Goal: Task Accomplishment & Management: Manage account settings

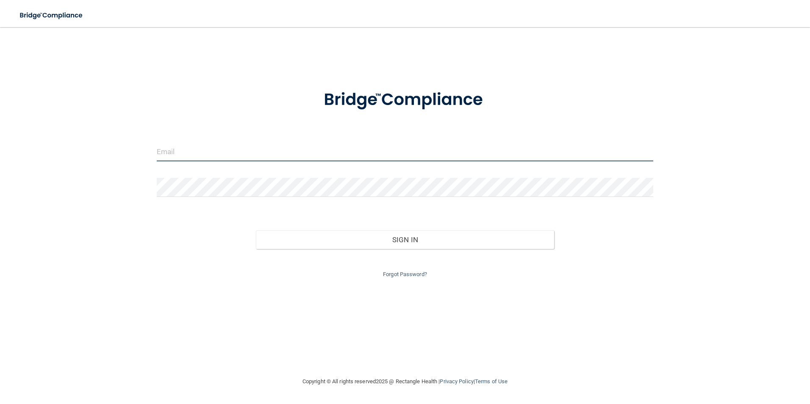
click at [211, 153] on input "email" at bounding box center [405, 151] width 497 height 19
type input "pamccord62@gmail.com"
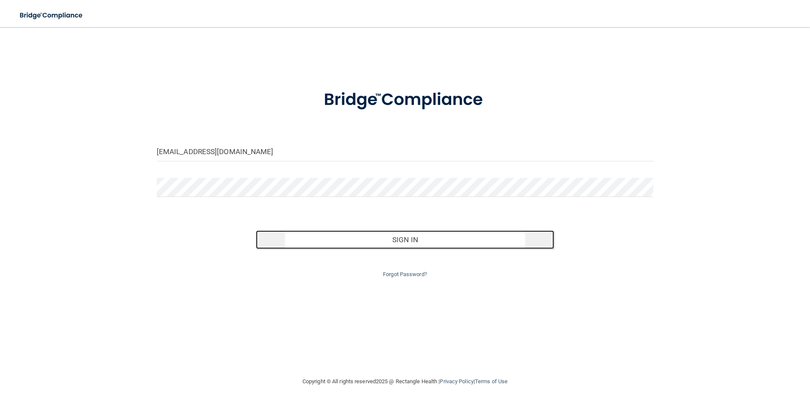
click at [416, 240] on button "Sign In" at bounding box center [405, 240] width 298 height 19
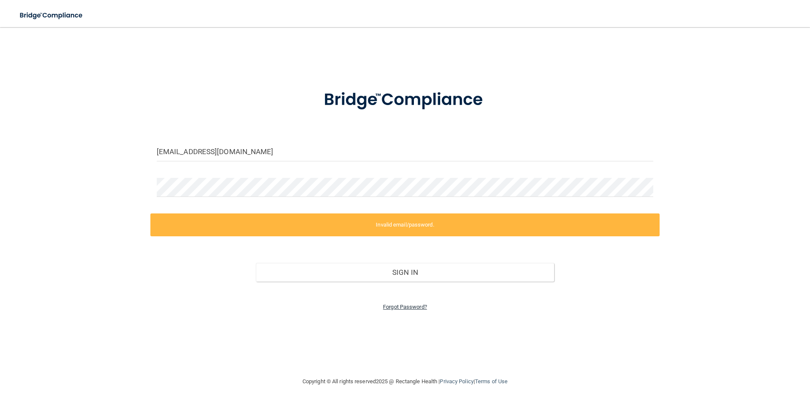
click at [405, 306] on link "Forgot Password?" at bounding box center [405, 307] width 44 height 6
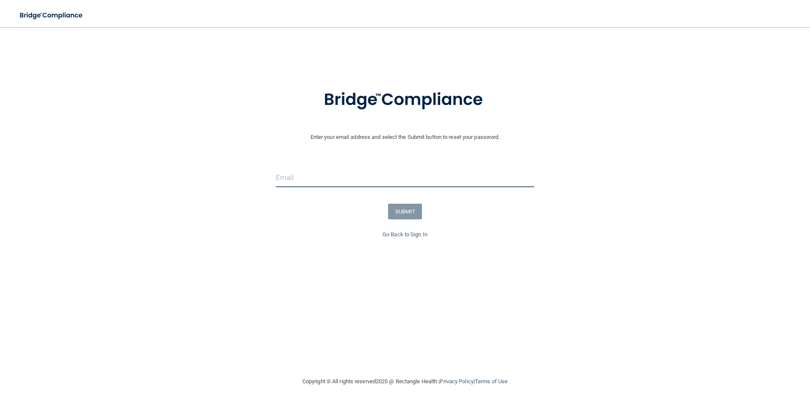
click at [336, 184] on input "email" at bounding box center [405, 177] width 259 height 19
type input "[PERSON_NAME][EMAIL_ADDRESS][DOMAIN_NAME]"
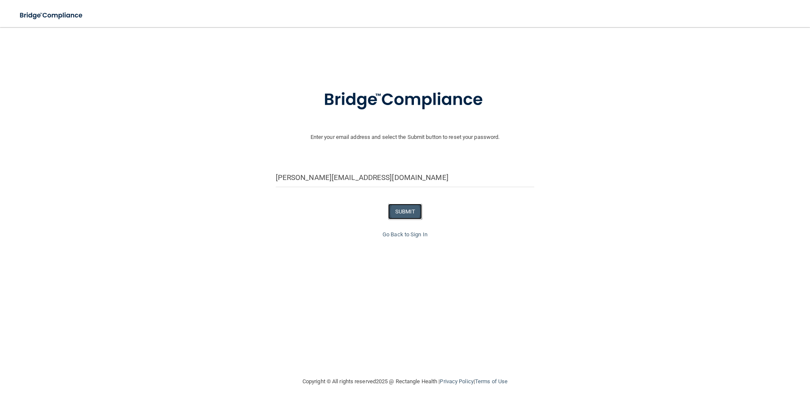
click at [420, 217] on button "SUBMIT" at bounding box center [405, 212] width 34 height 16
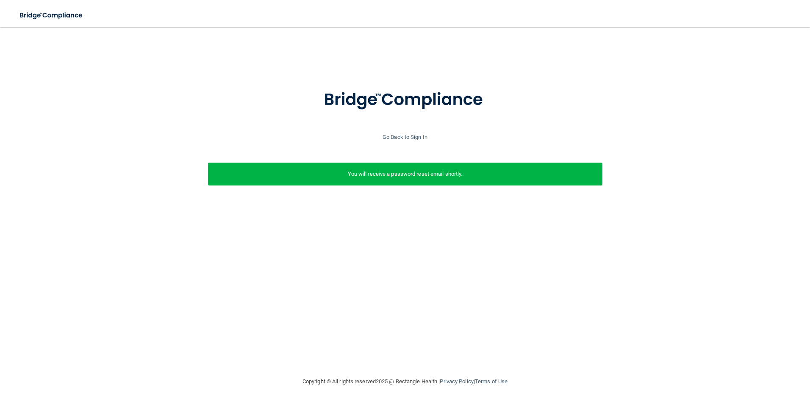
click at [422, 180] on div "You will receive a password reset email shortly." at bounding box center [405, 174] width 395 height 23
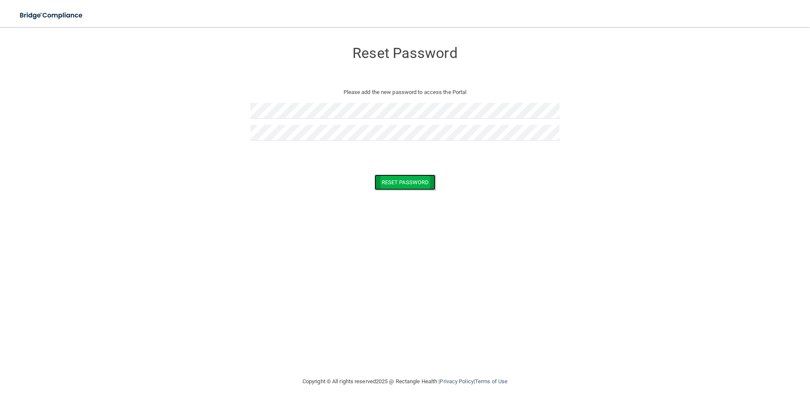
click at [420, 186] on button "Reset Password" at bounding box center [405, 183] width 61 height 16
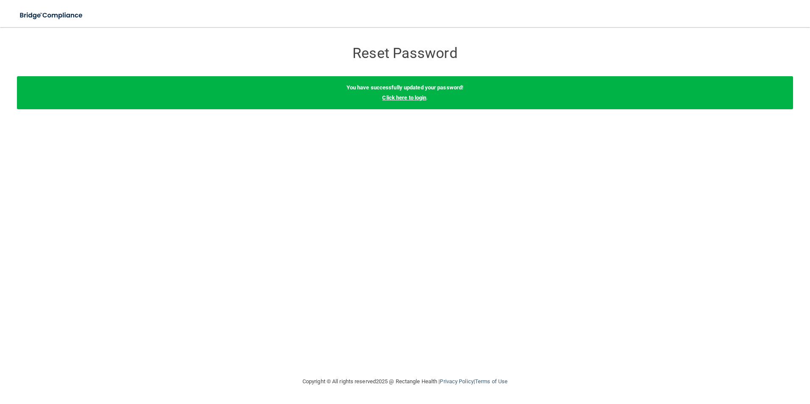
click at [413, 100] on link "Click here to login" at bounding box center [404, 98] width 44 height 6
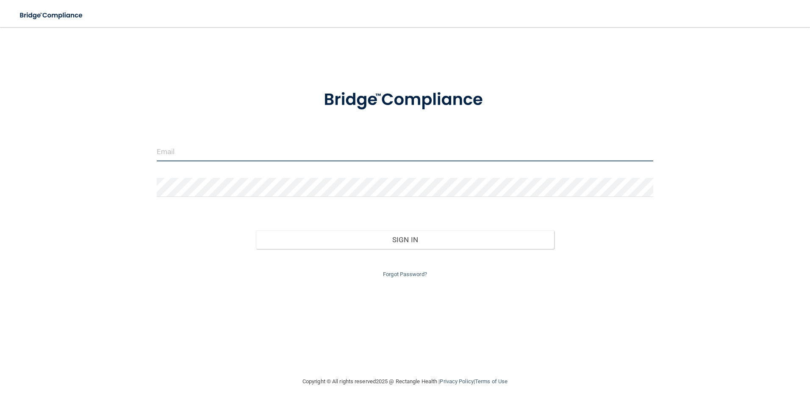
click at [198, 158] on input "email" at bounding box center [405, 151] width 497 height 19
type input "[PERSON_NAME][EMAIL_ADDRESS][DOMAIN_NAME]"
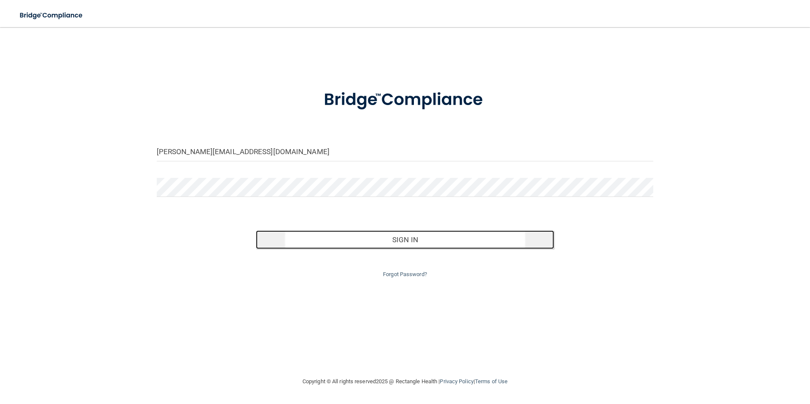
click at [422, 242] on button "Sign In" at bounding box center [405, 240] width 298 height 19
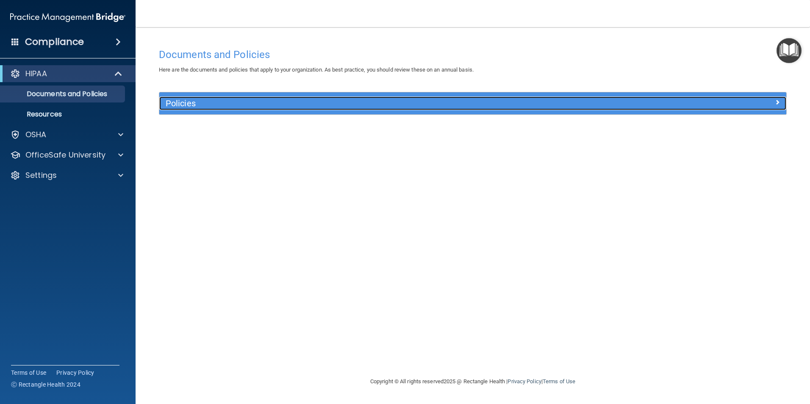
click at [184, 103] on h5 "Policies" at bounding box center [395, 103] width 458 height 9
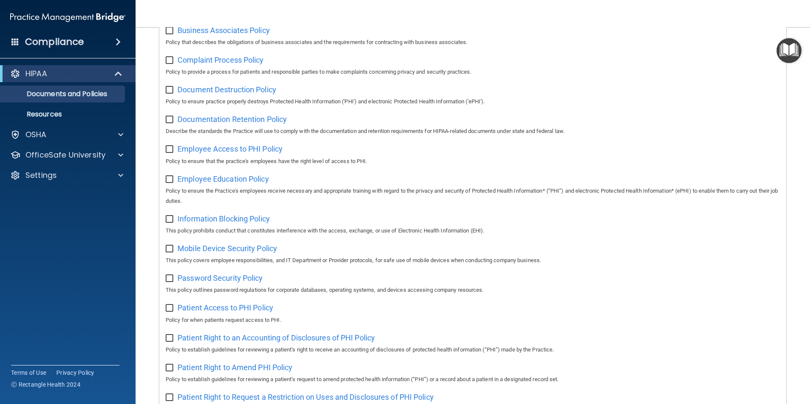
scroll to position [297, 0]
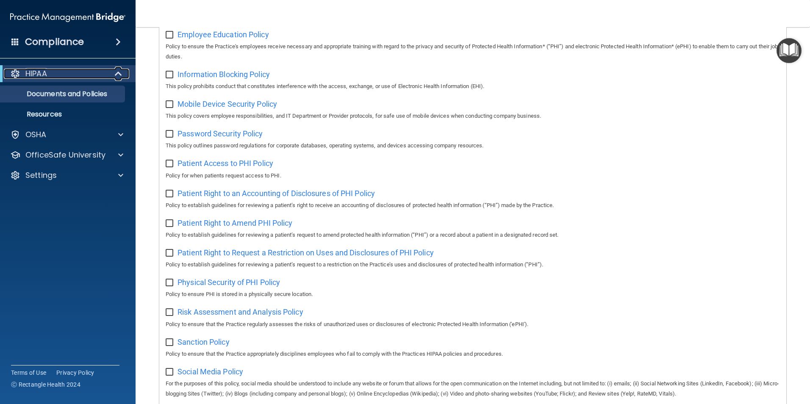
click at [40, 76] on p "HIPAA" at bounding box center [36, 74] width 22 height 10
click at [120, 43] on span at bounding box center [118, 42] width 5 height 10
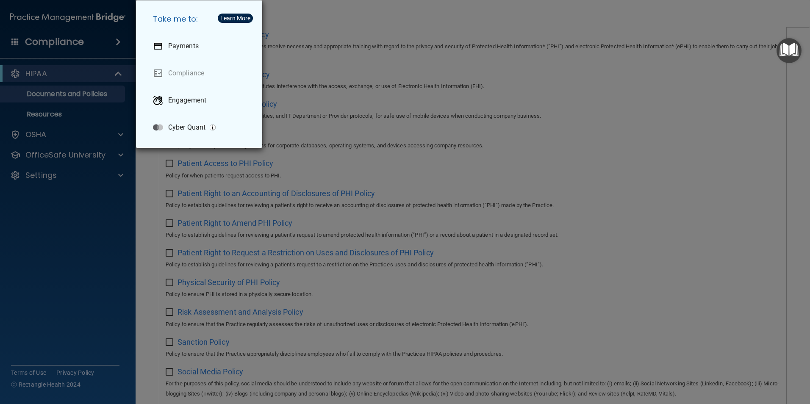
click at [81, 197] on div "Take me to: Payments Compliance Engagement Cyber Quant" at bounding box center [405, 202] width 810 height 404
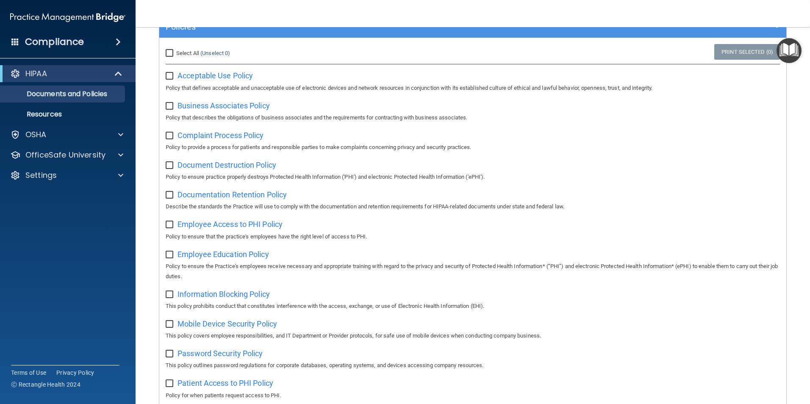
scroll to position [64, 0]
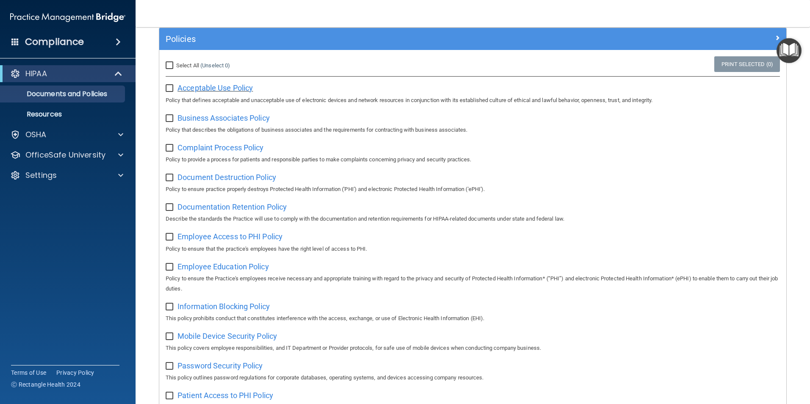
click at [243, 87] on span "Acceptable Use Policy" at bounding box center [215, 87] width 75 height 9
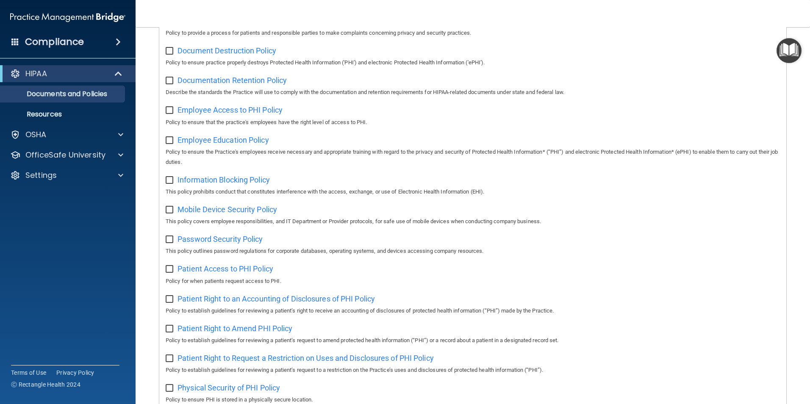
scroll to position [192, 0]
click at [119, 177] on span at bounding box center [120, 175] width 5 height 10
click at [53, 118] on p "Resources" at bounding box center [64, 114] width 116 height 8
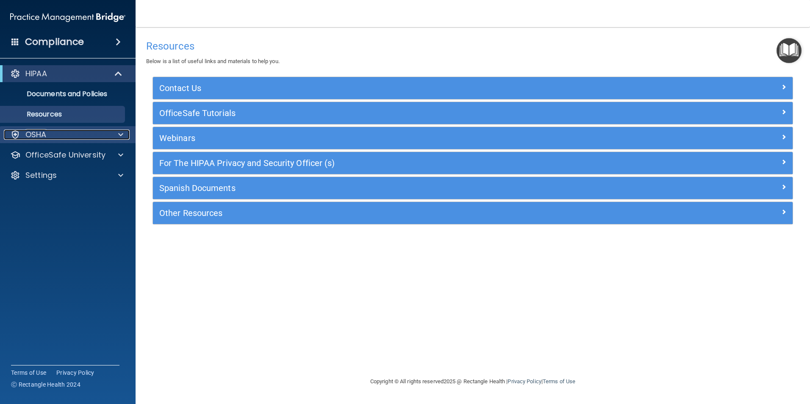
click at [123, 135] on div at bounding box center [119, 135] width 21 height 10
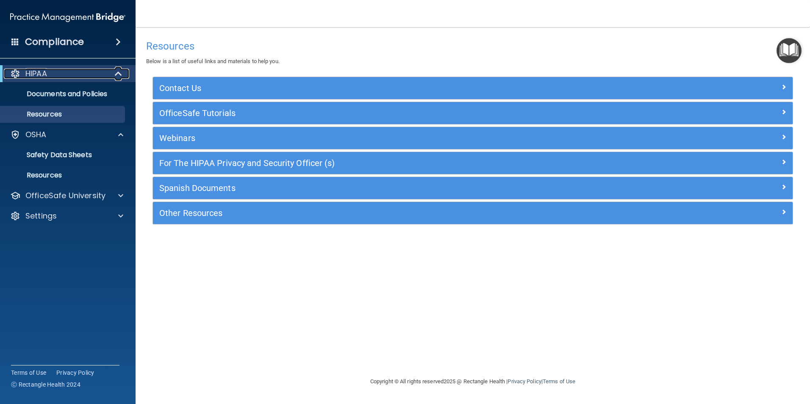
click at [50, 72] on div "HIPAA" at bounding box center [56, 74] width 105 height 10
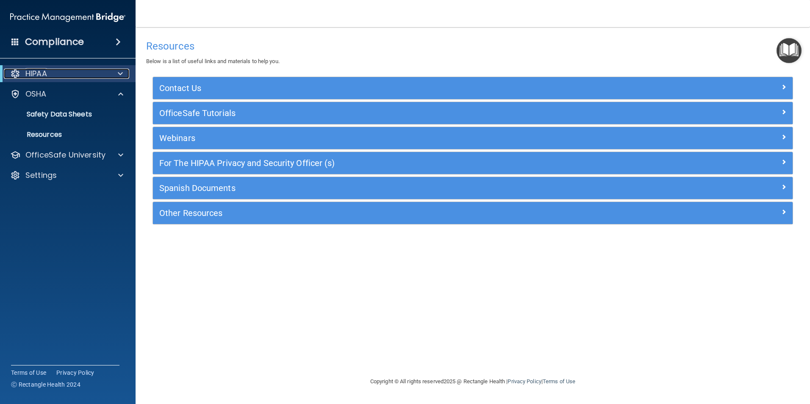
click at [50, 72] on div "HIPAA" at bounding box center [56, 74] width 105 height 10
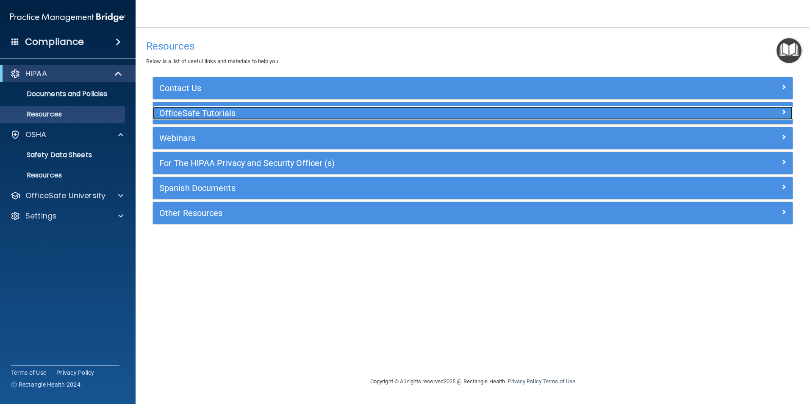
click at [784, 114] on span at bounding box center [783, 112] width 5 height 10
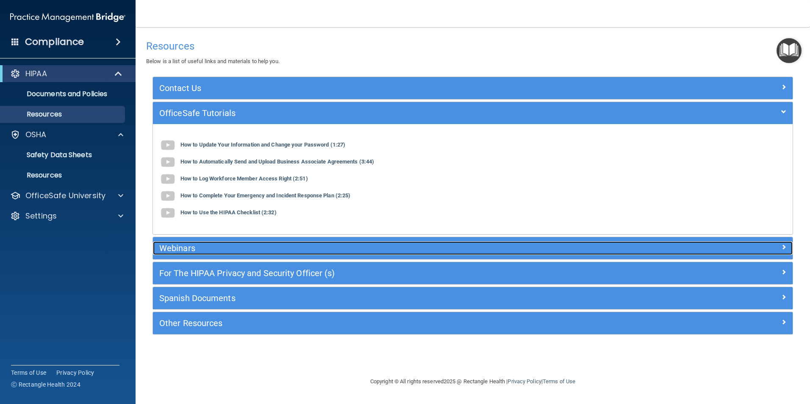
click at [787, 250] on div at bounding box center [713, 247] width 160 height 10
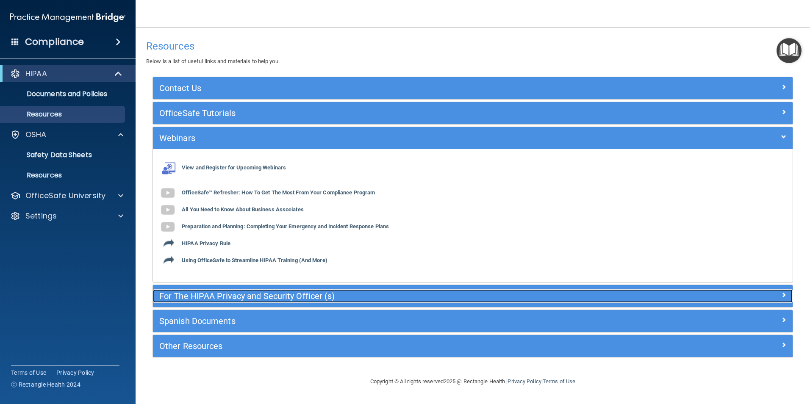
click at [783, 295] on span at bounding box center [783, 295] width 5 height 10
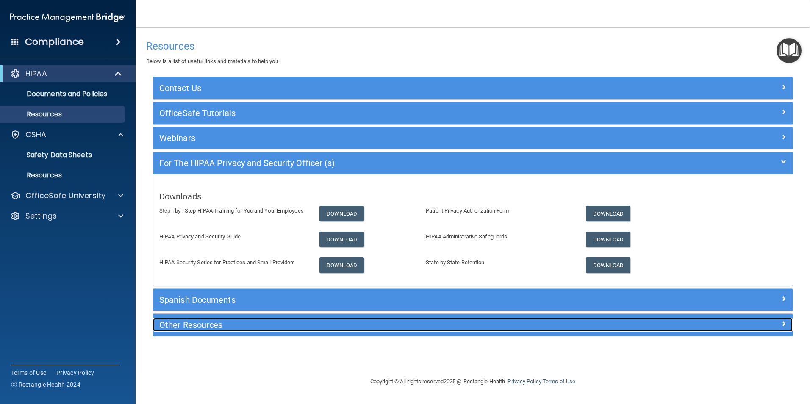
click at [786, 323] on span at bounding box center [783, 324] width 5 height 10
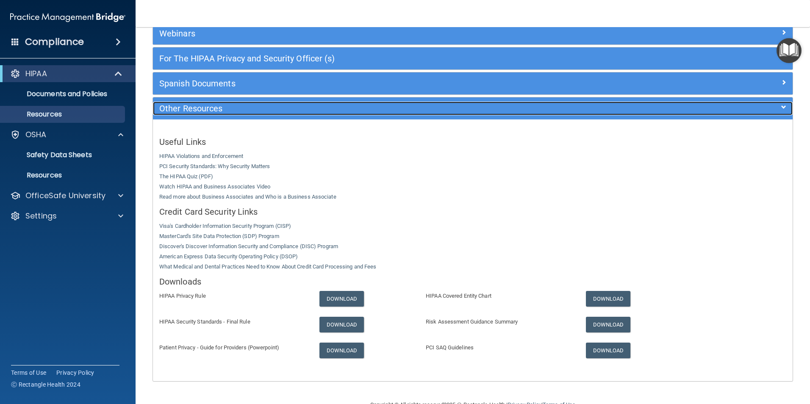
scroll to position [126, 0]
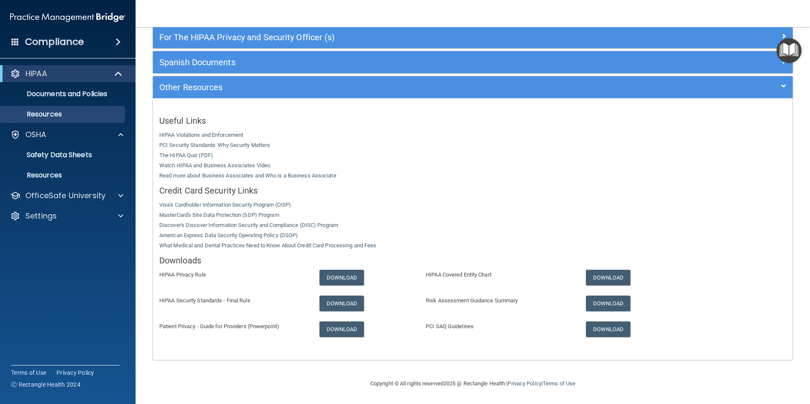
click at [120, 39] on span at bounding box center [118, 42] width 5 height 10
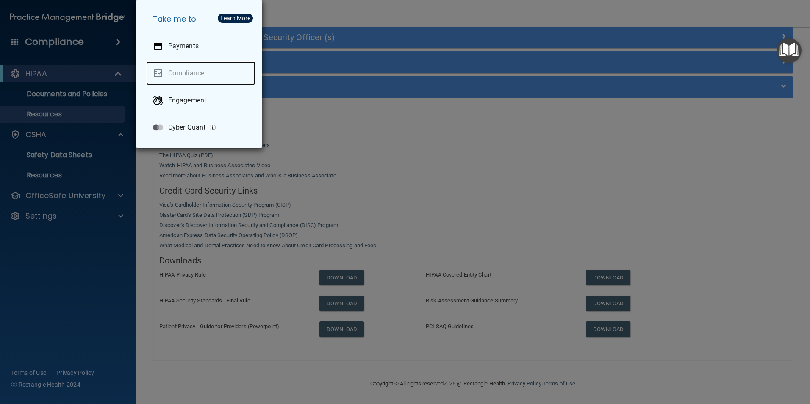
click at [178, 72] on link "Compliance" at bounding box center [200, 73] width 109 height 24
click at [450, 149] on div "Take me to: Payments Compliance Engagement Cyber Quant" at bounding box center [405, 202] width 810 height 404
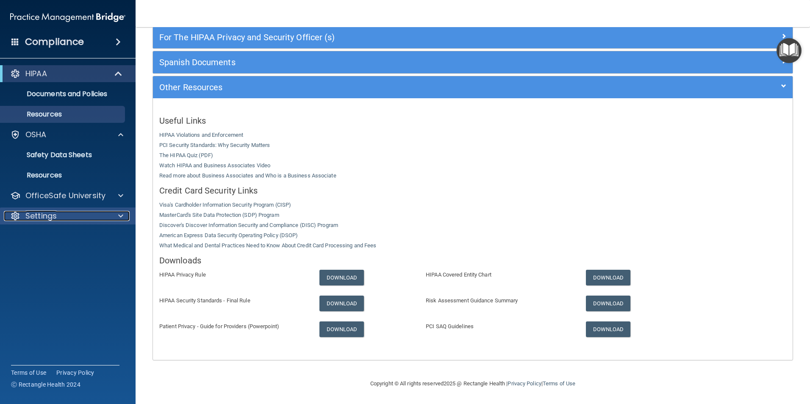
click at [120, 216] on span at bounding box center [120, 216] width 5 height 10
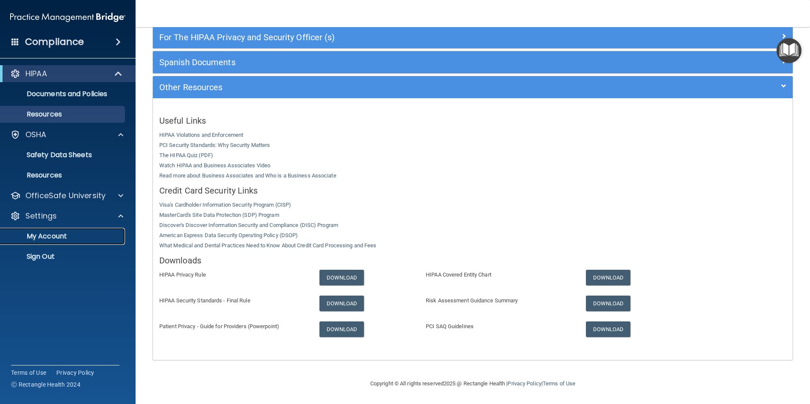
click at [49, 232] on p "My Account" at bounding box center [64, 236] width 116 height 8
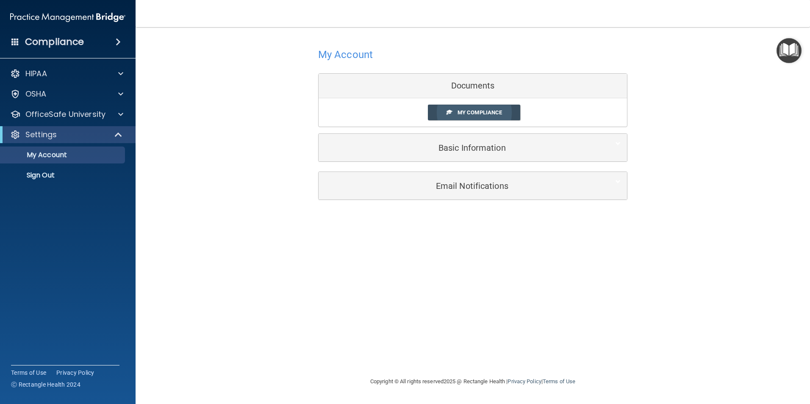
click at [474, 112] on span "My Compliance" at bounding box center [480, 112] width 44 height 6
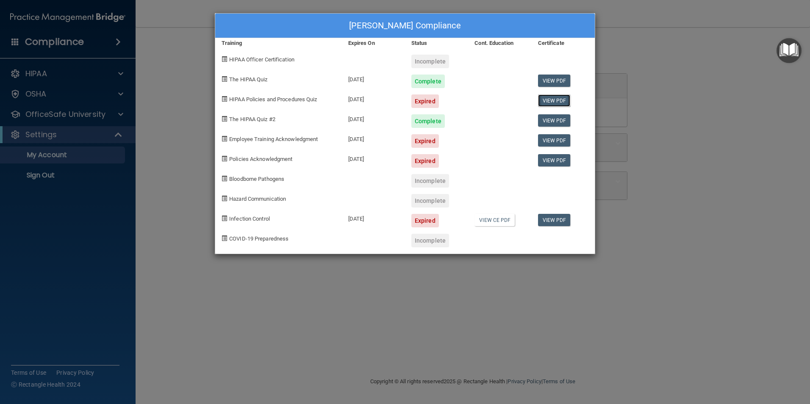
click at [550, 100] on link "View PDF" at bounding box center [554, 101] width 33 height 12
click at [562, 139] on link "View PDF" at bounding box center [554, 140] width 33 height 12
click at [562, 220] on link "View PDF" at bounding box center [554, 220] width 33 height 12
click at [431, 101] on div "Expired" at bounding box center [425, 102] width 28 height 14
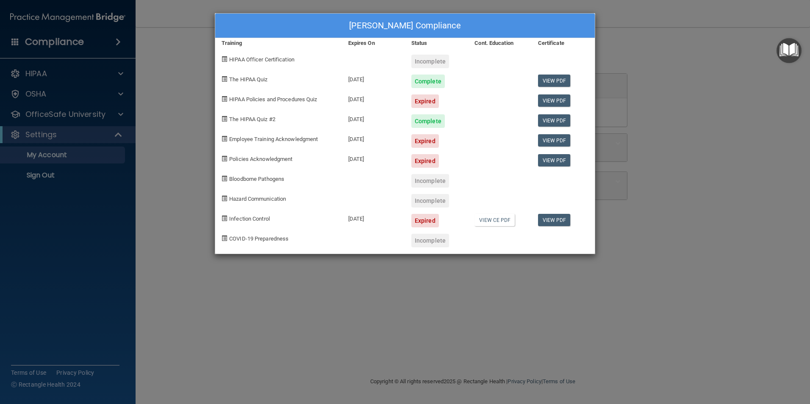
click at [485, 122] on div at bounding box center [499, 118] width 63 height 20
click at [115, 44] on div "Phyliss Mccord's Compliance Training Expires On Status Cont. Education Certific…" at bounding box center [405, 202] width 810 height 404
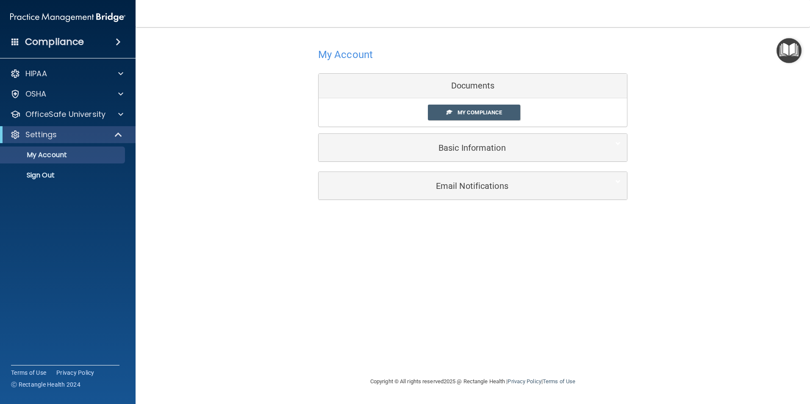
click at [116, 44] on span at bounding box center [118, 42] width 5 height 10
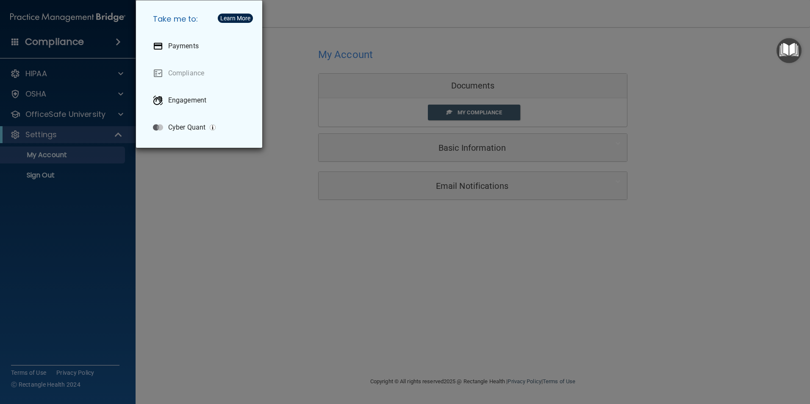
click at [121, 76] on div "Take me to: Payments Compliance Engagement Cyber Quant" at bounding box center [405, 202] width 810 height 404
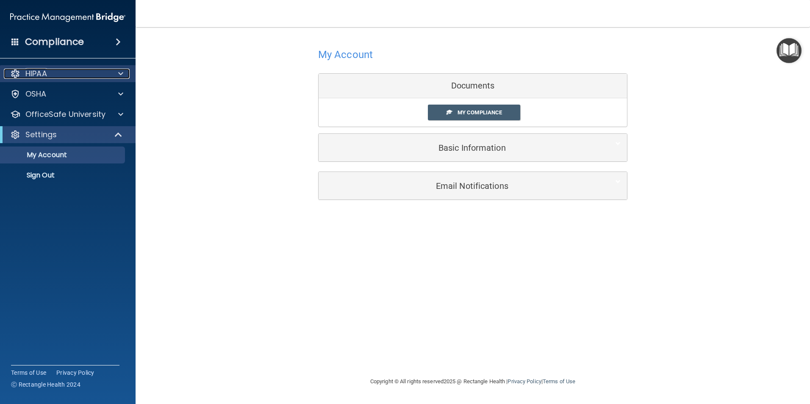
click at [120, 76] on span at bounding box center [120, 74] width 5 height 10
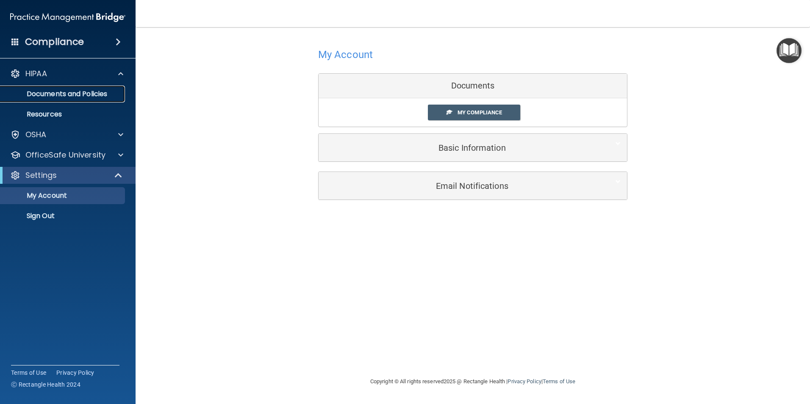
click at [56, 92] on p "Documents and Policies" at bounding box center [64, 94] width 116 height 8
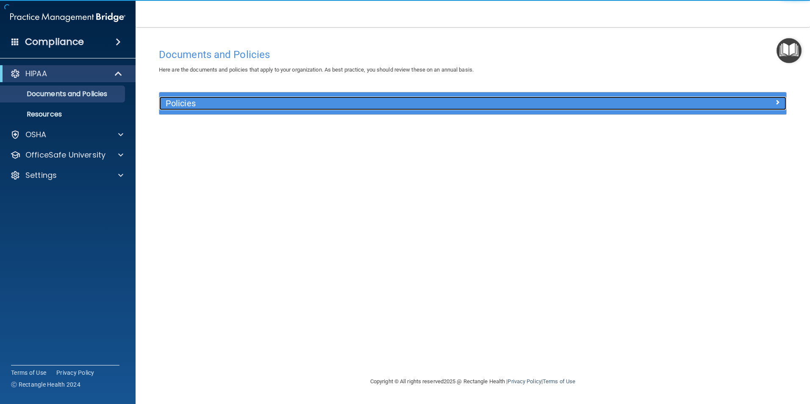
click at [171, 106] on h5 "Policies" at bounding box center [395, 103] width 458 height 9
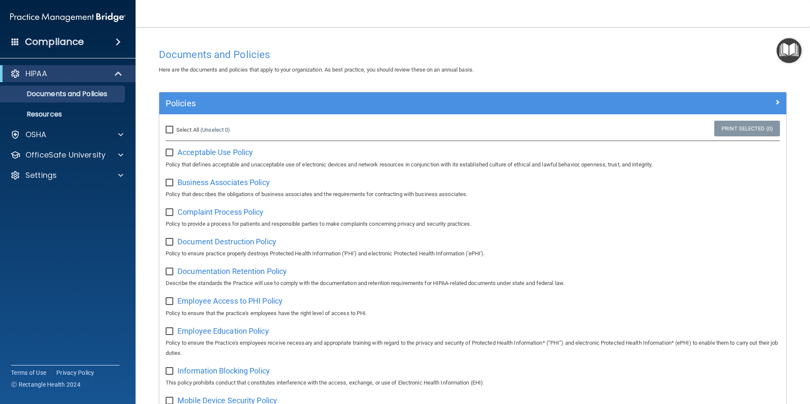
click at [167, 129] on input "Select All (Unselect 0) Unselect All" at bounding box center [171, 130] width 10 height 7
checkbox input "true"
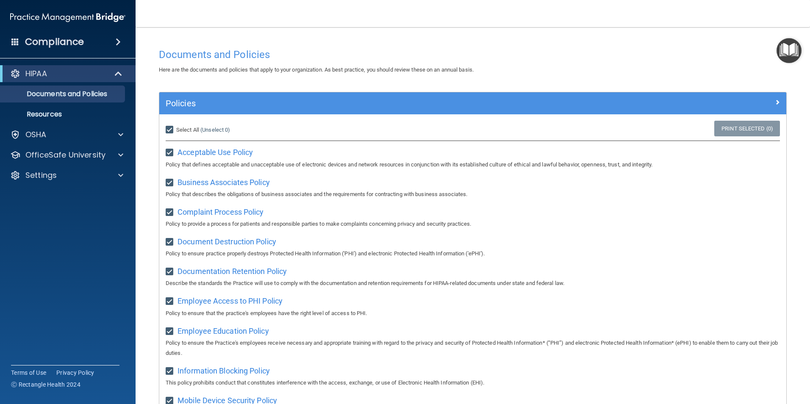
checkbox input "true"
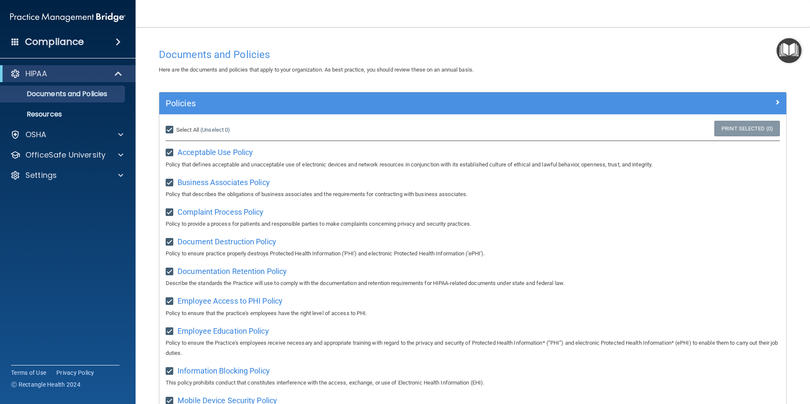
checkbox input "true"
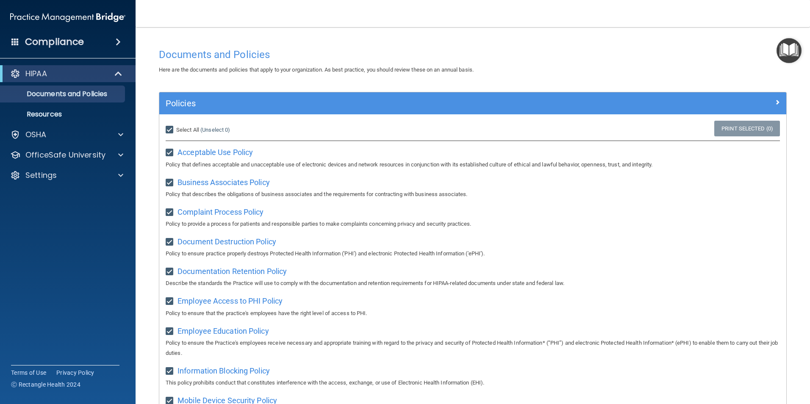
checkbox input "true"
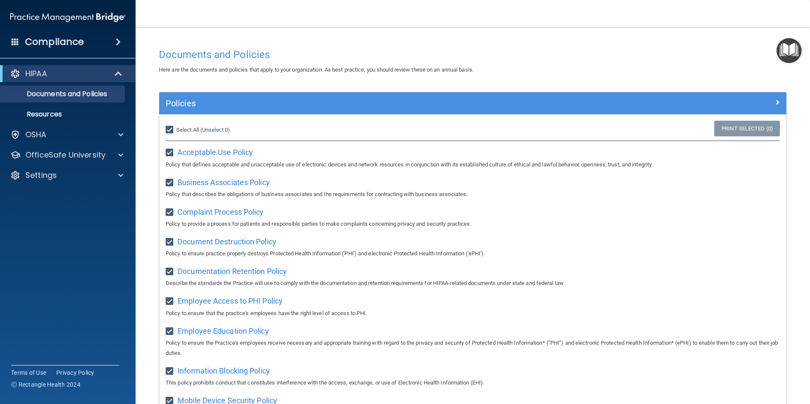
checkbox input "true"
click at [203, 156] on span "Acceptable Use Policy" at bounding box center [215, 152] width 75 height 9
click at [25, 112] on p "Resources" at bounding box center [64, 114] width 116 height 8
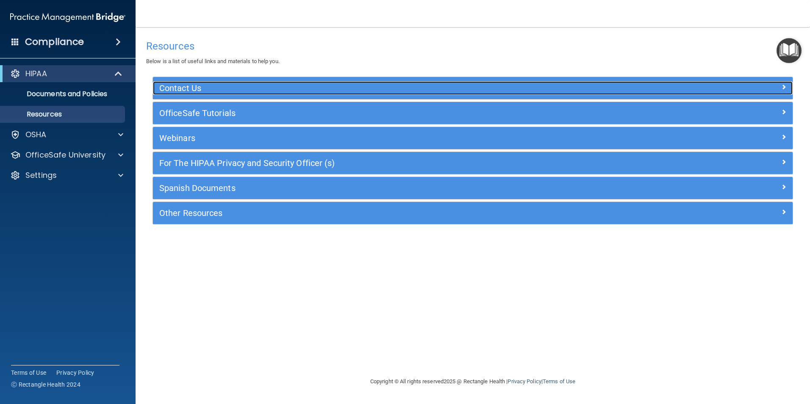
click at [783, 88] on span at bounding box center [783, 87] width 5 height 10
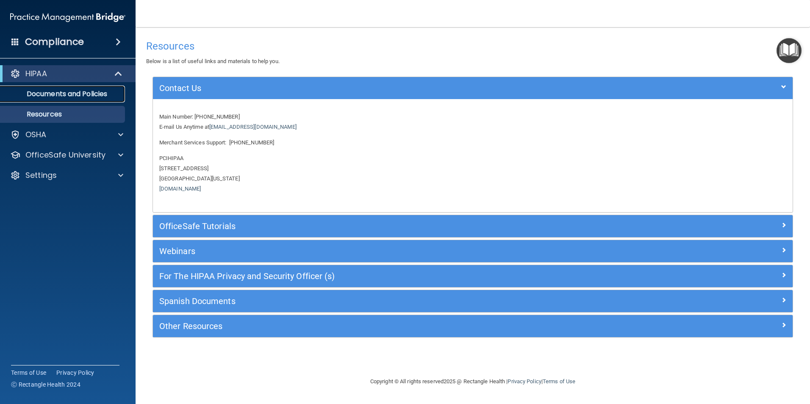
click at [57, 90] on p "Documents and Policies" at bounding box center [64, 94] width 116 height 8
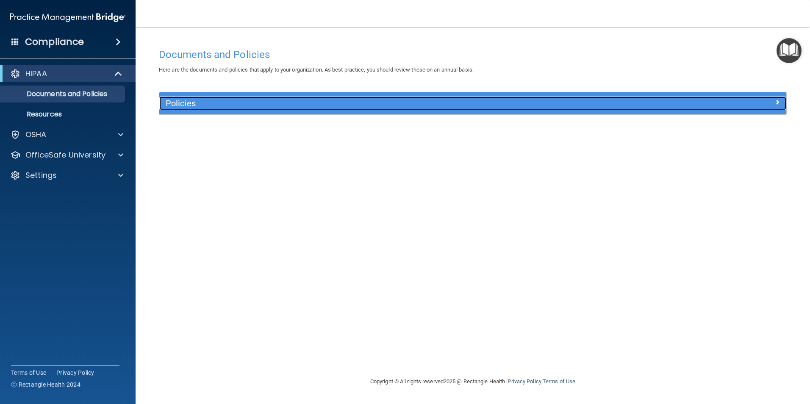
click at [201, 105] on h5 "Policies" at bounding box center [395, 103] width 458 height 9
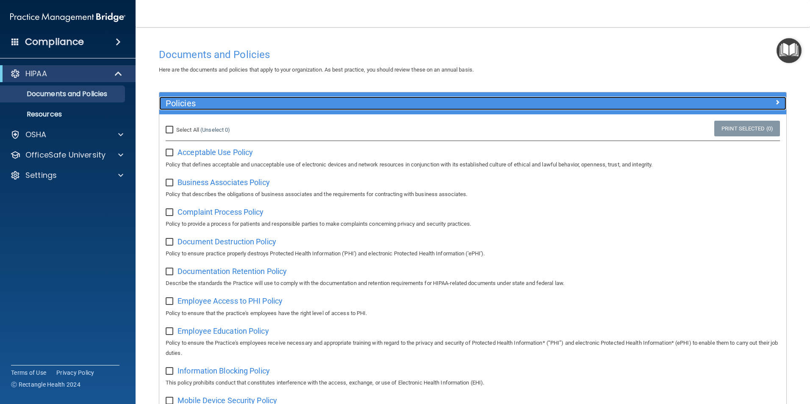
click at [201, 105] on h5 "Policies" at bounding box center [395, 103] width 458 height 9
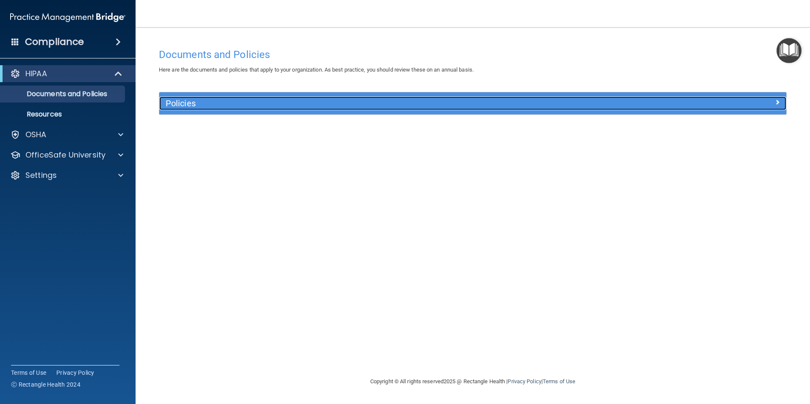
click at [201, 105] on h5 "Policies" at bounding box center [395, 103] width 458 height 9
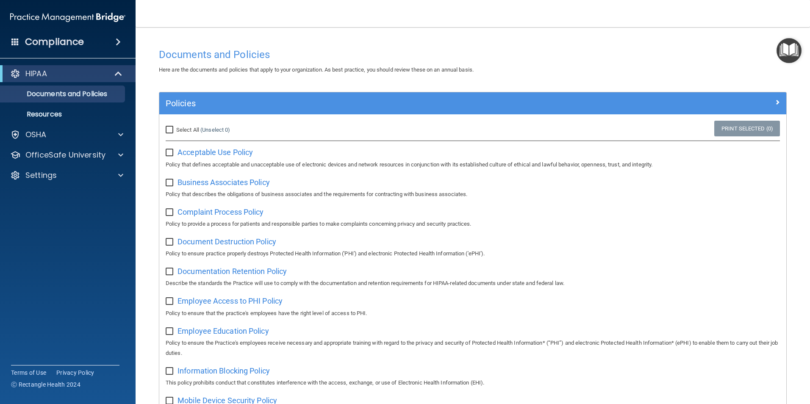
click at [167, 153] on input "checkbox" at bounding box center [171, 153] width 10 height 7
checkbox input "true"
click at [171, 184] on input "checkbox" at bounding box center [171, 183] width 10 height 7
checkbox input "true"
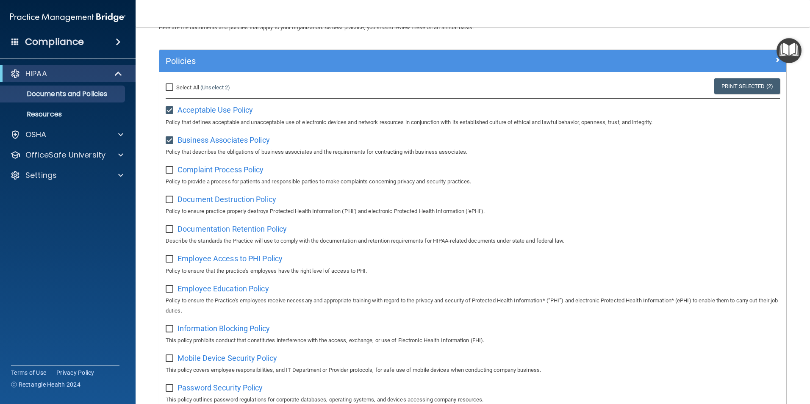
click at [170, 170] on input "checkbox" at bounding box center [171, 170] width 10 height 7
checkbox input "true"
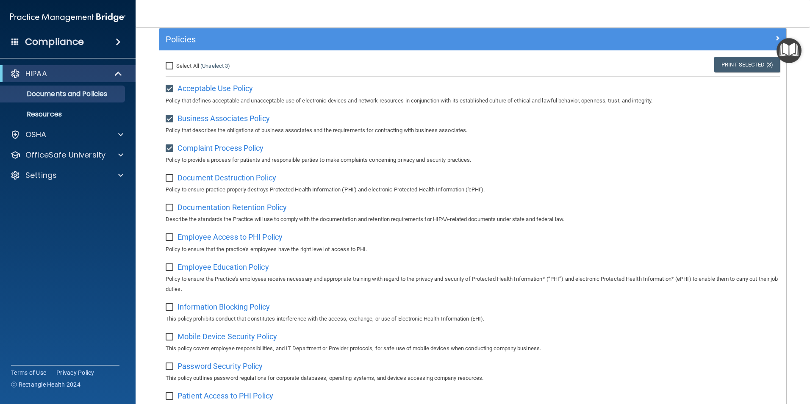
scroll to position [85, 0]
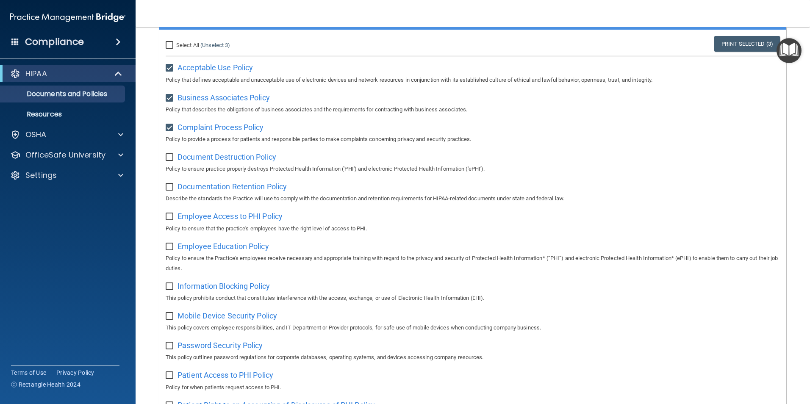
click at [169, 157] on input "checkbox" at bounding box center [171, 157] width 10 height 7
checkbox input "true"
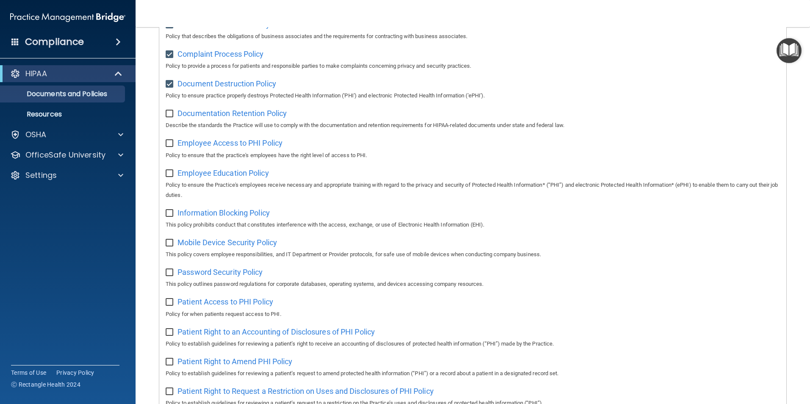
scroll to position [170, 0]
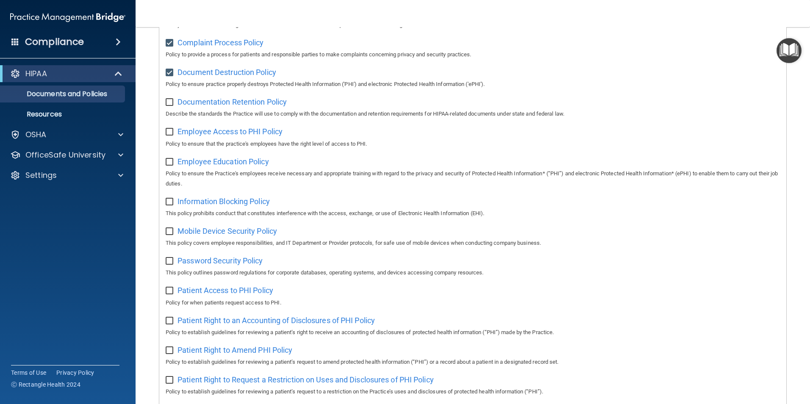
click at [173, 105] on input "checkbox" at bounding box center [171, 102] width 10 height 7
checkbox input "true"
click at [171, 133] on input "checkbox" at bounding box center [171, 132] width 10 height 7
checkbox input "true"
click at [172, 166] on input "checkbox" at bounding box center [171, 162] width 10 height 7
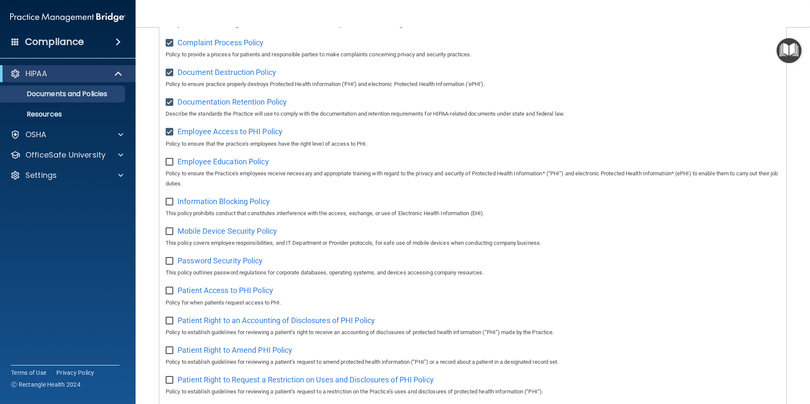
checkbox input "true"
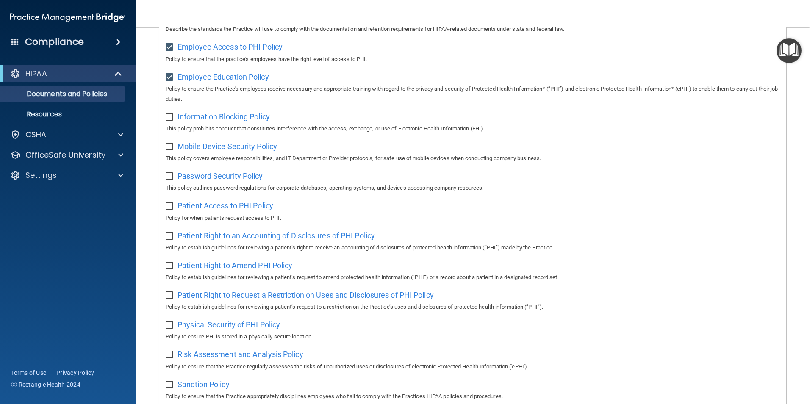
click at [170, 120] on input "checkbox" at bounding box center [171, 117] width 10 height 7
checkbox input "true"
drag, startPoint x: 171, startPoint y: 150, endPoint x: 179, endPoint y: 158, distance: 12.0
click at [171, 150] on input "checkbox" at bounding box center [171, 147] width 10 height 7
checkbox input "true"
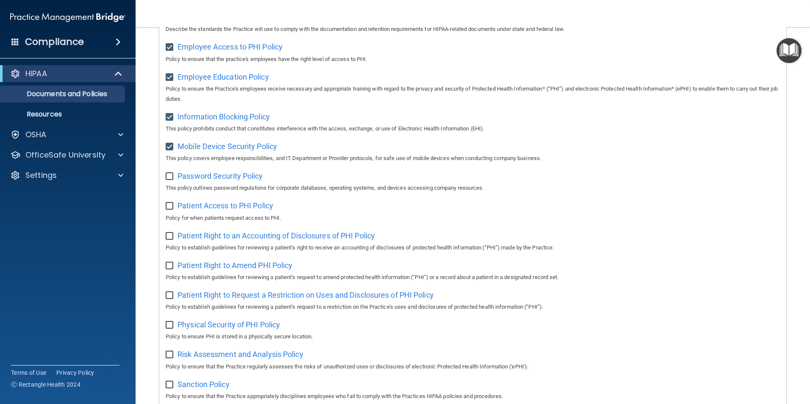
click at [167, 177] on input "checkbox" at bounding box center [171, 176] width 10 height 7
checkbox input "true"
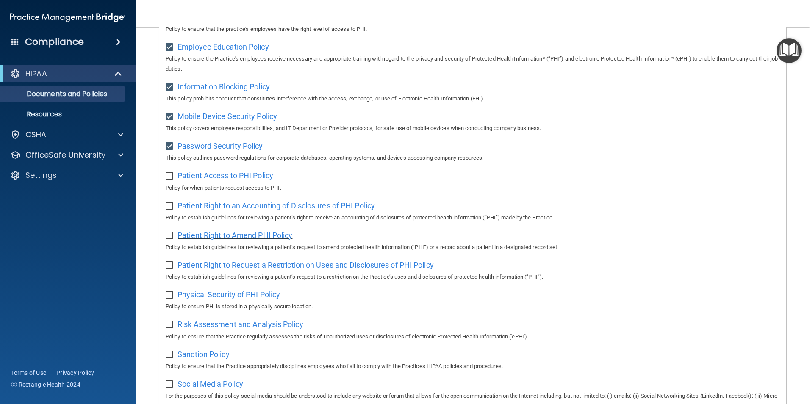
scroll to position [339, 0]
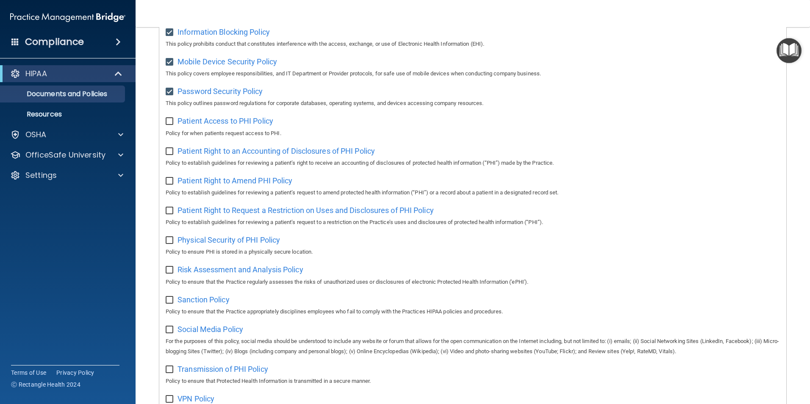
click at [166, 122] on input "checkbox" at bounding box center [171, 121] width 10 height 7
checkbox input "true"
click at [170, 155] on input "checkbox" at bounding box center [171, 151] width 10 height 7
checkbox input "true"
click at [170, 185] on input "checkbox" at bounding box center [171, 181] width 10 height 7
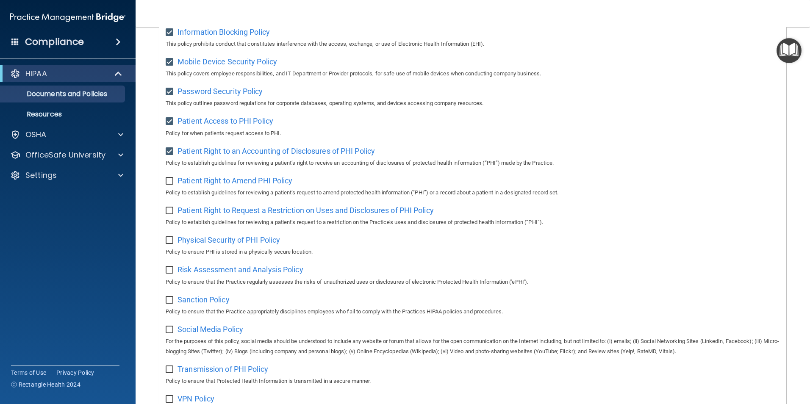
checkbox input "true"
click at [168, 214] on input "checkbox" at bounding box center [171, 211] width 10 height 7
checkbox input "true"
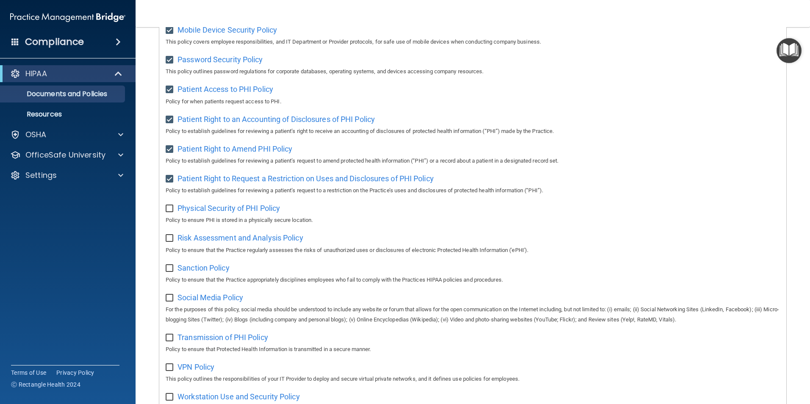
scroll to position [424, 0]
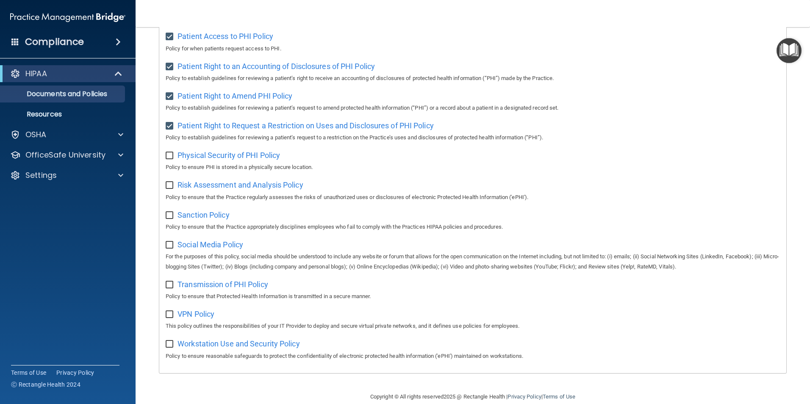
click at [170, 159] on input "checkbox" at bounding box center [171, 156] width 10 height 7
checkbox input "true"
click at [171, 189] on input "checkbox" at bounding box center [171, 185] width 10 height 7
checkbox input "true"
click at [168, 219] on input "checkbox" at bounding box center [171, 215] width 10 height 7
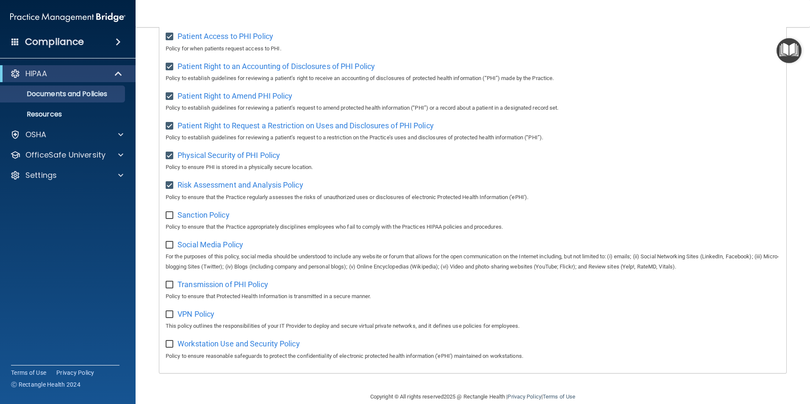
checkbox input "true"
click at [166, 249] on input "checkbox" at bounding box center [171, 245] width 10 height 7
checkbox input "true"
click at [164, 290] on div "Select All (Unselect 18) Unselect All Print Selected (18) Acceptable Use Policy…" at bounding box center [472, 32] width 627 height 682
click at [173, 289] on input "checkbox" at bounding box center [171, 285] width 10 height 7
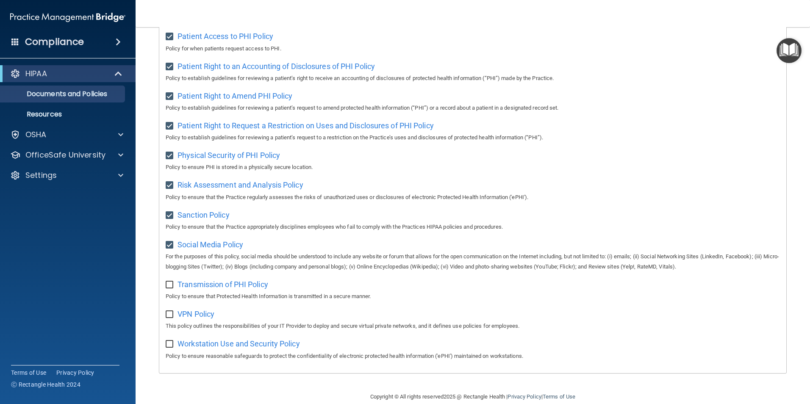
checkbox input "true"
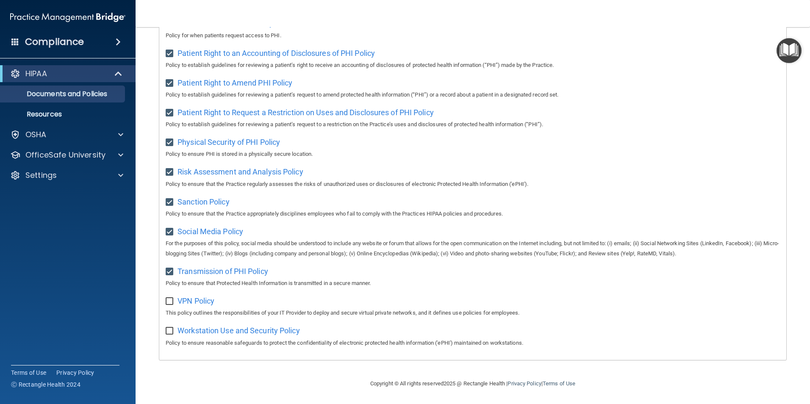
scroll to position [446, 0]
click at [171, 300] on input "checkbox" at bounding box center [171, 301] width 10 height 7
checkbox input "true"
click at [170, 330] on input "checkbox" at bounding box center [171, 331] width 10 height 7
checkbox input "true"
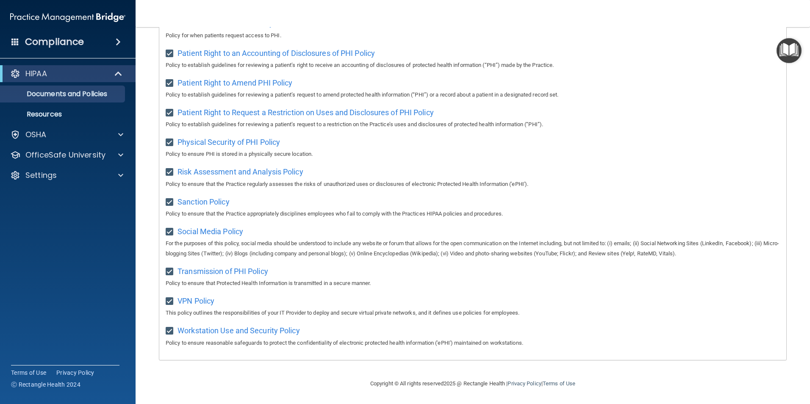
click at [678, 326] on div "Workstation Use and Security Policy Policy to ensure reasonable safeguards to p…" at bounding box center [473, 336] width 614 height 24
click at [783, 45] on img "Open Resource Center" at bounding box center [789, 50] width 25 height 25
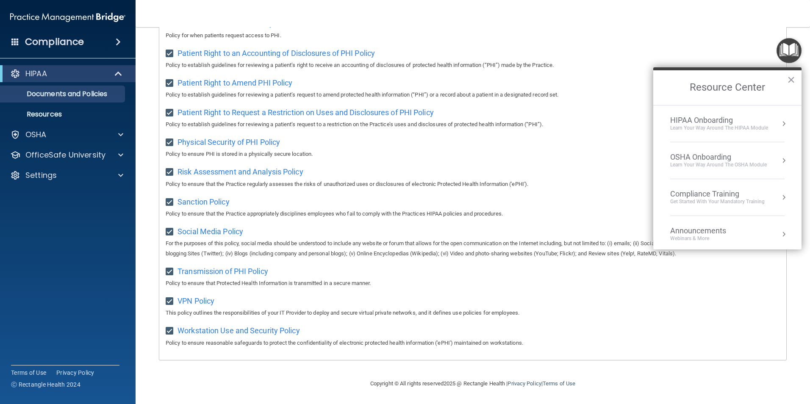
click at [780, 195] on button "Resource Center" at bounding box center [784, 197] width 8 height 8
click at [723, 120] on div "HIPAA Training for Members" at bounding box center [707, 120] width 95 height 8
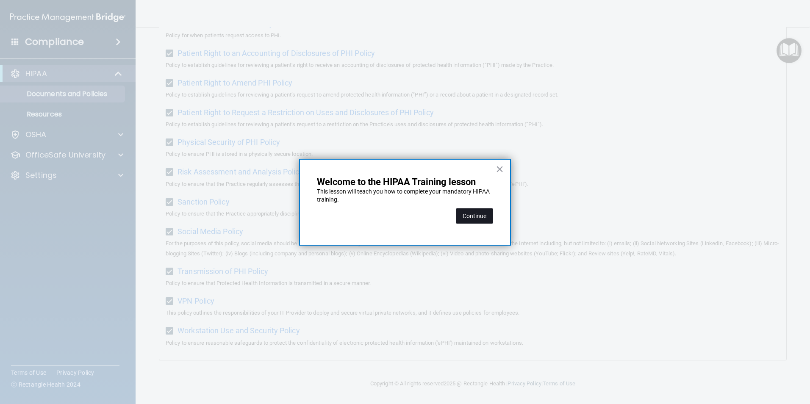
click at [466, 214] on button "Continue" at bounding box center [474, 215] width 37 height 15
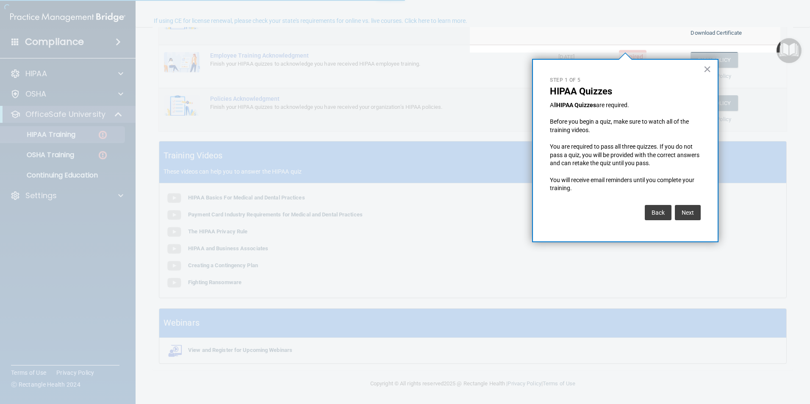
scroll to position [66, 0]
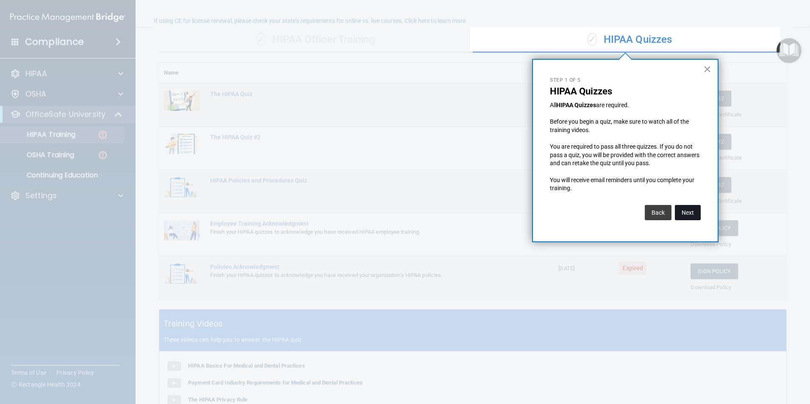
click at [689, 215] on button "Next" at bounding box center [688, 212] width 26 height 15
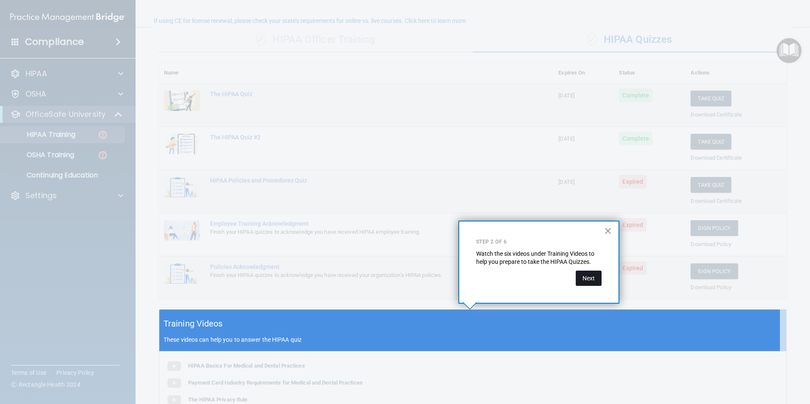
click at [588, 281] on button "Next" at bounding box center [589, 278] width 26 height 15
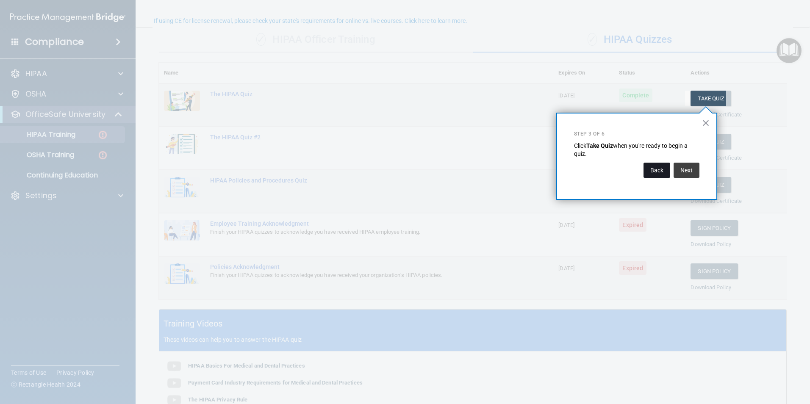
click at [655, 169] on button "Back" at bounding box center [657, 170] width 27 height 15
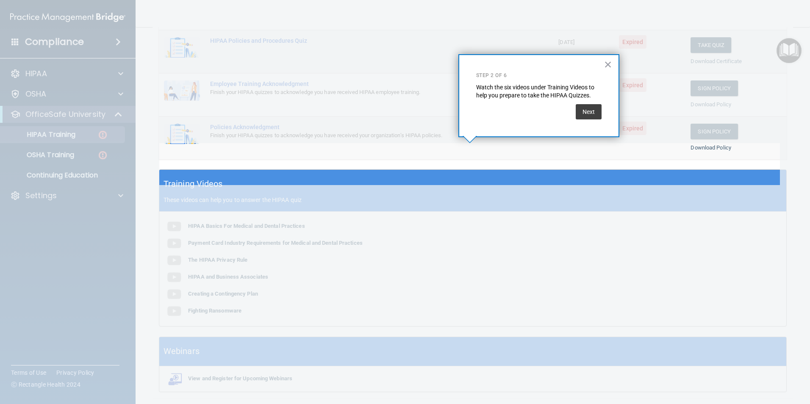
scroll to position [234, 0]
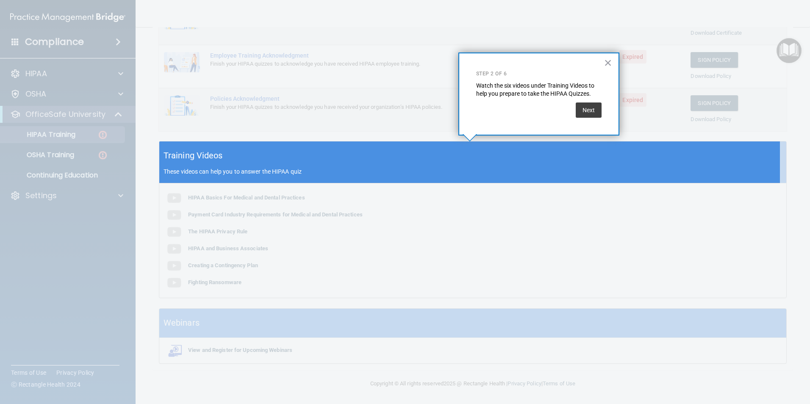
click at [416, 167] on div "Training Videos These videos can help you to answer the HIPAA quiz" at bounding box center [472, 163] width 627 height 42
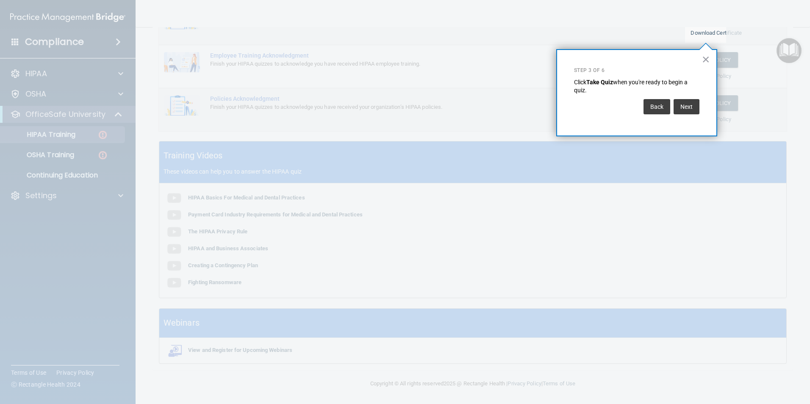
scroll to position [129, 0]
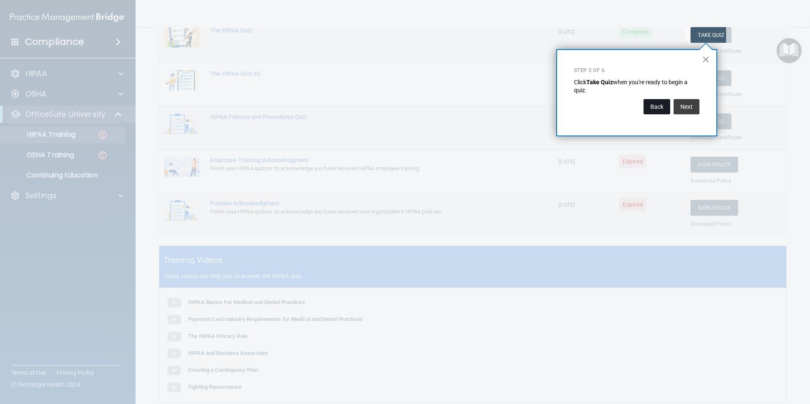
click at [661, 110] on button "Back" at bounding box center [657, 106] width 27 height 15
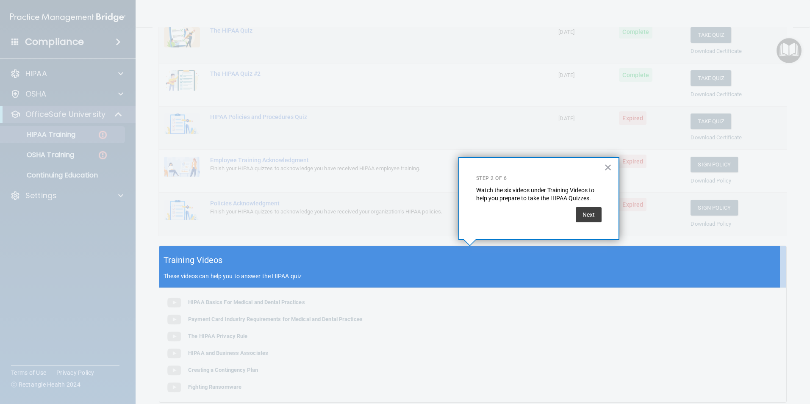
click at [242, 252] on div "Training Videos These videos can help you to answer the HIPAA quiz" at bounding box center [472, 267] width 627 height 42
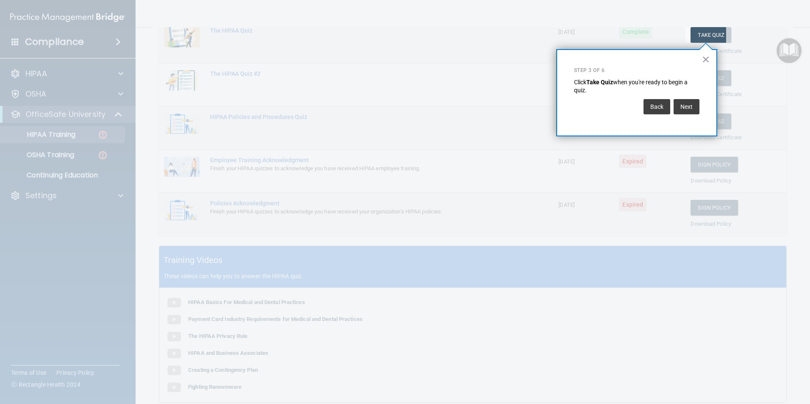
click at [239, 254] on div at bounding box center [342, 202] width 685 height 404
click at [661, 111] on button "Back" at bounding box center [657, 106] width 27 height 15
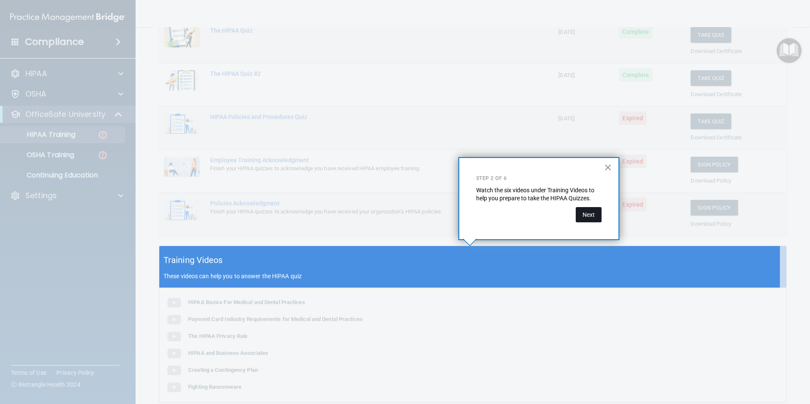
click at [592, 213] on button "Next" at bounding box center [589, 214] width 26 height 15
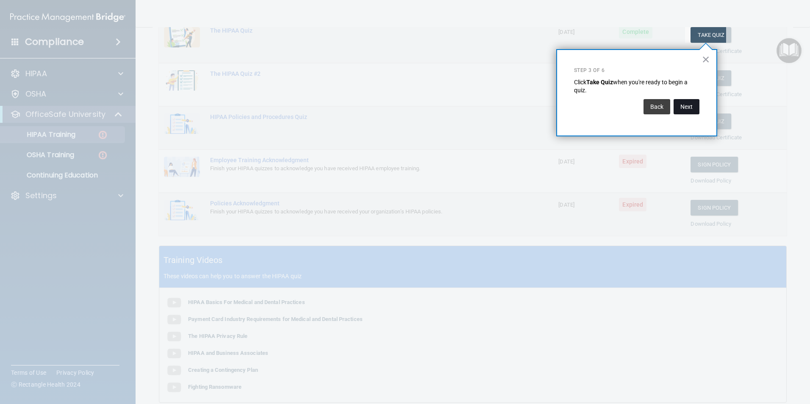
click at [684, 108] on button "Next" at bounding box center [687, 106] width 26 height 15
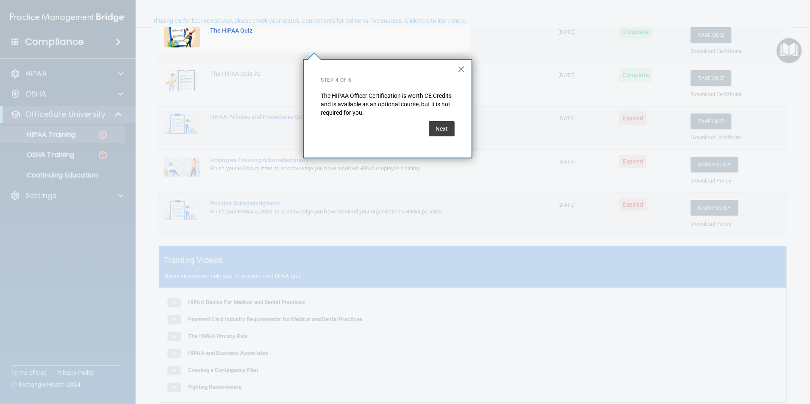
scroll to position [66, 0]
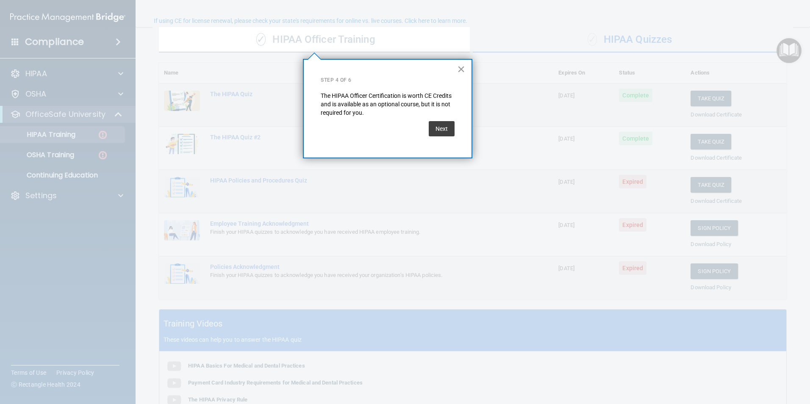
click at [464, 67] on button "×" at bounding box center [461, 69] width 8 height 14
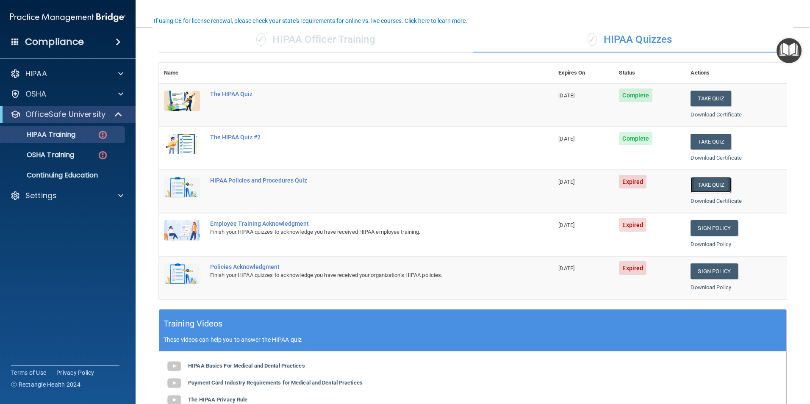
click at [722, 185] on button "Take Quiz" at bounding box center [711, 185] width 41 height 16
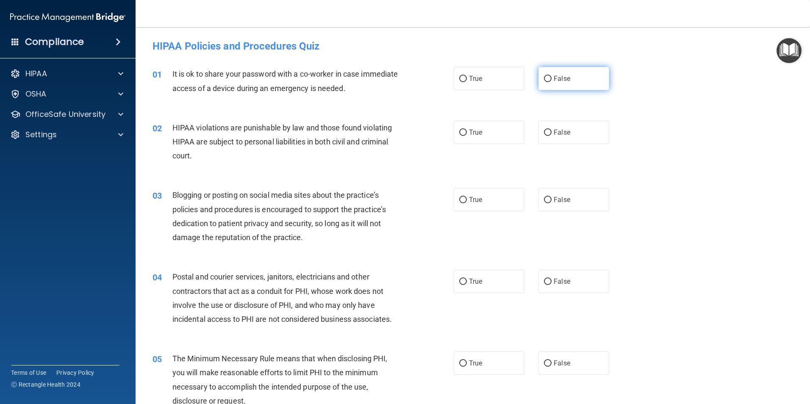
click at [544, 79] on input "False" at bounding box center [548, 79] width 8 height 6
radio input "true"
click at [459, 135] on input "True" at bounding box center [463, 133] width 8 height 6
radio input "true"
click at [546, 200] on input "False" at bounding box center [548, 200] width 8 height 6
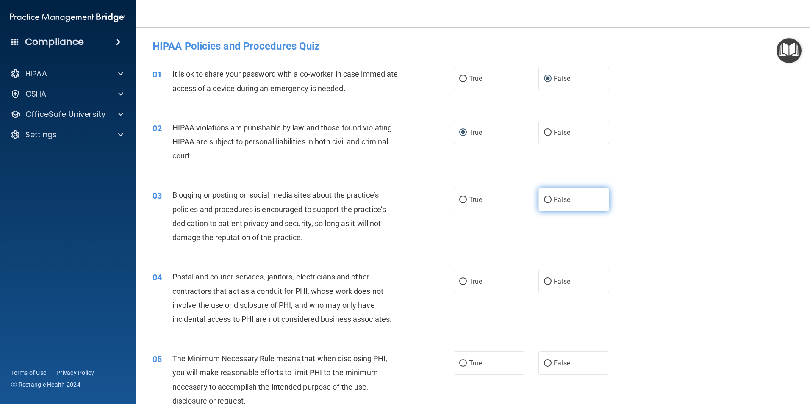
radio input "true"
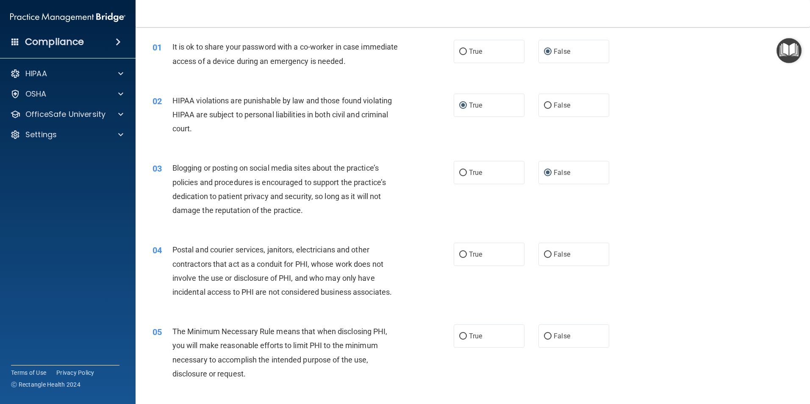
scroll to position [42, 0]
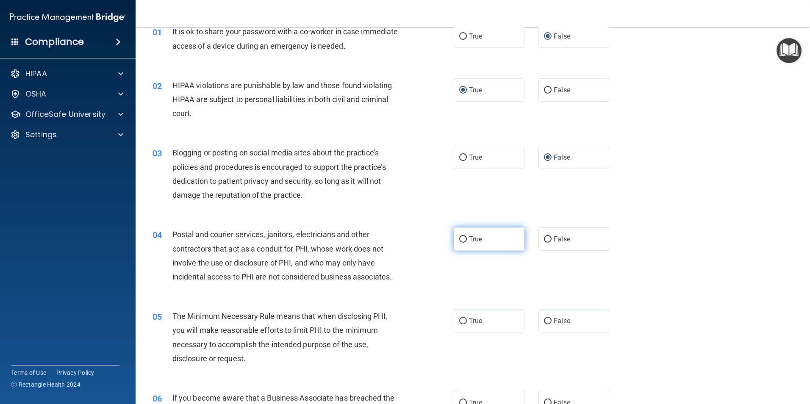
click at [459, 239] on input "True" at bounding box center [463, 239] width 8 height 6
radio input "true"
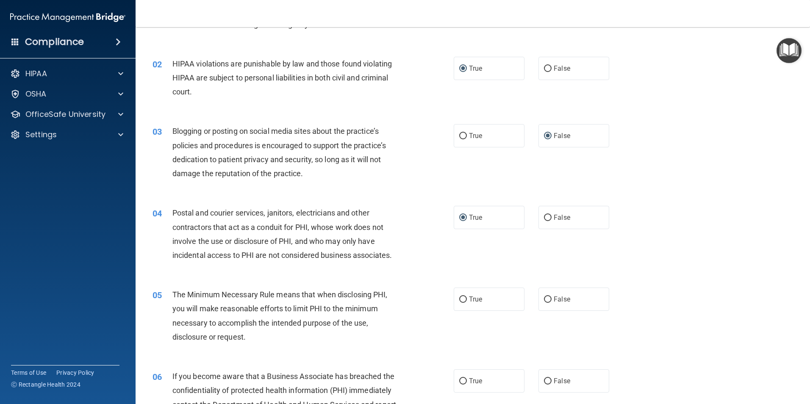
scroll to position [85, 0]
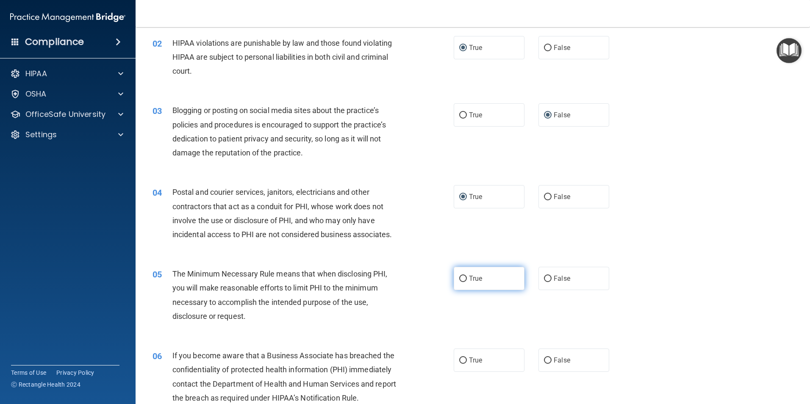
click at [461, 278] on input "True" at bounding box center [463, 279] width 8 height 6
radio input "true"
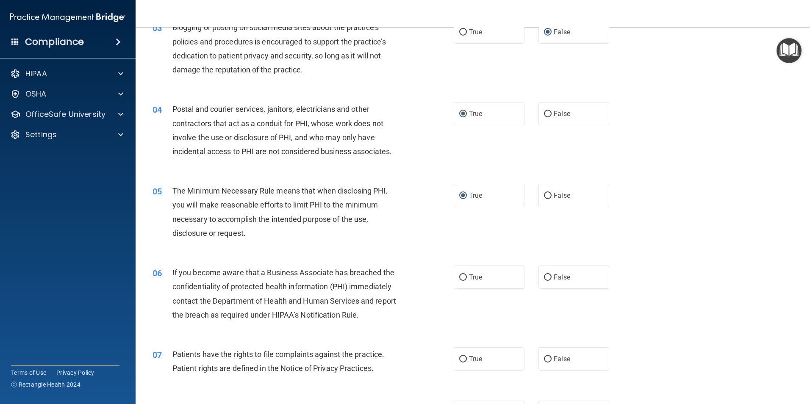
scroll to position [170, 0]
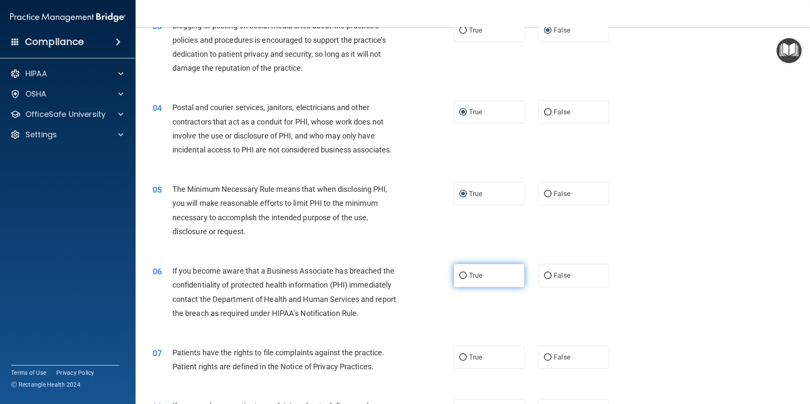
click at [459, 276] on input "True" at bounding box center [463, 276] width 8 height 6
radio input "true"
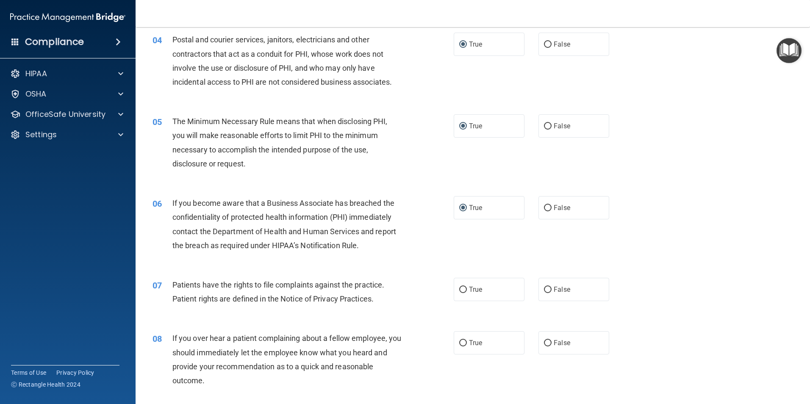
scroll to position [254, 0]
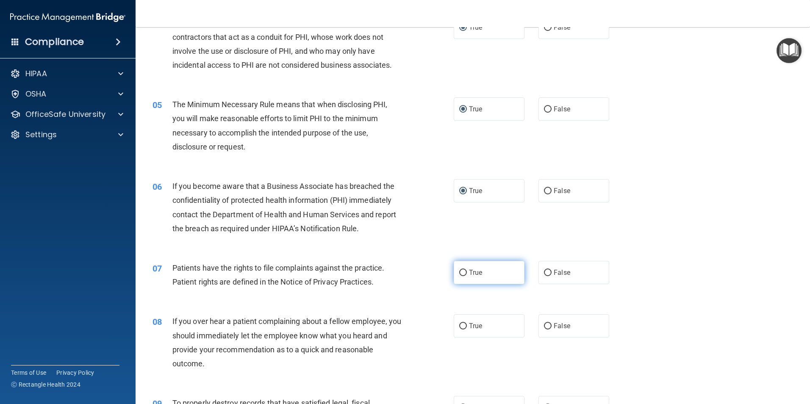
click at [460, 275] on input "True" at bounding box center [463, 273] width 8 height 6
radio input "true"
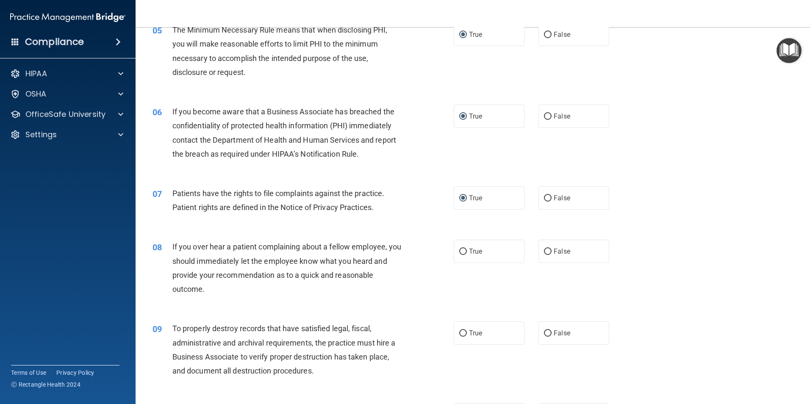
scroll to position [339, 0]
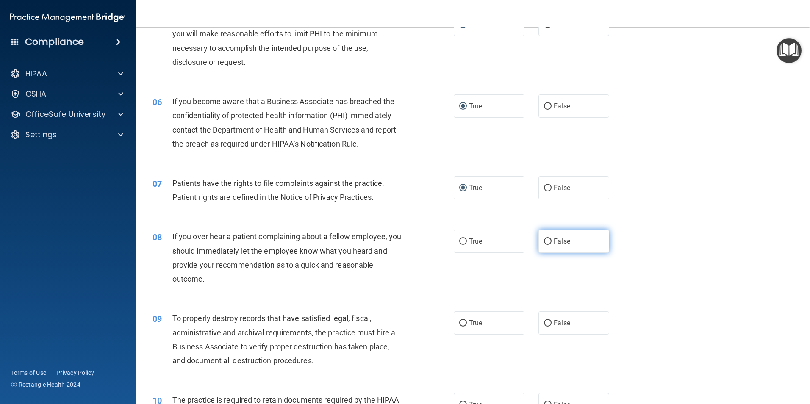
click at [544, 244] on input "False" at bounding box center [548, 242] width 8 height 6
radio input "true"
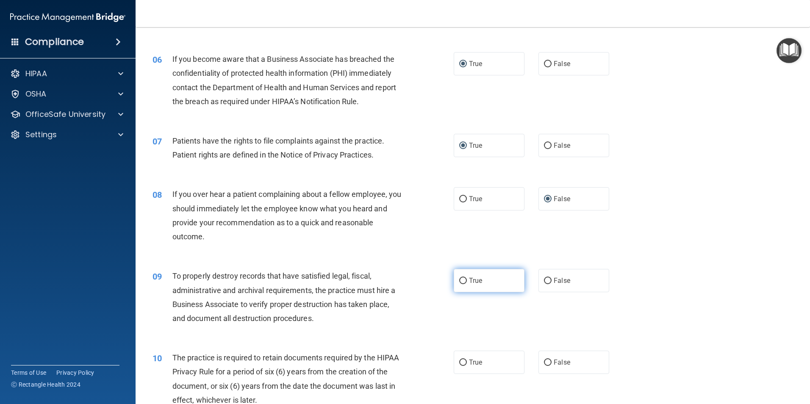
click at [464, 283] on input "True" at bounding box center [463, 281] width 8 height 6
radio input "true"
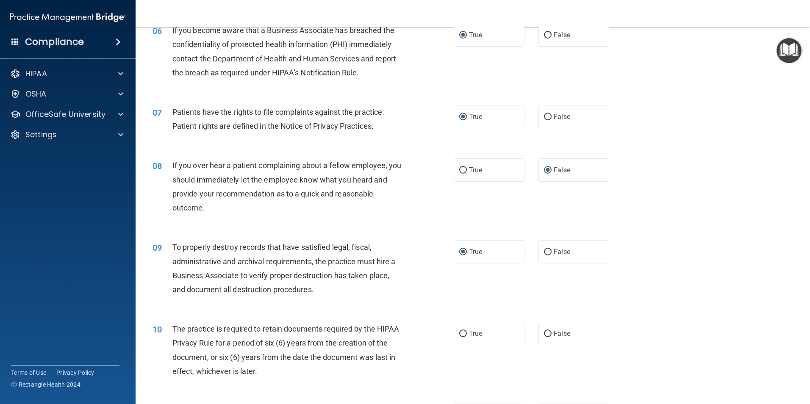
scroll to position [466, 0]
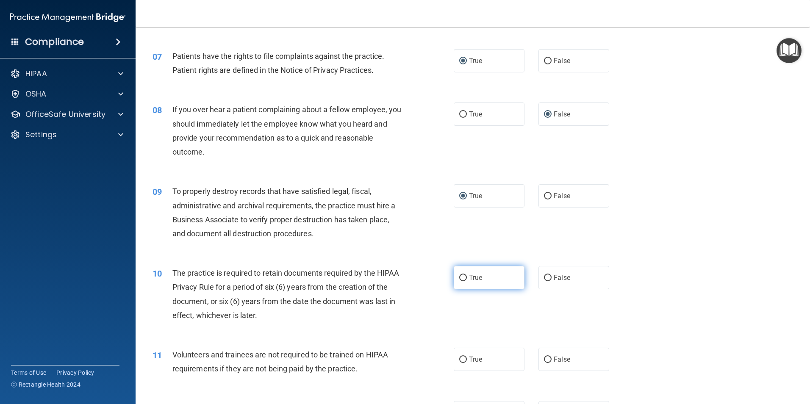
click at [459, 278] on input "True" at bounding box center [463, 278] width 8 height 6
radio input "true"
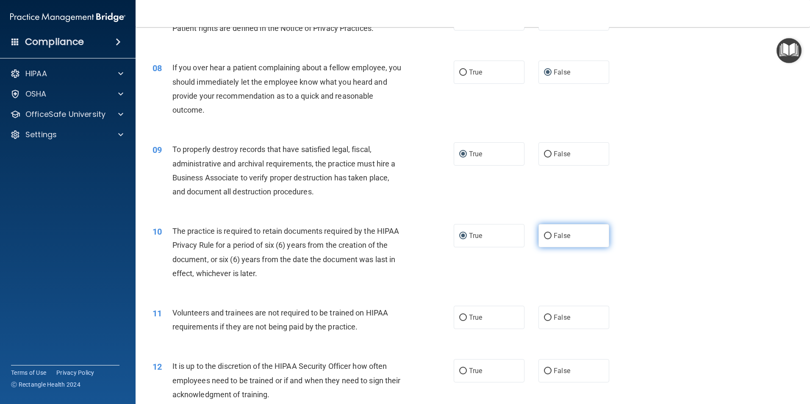
scroll to position [509, 0]
click at [544, 318] on input "False" at bounding box center [548, 317] width 8 height 6
radio input "true"
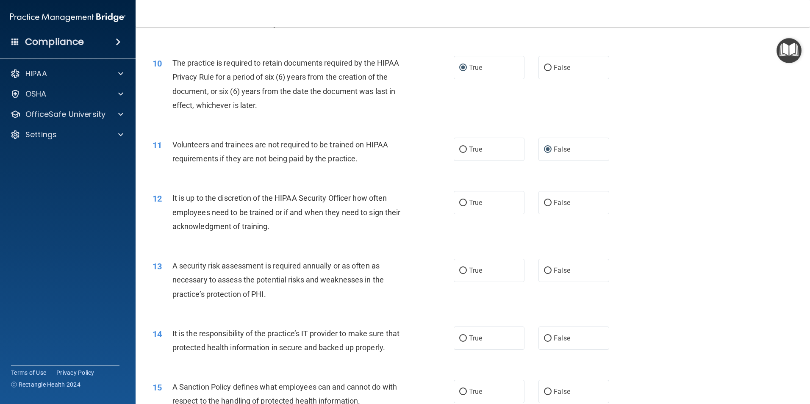
scroll to position [678, 0]
click at [547, 201] on input "False" at bounding box center [548, 201] width 8 height 6
radio input "true"
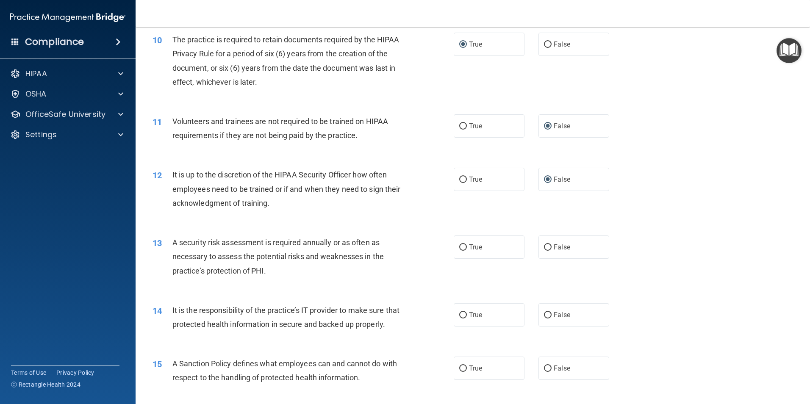
scroll to position [720, 0]
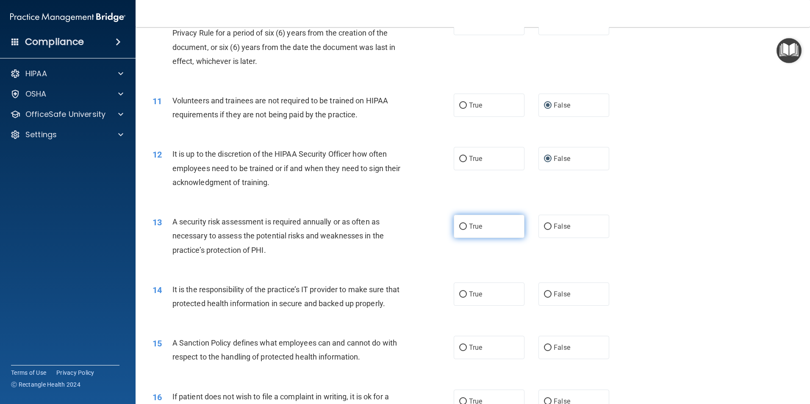
click at [459, 225] on input "True" at bounding box center [463, 227] width 8 height 6
radio input "true"
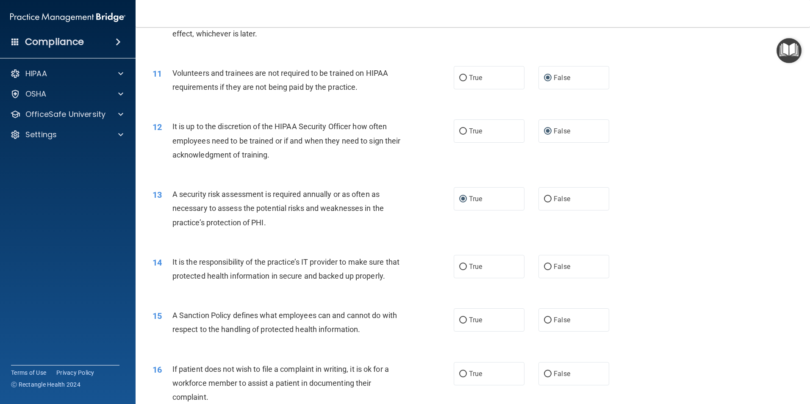
scroll to position [805, 0]
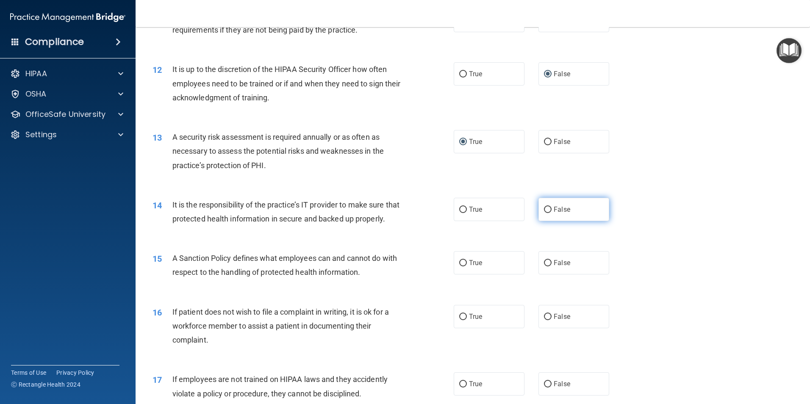
click at [543, 205] on label "False" at bounding box center [574, 209] width 71 height 23
click at [544, 207] on input "False" at bounding box center [548, 210] width 8 height 6
radio input "true"
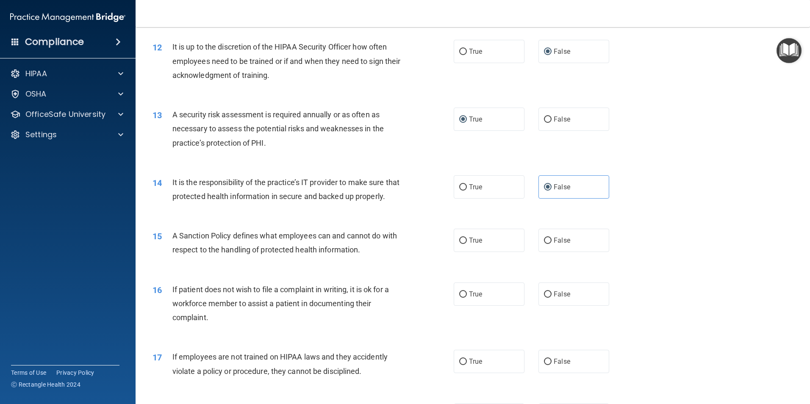
scroll to position [848, 0]
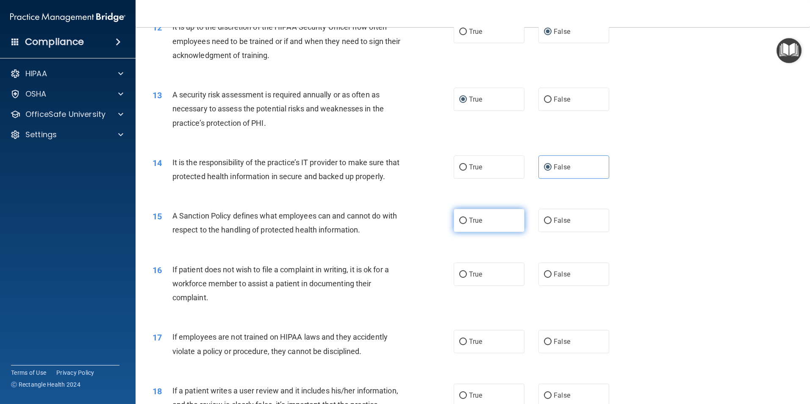
click at [461, 224] on input "True" at bounding box center [463, 221] width 8 height 6
radio input "true"
click at [547, 278] on input "False" at bounding box center [548, 275] width 8 height 6
radio input "true"
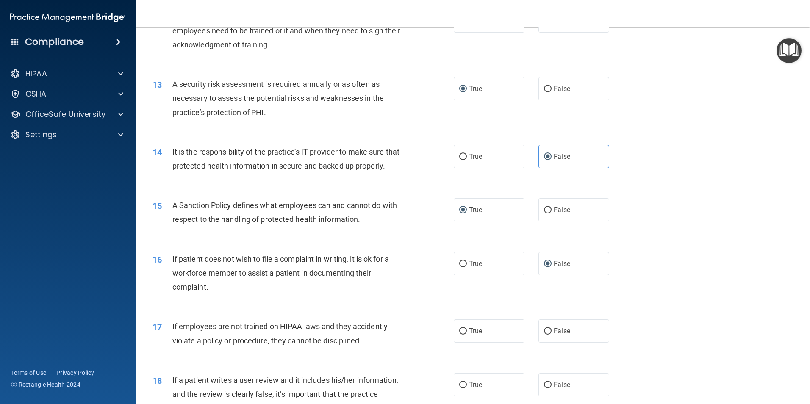
scroll to position [890, 0]
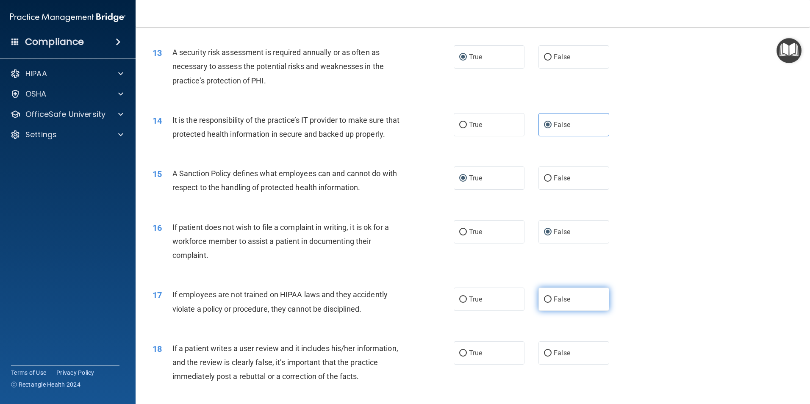
click at [544, 303] on input "False" at bounding box center [548, 300] width 8 height 6
radio input "true"
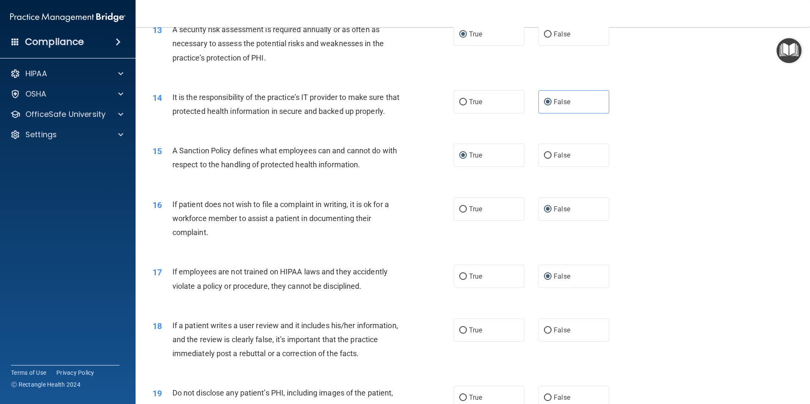
scroll to position [975, 0]
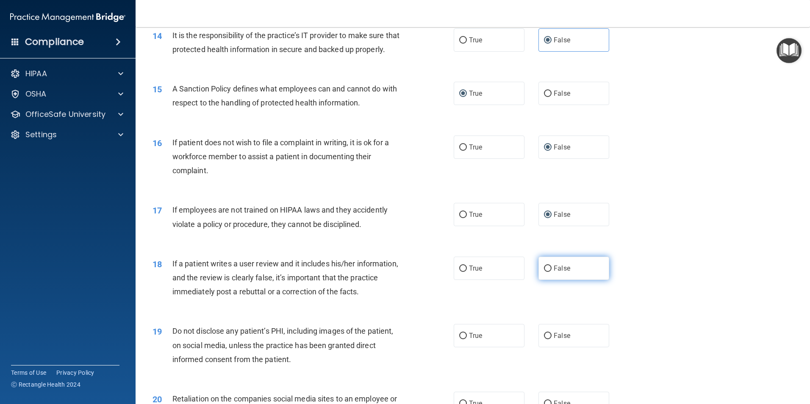
click at [545, 272] on input "False" at bounding box center [548, 269] width 8 height 6
radio input "true"
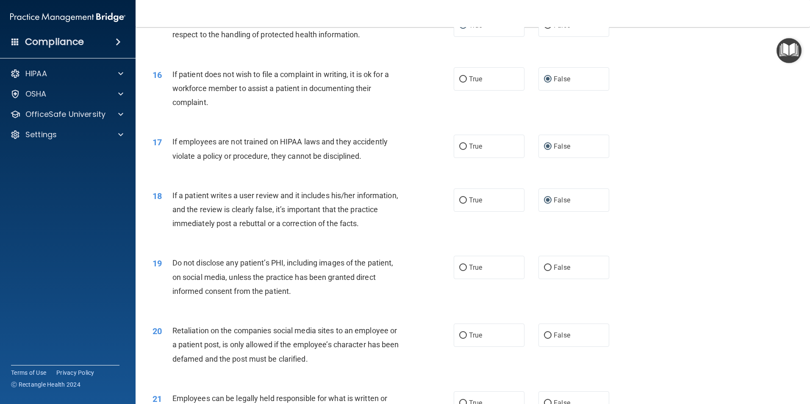
scroll to position [1059, 0]
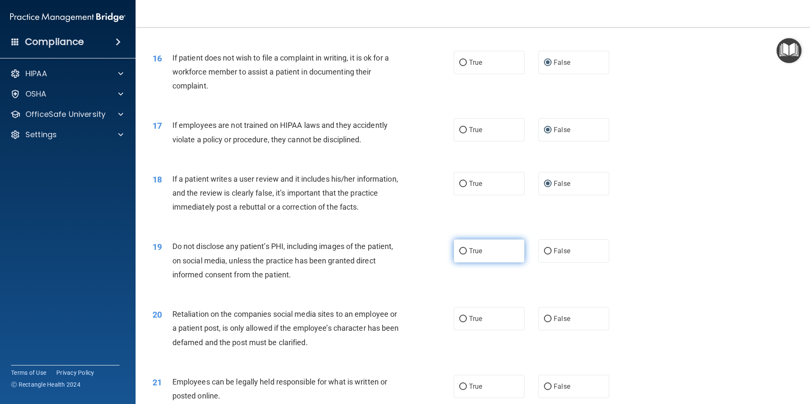
click at [463, 255] on input "True" at bounding box center [463, 251] width 8 height 6
radio input "true"
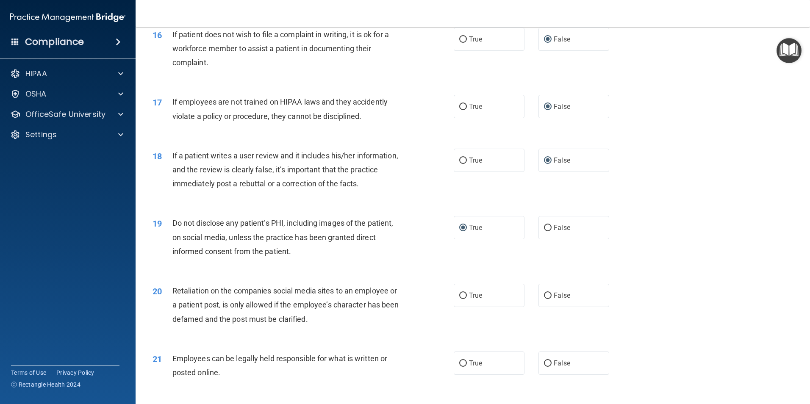
scroll to position [1102, 0]
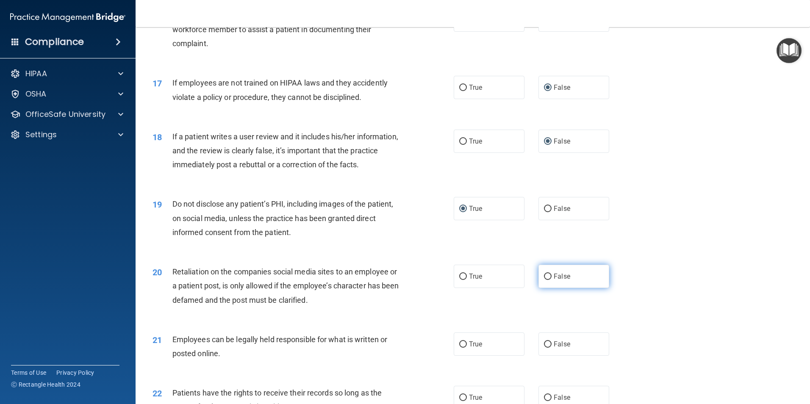
click at [545, 280] on input "False" at bounding box center [548, 277] width 8 height 6
radio input "true"
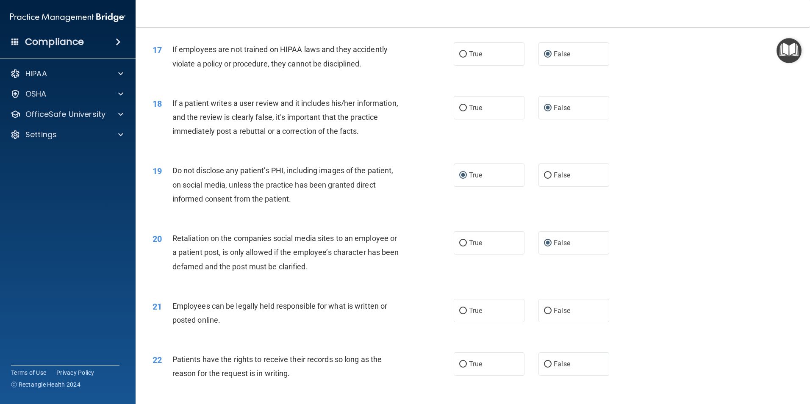
scroll to position [1187, 0]
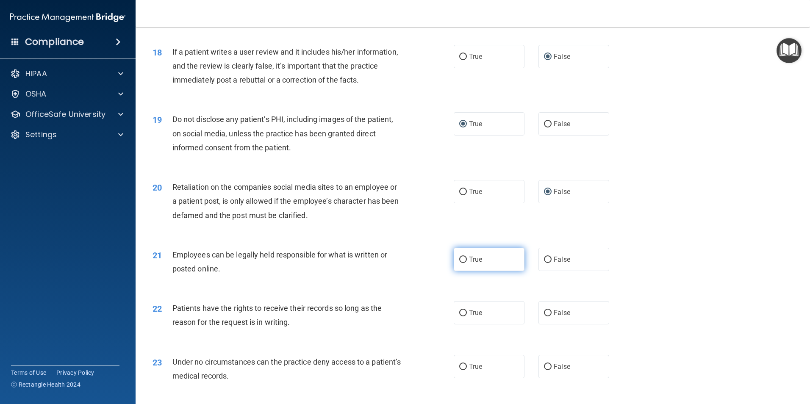
click at [459, 263] on input "True" at bounding box center [463, 260] width 8 height 6
radio input "true"
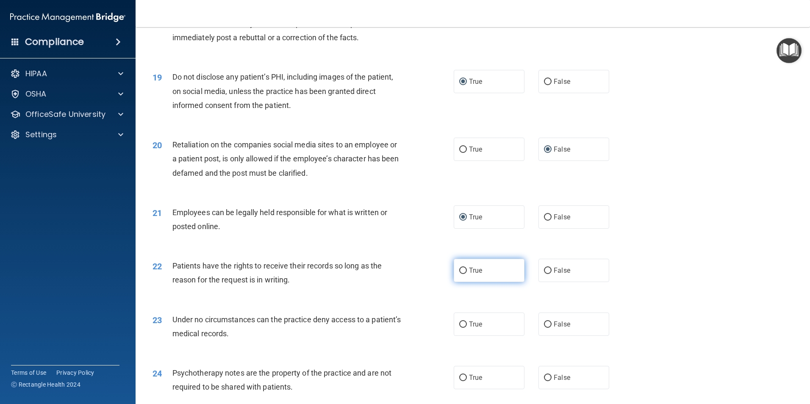
click at [459, 274] on input "True" at bounding box center [463, 271] width 8 height 6
radio input "true"
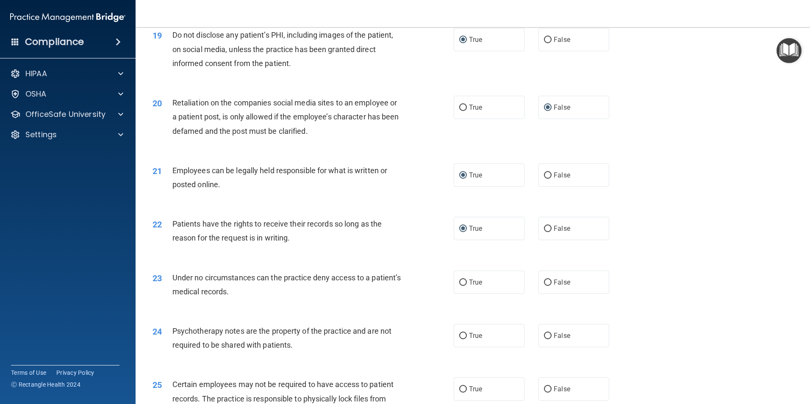
scroll to position [1271, 0]
click at [544, 286] on input "False" at bounding box center [548, 282] width 8 height 6
radio input "true"
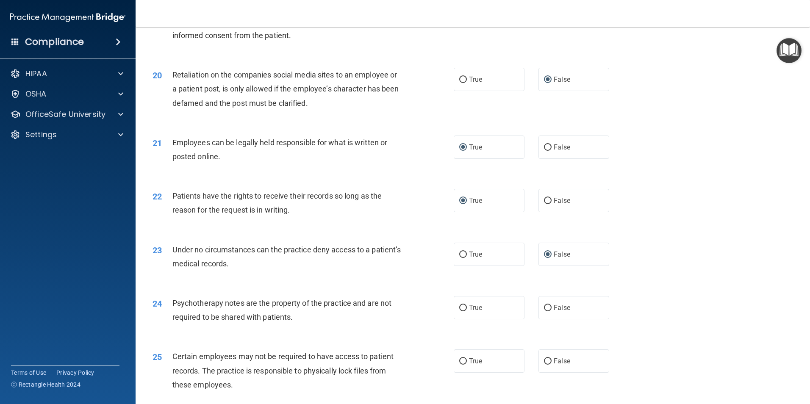
scroll to position [1314, 0]
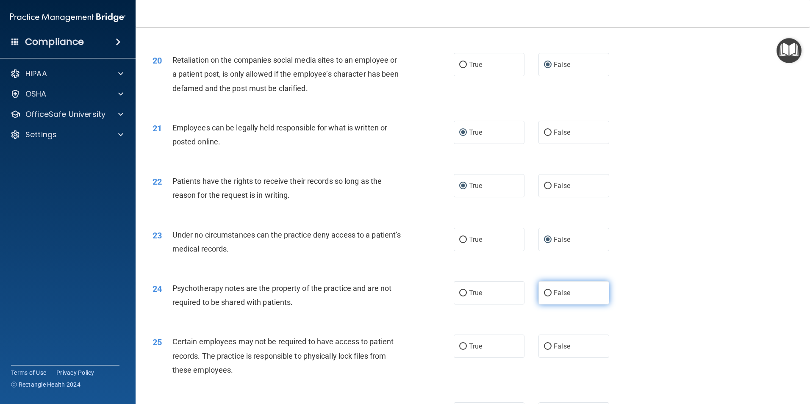
click at [541, 303] on label "False" at bounding box center [574, 292] width 71 height 23
click at [544, 297] on input "False" at bounding box center [548, 293] width 8 height 6
radio input "true"
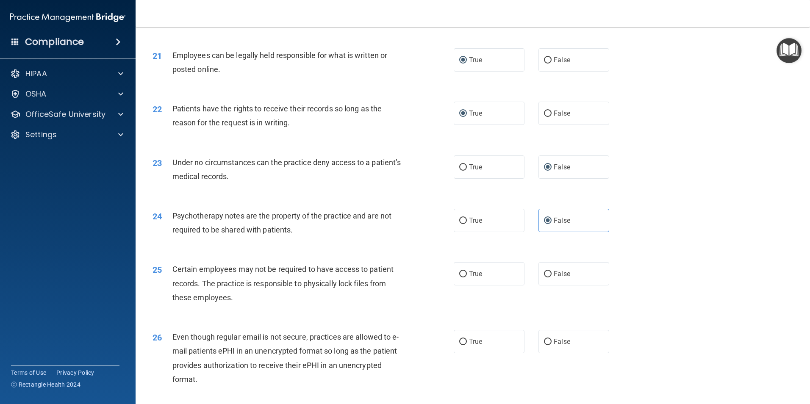
scroll to position [1398, 0]
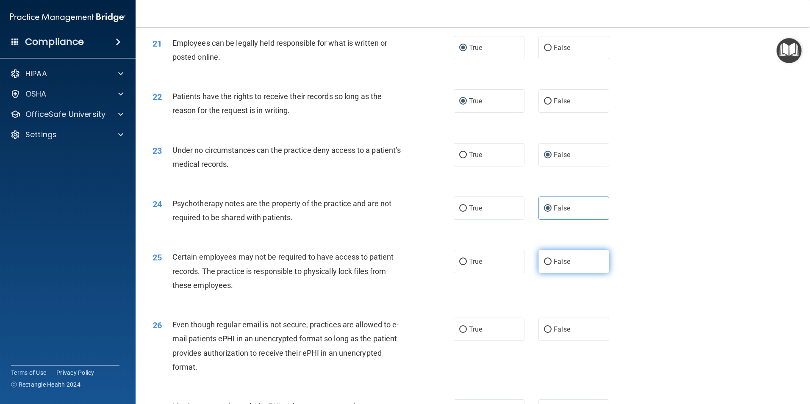
click at [544, 265] on input "False" at bounding box center [548, 262] width 8 height 6
radio input "true"
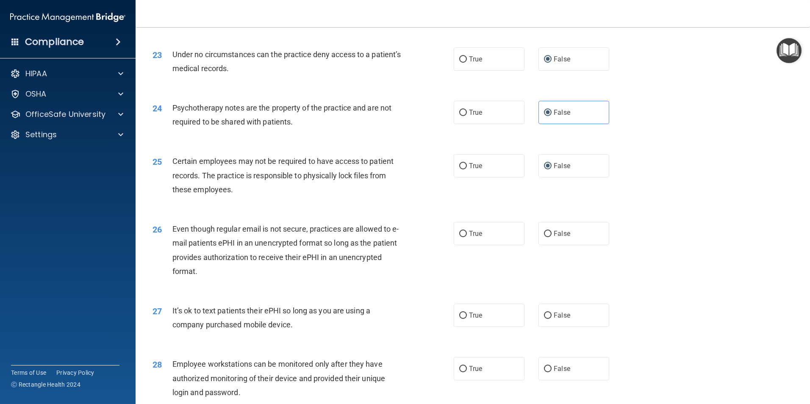
scroll to position [1526, 0]
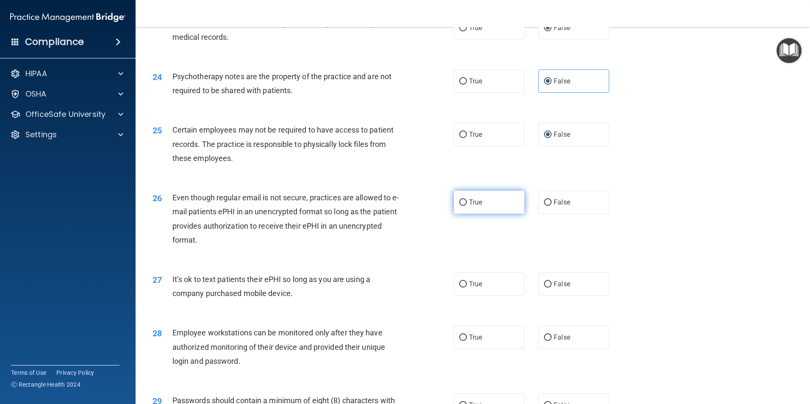
click at [461, 206] on input "True" at bounding box center [463, 203] width 8 height 6
radio input "true"
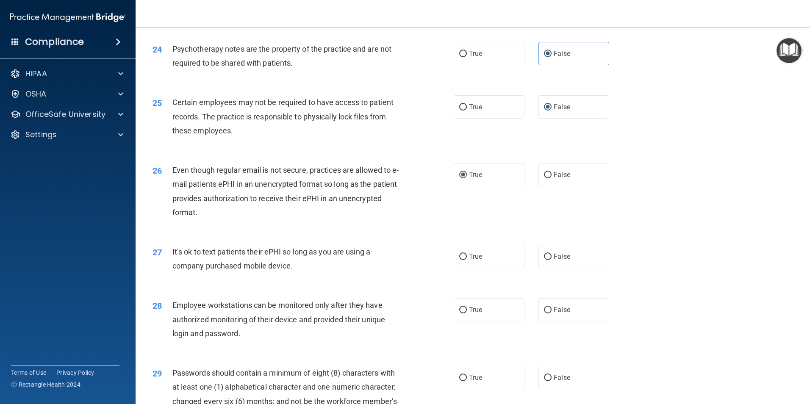
scroll to position [1568, 0]
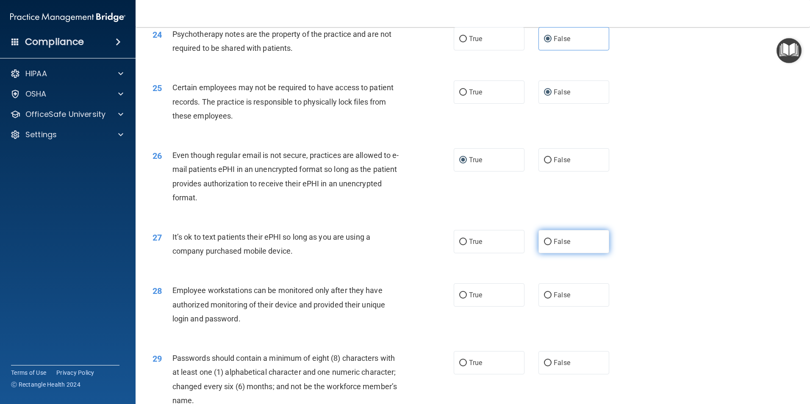
click at [544, 245] on input "False" at bounding box center [548, 242] width 8 height 6
radio input "true"
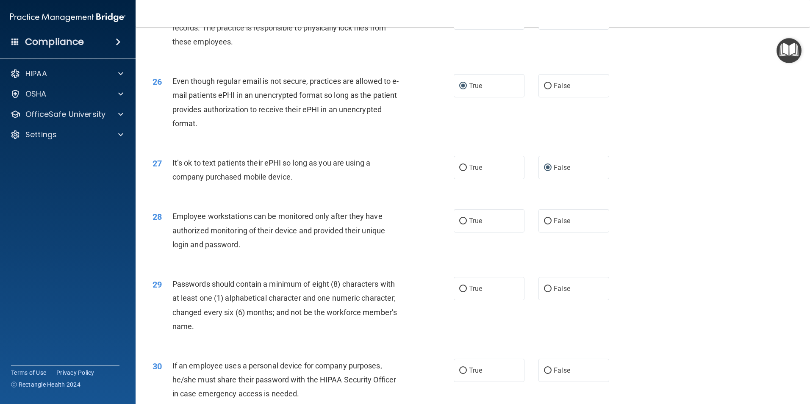
scroll to position [1653, 0]
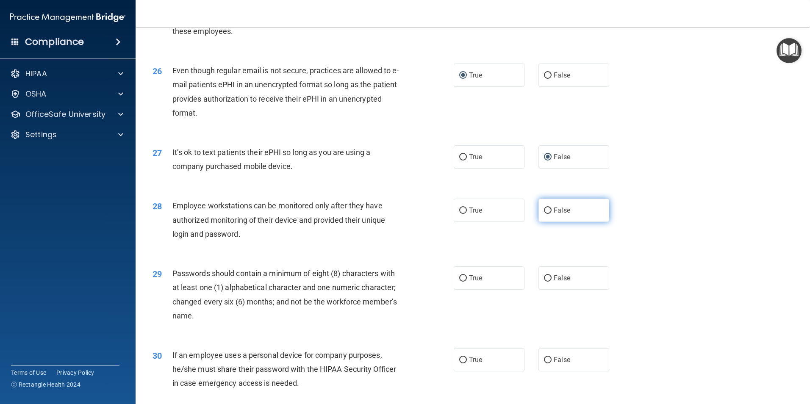
click at [547, 214] on input "False" at bounding box center [548, 211] width 8 height 6
radio input "true"
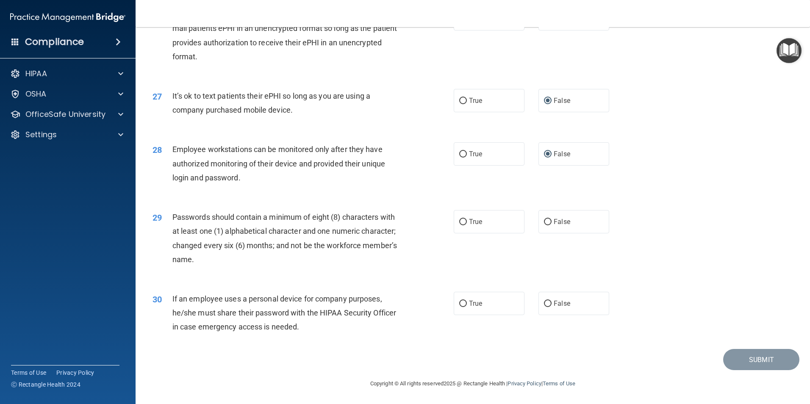
scroll to position [1723, 0]
click at [459, 222] on input "True" at bounding box center [463, 222] width 8 height 6
radio input "true"
click at [546, 304] on input "False" at bounding box center [548, 304] width 8 height 6
radio input "true"
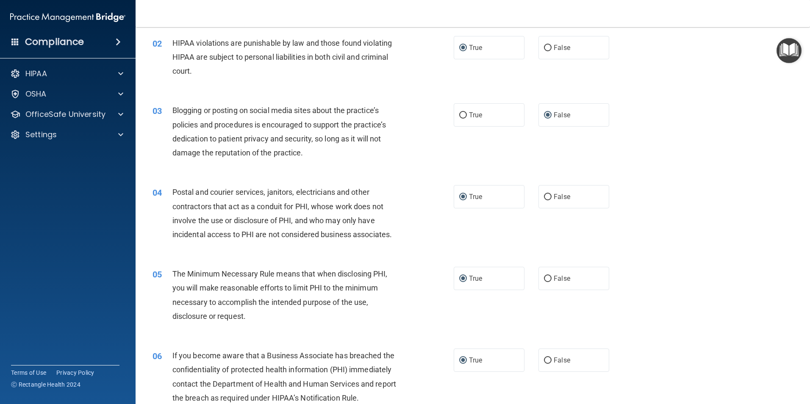
scroll to position [0, 0]
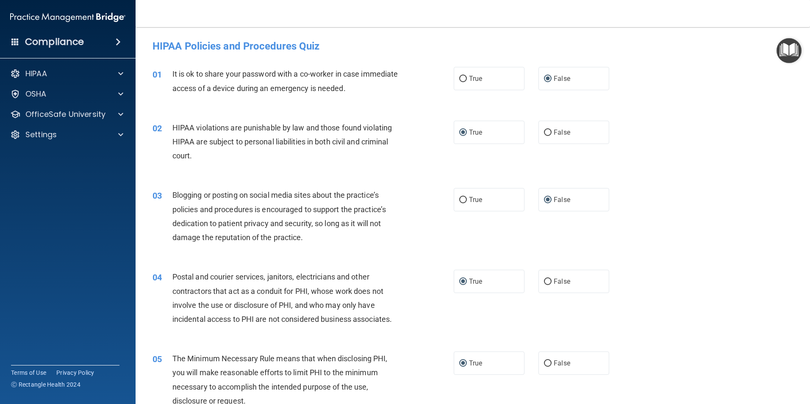
click at [789, 43] on img "Open Resource Center" at bounding box center [789, 50] width 25 height 25
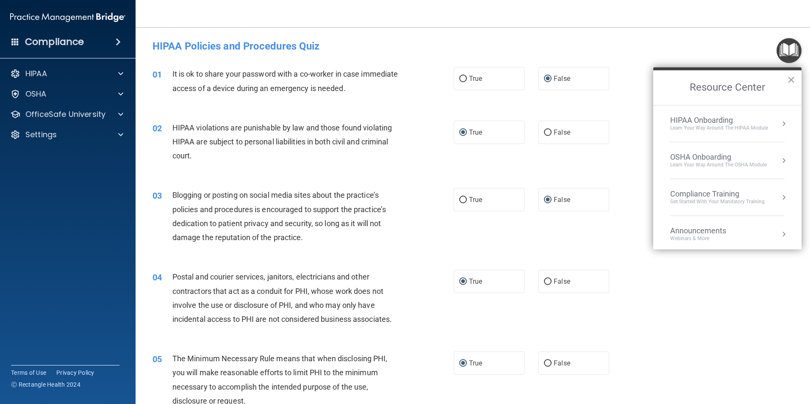
click at [780, 195] on button "Resource Center" at bounding box center [784, 197] width 8 height 8
click at [736, 120] on div "HIPAA Training for Members" at bounding box center [707, 120] width 95 height 8
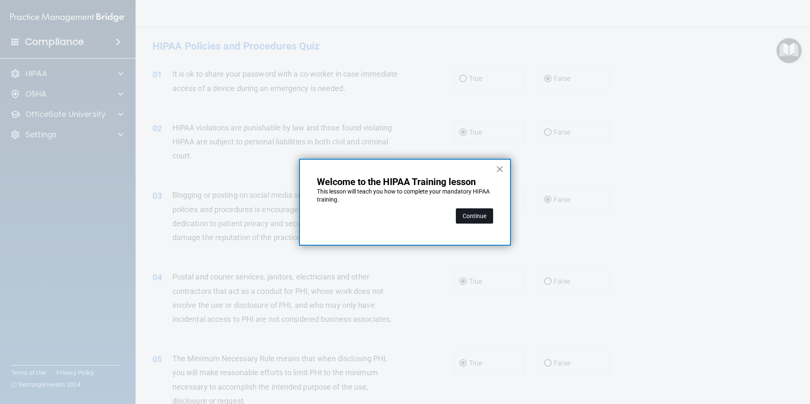
click at [472, 221] on button "Continue" at bounding box center [474, 215] width 37 height 15
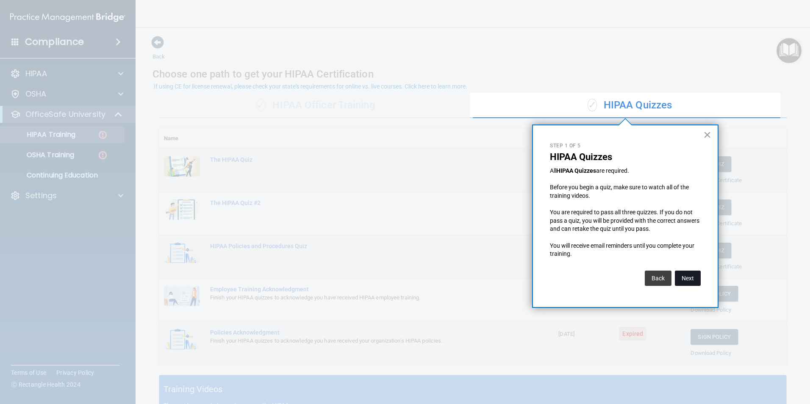
click at [681, 277] on button "Next" at bounding box center [688, 278] width 26 height 15
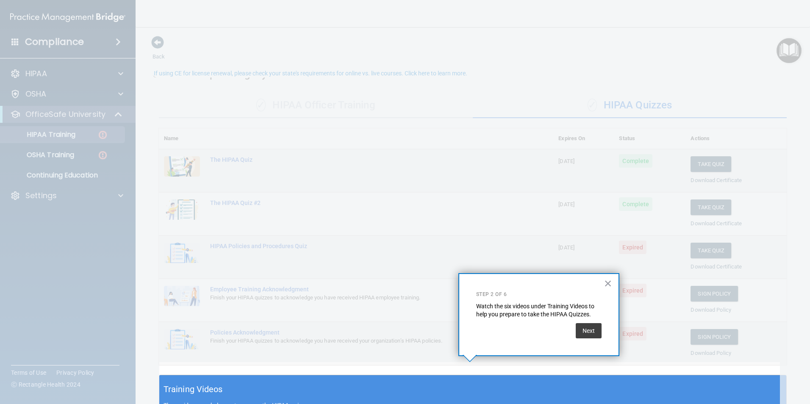
scroll to position [13, 0]
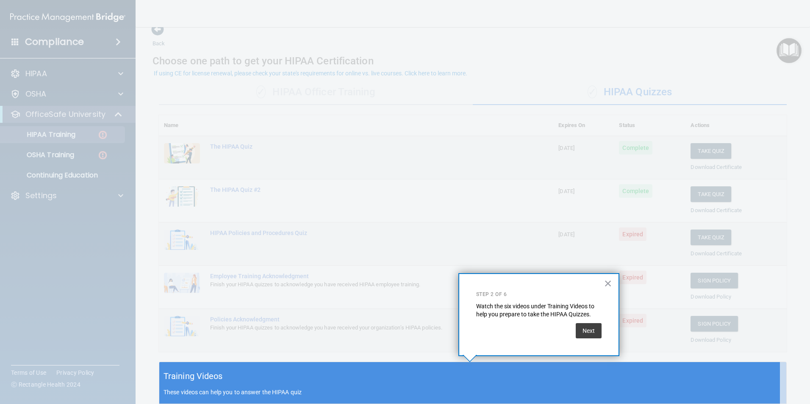
click at [477, 385] on div "Training Videos These videos can help you to answer the HIPAA quiz" at bounding box center [472, 383] width 627 height 42
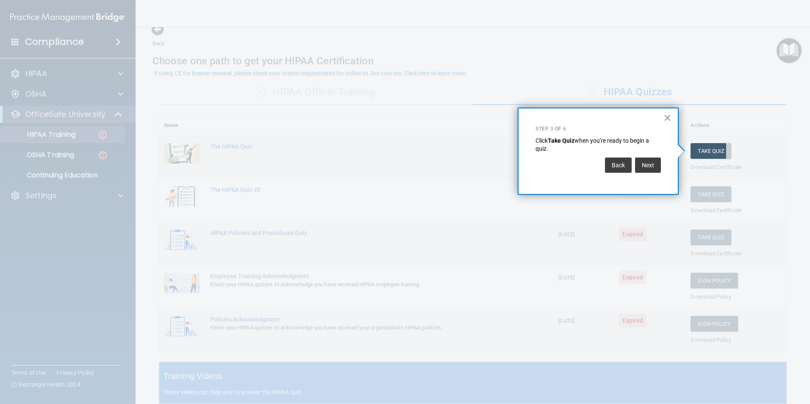
click at [389, 378] on div at bounding box center [342, 202] width 685 height 404
click at [649, 169] on button "Next" at bounding box center [648, 165] width 26 height 15
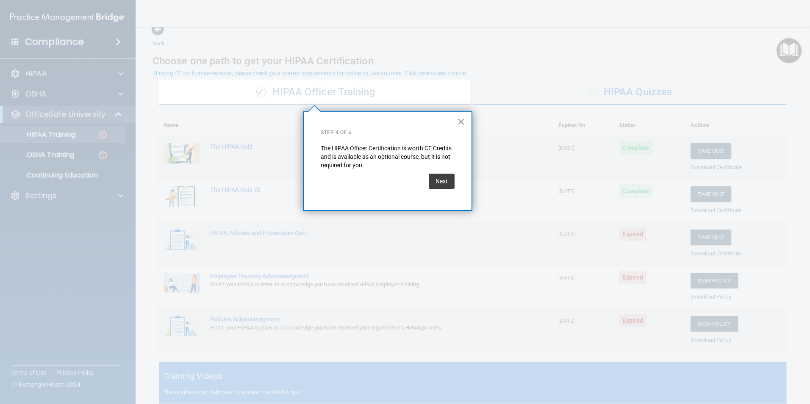
click at [737, 370] on div at bounding box center [640, 202] width 341 height 404
click at [461, 120] on button "×" at bounding box center [461, 122] width 8 height 14
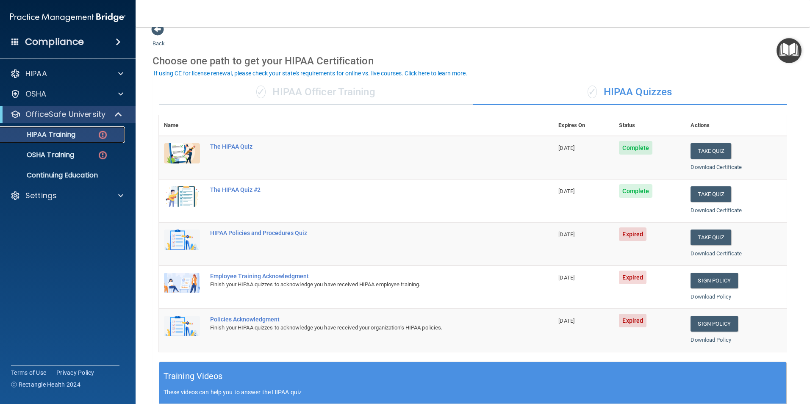
click at [106, 135] on img at bounding box center [102, 135] width 11 height 11
click at [66, 132] on p "HIPAA Training" at bounding box center [41, 135] width 70 height 8
click at [101, 134] on img at bounding box center [102, 135] width 11 height 11
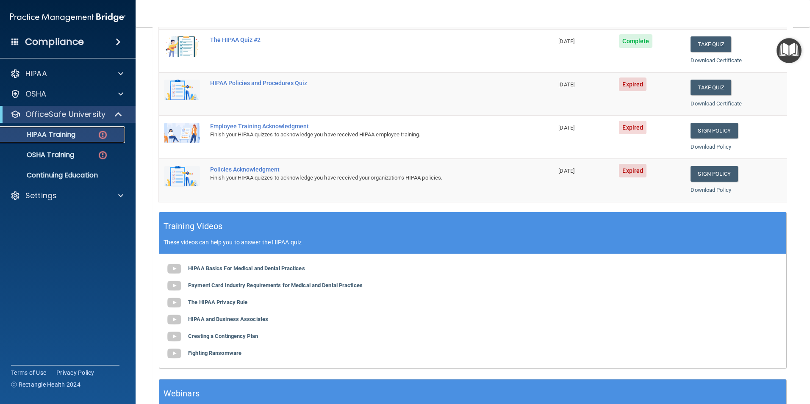
scroll to position [183, 0]
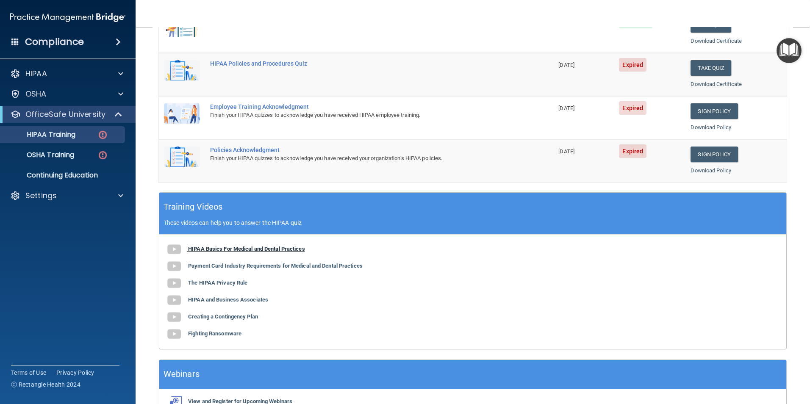
click at [213, 248] on b "HIPAA Basics For Medical and Dental Practices" at bounding box center [246, 249] width 117 height 6
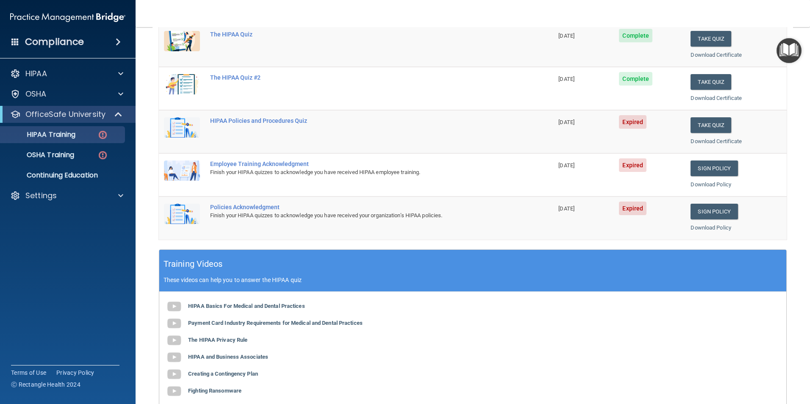
scroll to position [0, 0]
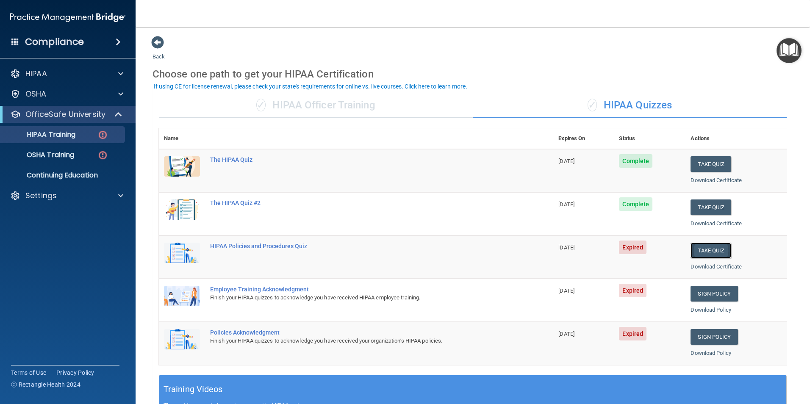
click at [706, 250] on button "Take Quiz" at bounding box center [711, 251] width 41 height 16
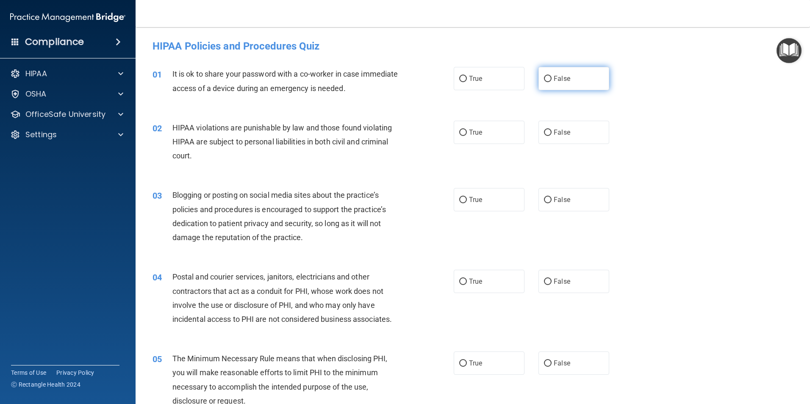
click at [545, 79] on input "False" at bounding box center [548, 79] width 8 height 6
radio input "true"
click at [460, 133] on input "True" at bounding box center [463, 133] width 8 height 6
radio input "true"
click at [544, 199] on input "False" at bounding box center [548, 200] width 8 height 6
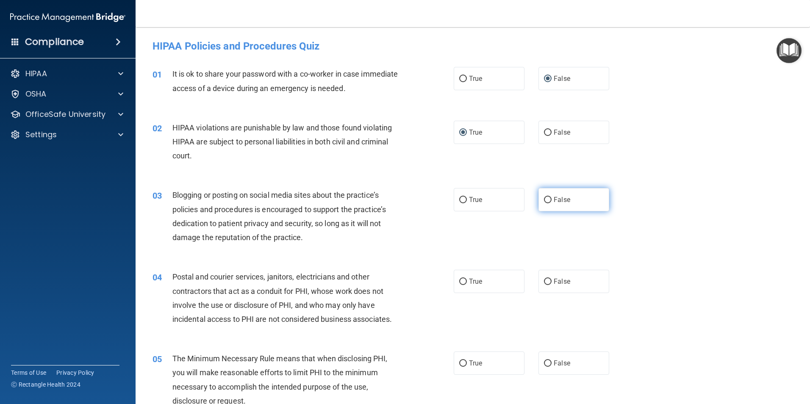
radio input "true"
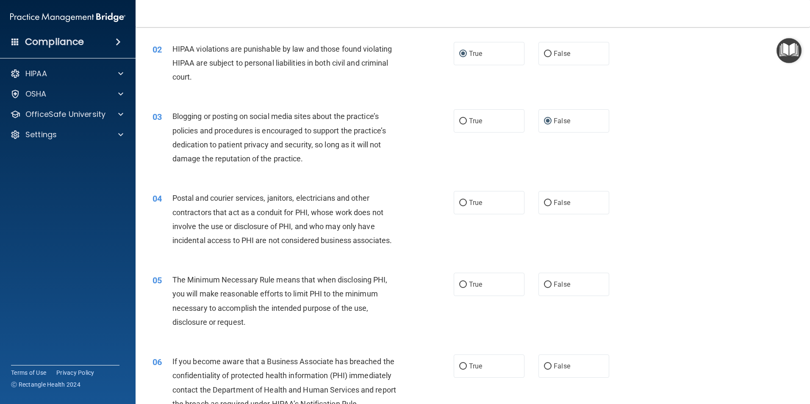
scroll to position [85, 0]
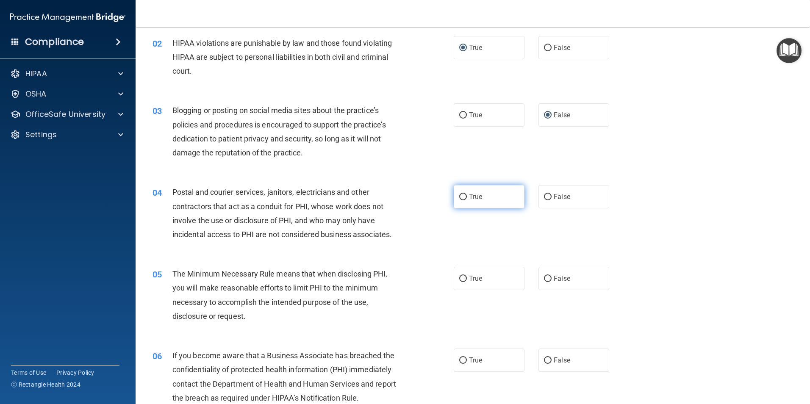
click at [460, 196] on input "True" at bounding box center [463, 197] width 8 height 6
radio input "true"
click at [459, 278] on input "True" at bounding box center [463, 279] width 8 height 6
radio input "true"
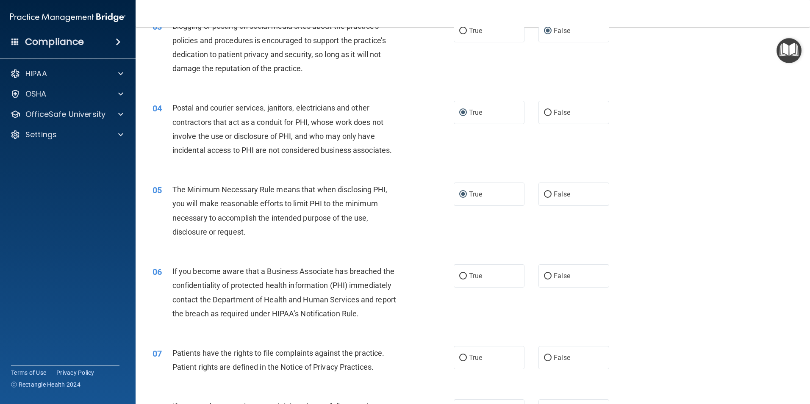
scroll to position [170, 0]
click at [460, 273] on input "True" at bounding box center [463, 276] width 8 height 6
radio input "true"
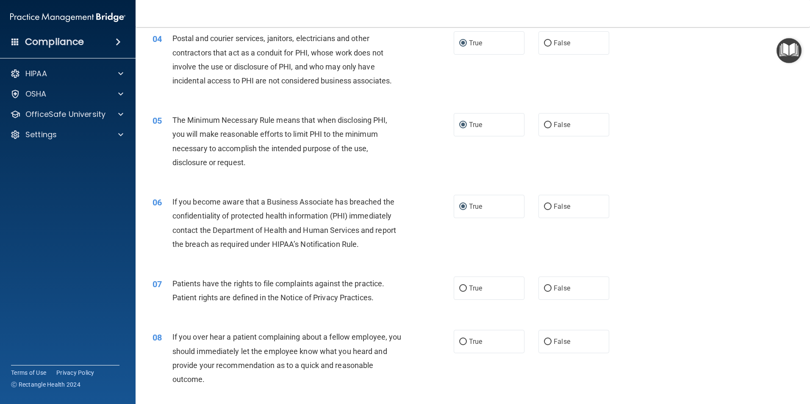
scroll to position [254, 0]
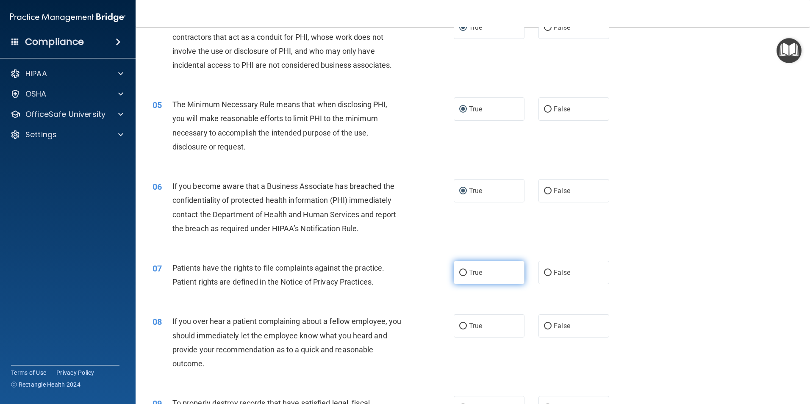
click at [461, 273] on input "True" at bounding box center [463, 273] width 8 height 6
radio input "true"
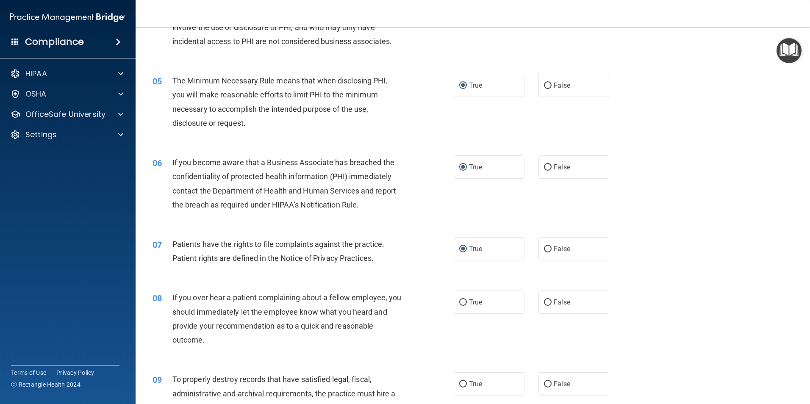
scroll to position [297, 0]
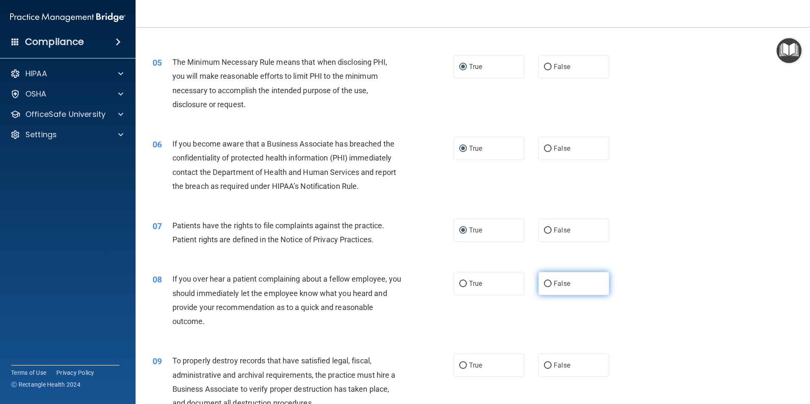
click at [546, 281] on input "False" at bounding box center [548, 284] width 8 height 6
radio input "true"
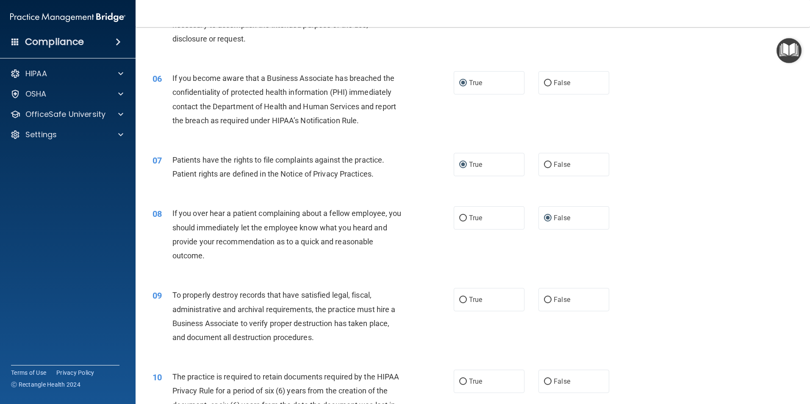
scroll to position [381, 0]
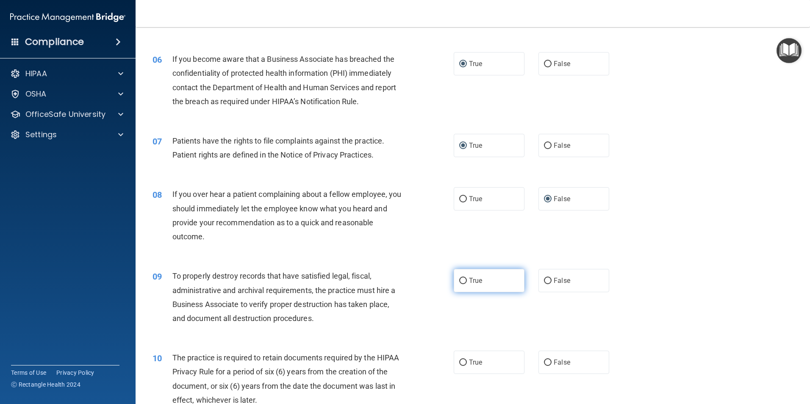
click at [460, 281] on input "True" at bounding box center [463, 281] width 8 height 6
radio input "true"
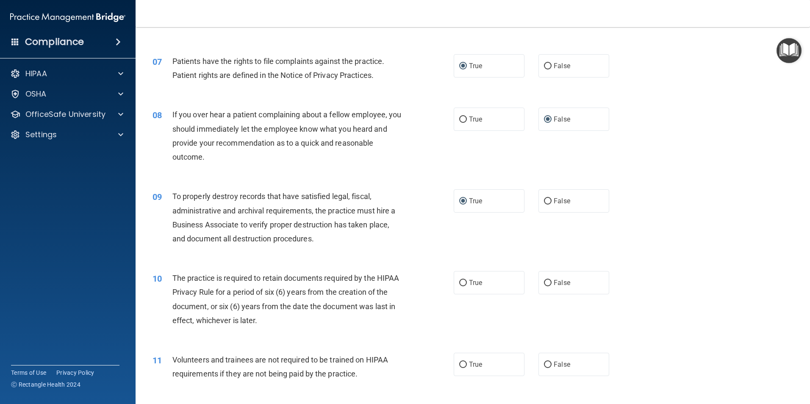
scroll to position [466, 0]
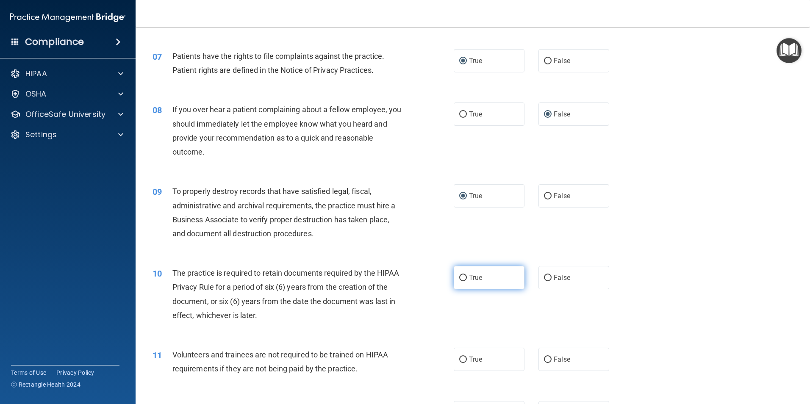
click at [459, 278] on input "True" at bounding box center [463, 278] width 8 height 6
radio input "true"
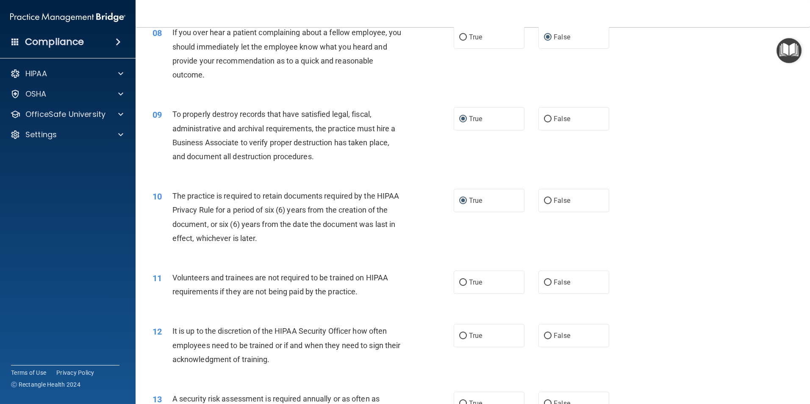
scroll to position [551, 0]
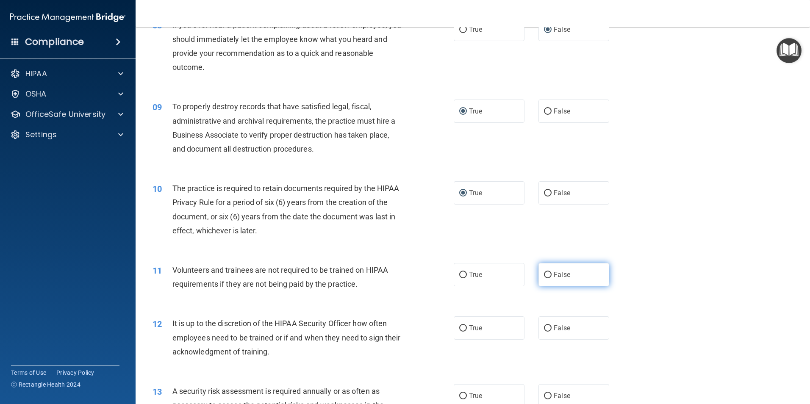
click at [544, 272] on input "False" at bounding box center [548, 275] width 8 height 6
radio input "true"
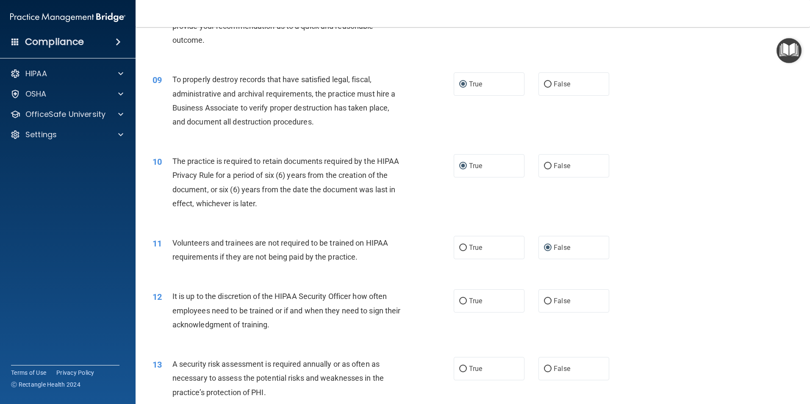
scroll to position [636, 0]
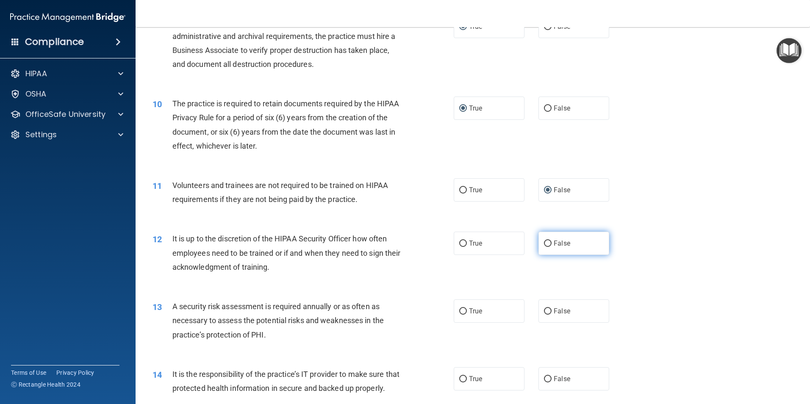
click at [545, 243] on input "False" at bounding box center [548, 244] width 8 height 6
radio input "true"
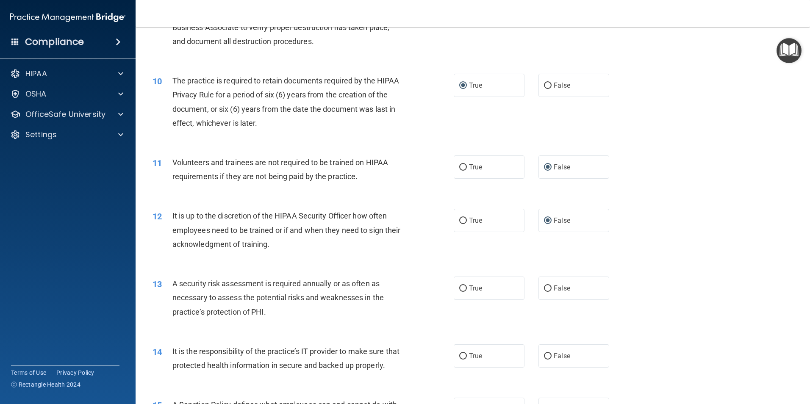
scroll to position [678, 0]
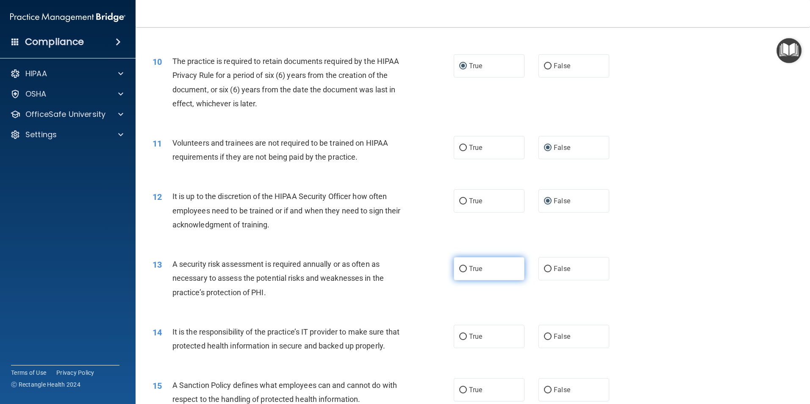
click at [461, 266] on input "True" at bounding box center [463, 269] width 8 height 6
radio input "true"
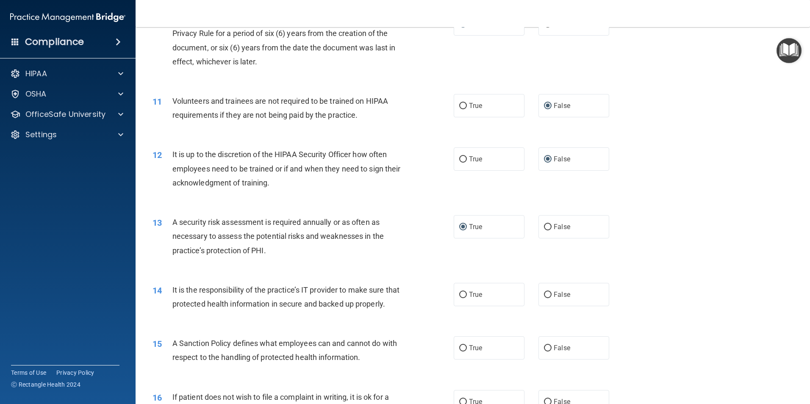
scroll to position [720, 0]
click at [460, 293] on input "True" at bounding box center [463, 295] width 8 height 6
radio input "true"
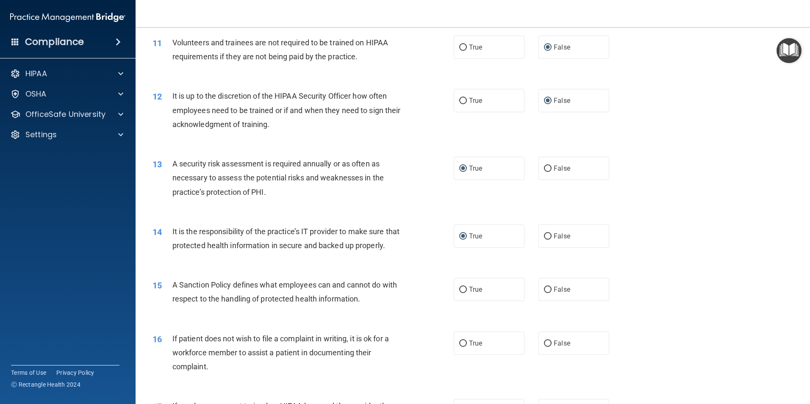
scroll to position [805, 0]
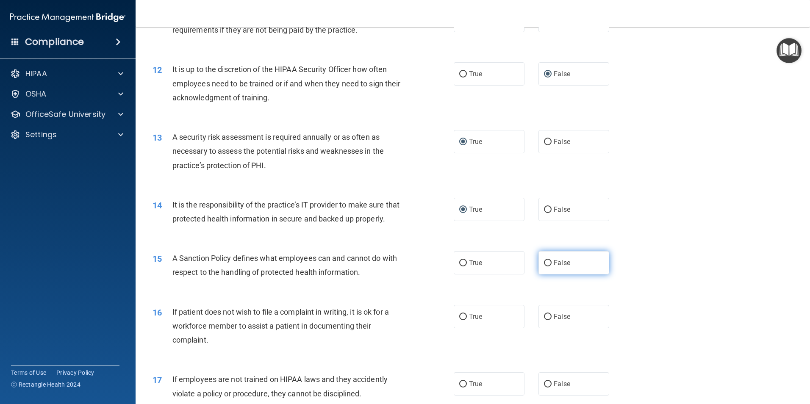
click at [544, 267] on input "False" at bounding box center [548, 263] width 8 height 6
radio input "true"
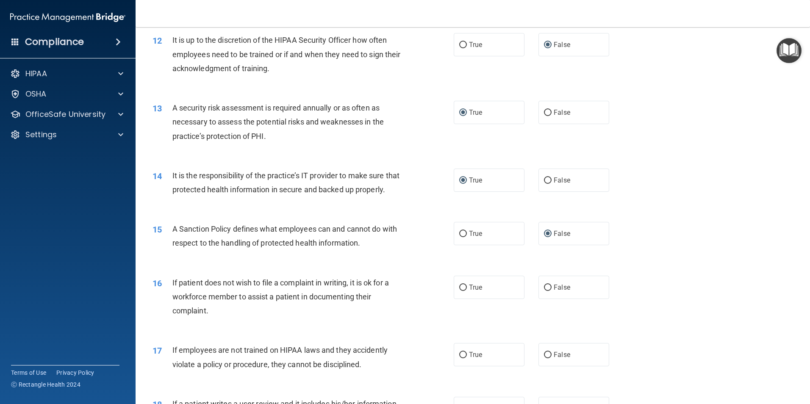
scroll to position [890, 0]
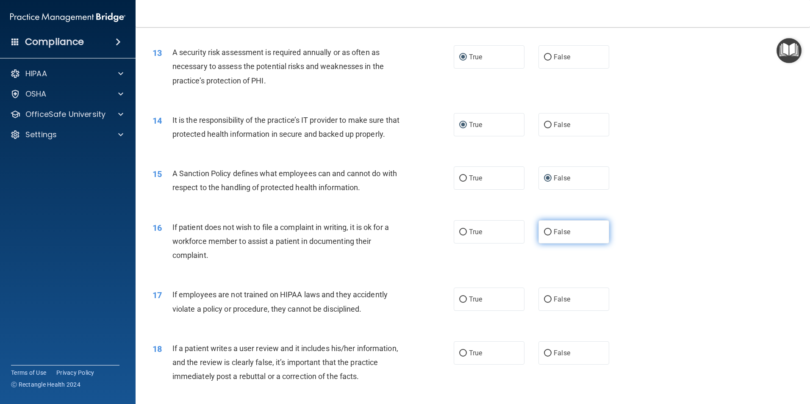
click at [544, 236] on input "False" at bounding box center [548, 232] width 8 height 6
radio input "true"
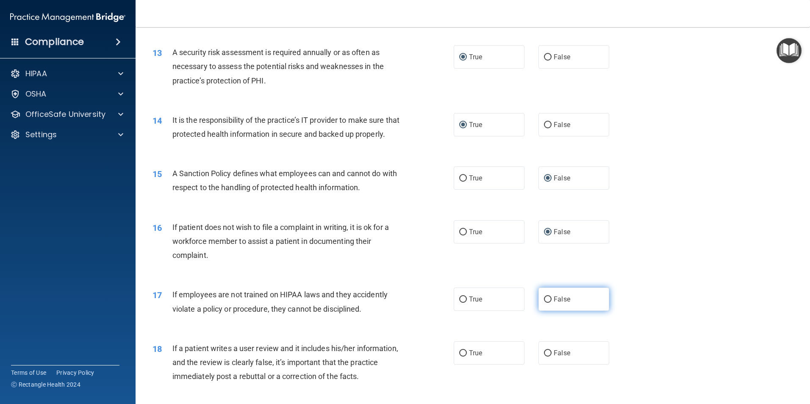
click at [545, 303] on input "False" at bounding box center [548, 300] width 8 height 6
radio input "true"
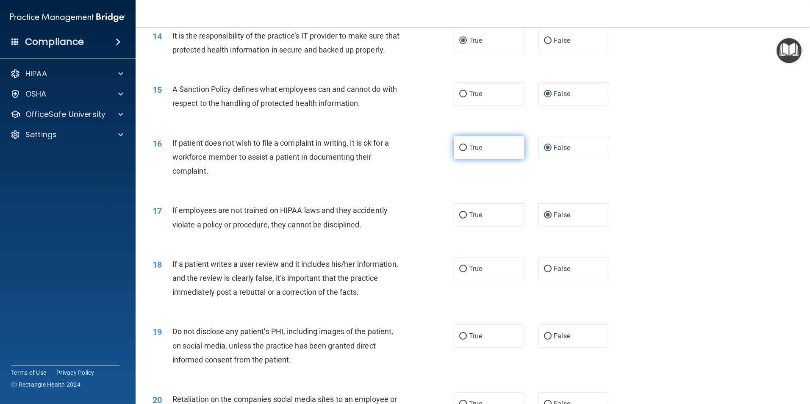
scroll to position [975, 0]
click at [544, 272] on input "False" at bounding box center [548, 269] width 8 height 6
radio input "true"
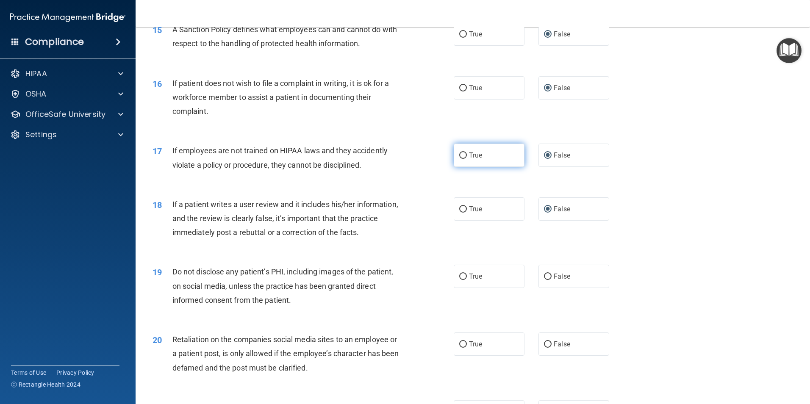
scroll to position [1059, 0]
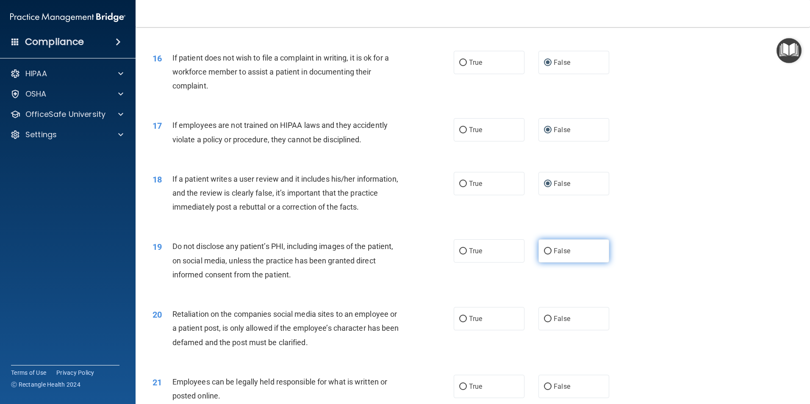
click at [545, 255] on input "False" at bounding box center [548, 251] width 8 height 6
radio input "true"
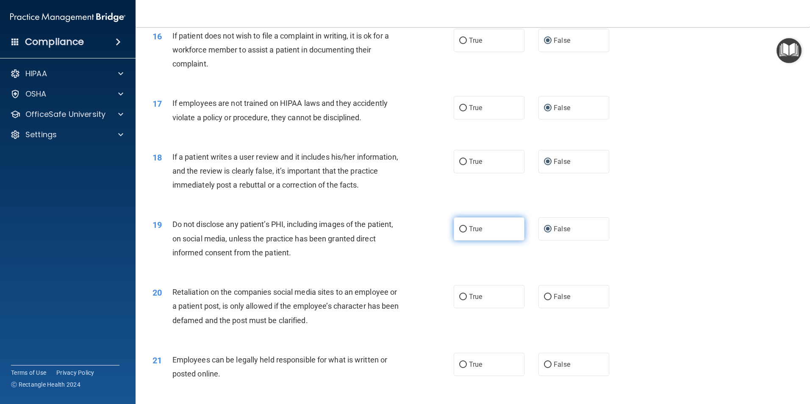
scroll to position [1187, 0]
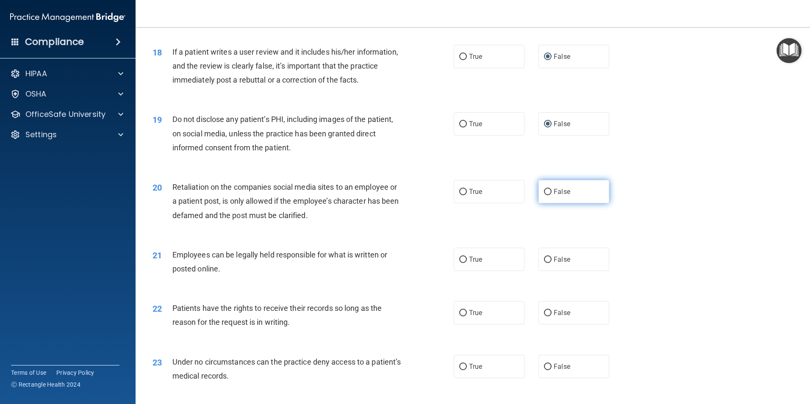
click at [544, 195] on input "False" at bounding box center [548, 192] width 8 height 6
radio input "true"
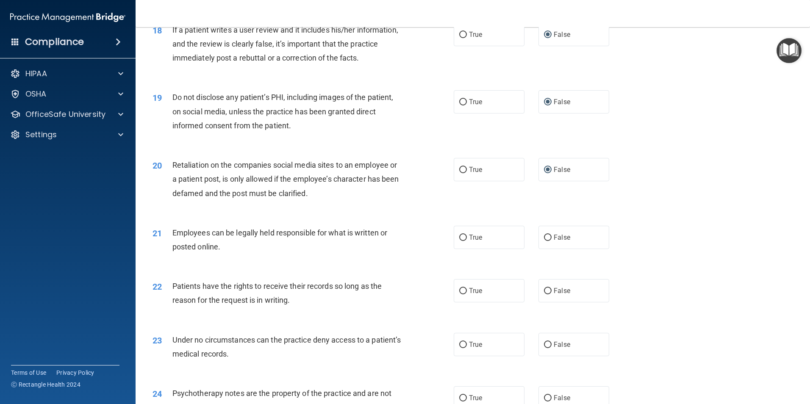
scroll to position [1229, 0]
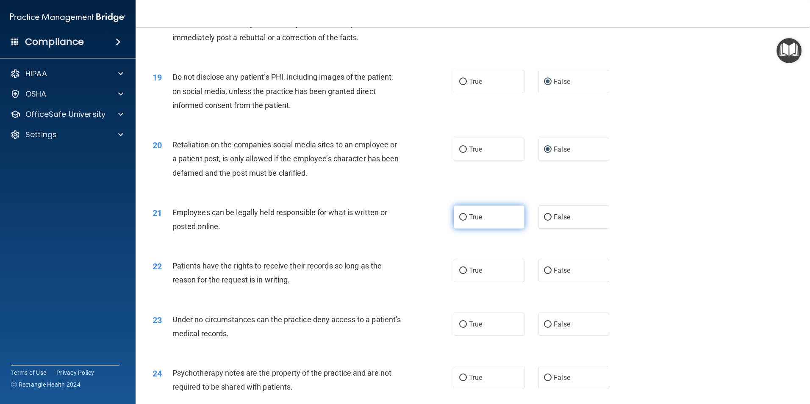
click at [462, 221] on input "True" at bounding box center [463, 217] width 8 height 6
radio input "true"
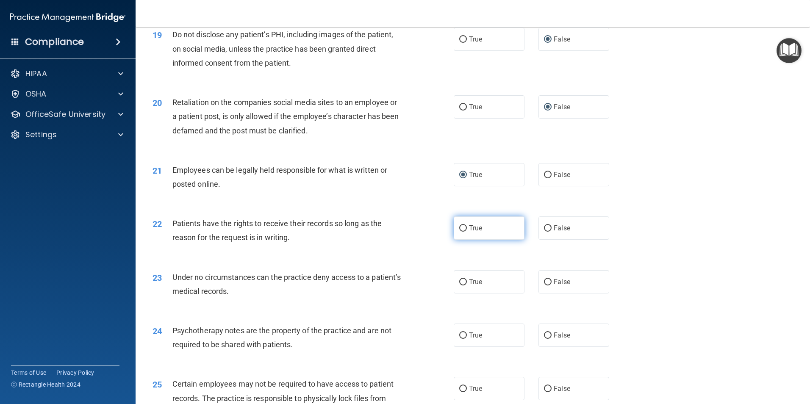
click at [461, 232] on input "True" at bounding box center [463, 228] width 8 height 6
radio input "true"
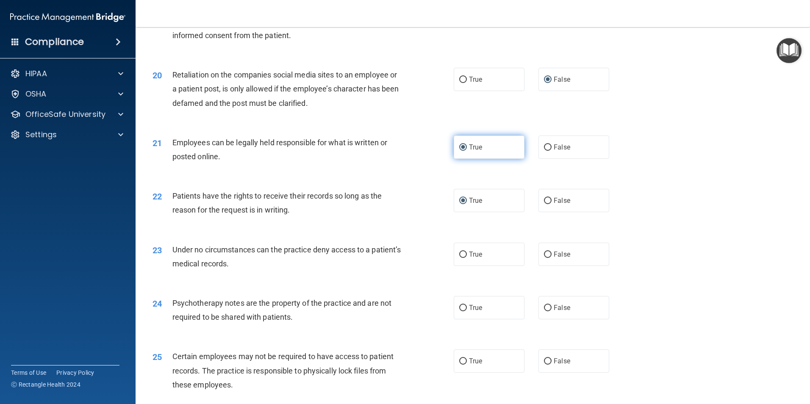
scroll to position [1314, 0]
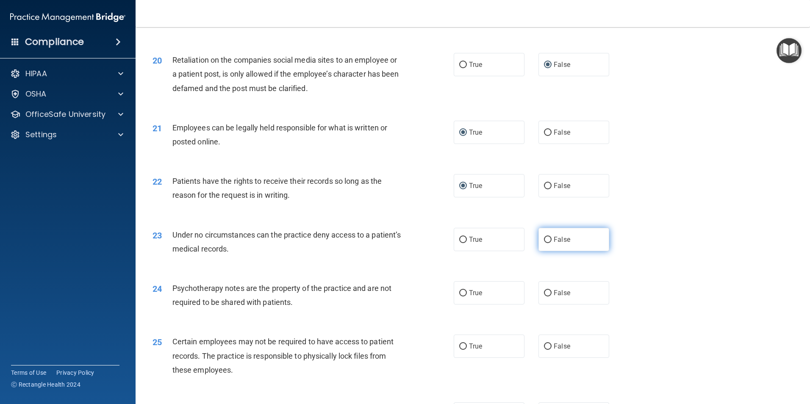
click at [544, 243] on input "False" at bounding box center [548, 240] width 8 height 6
radio input "true"
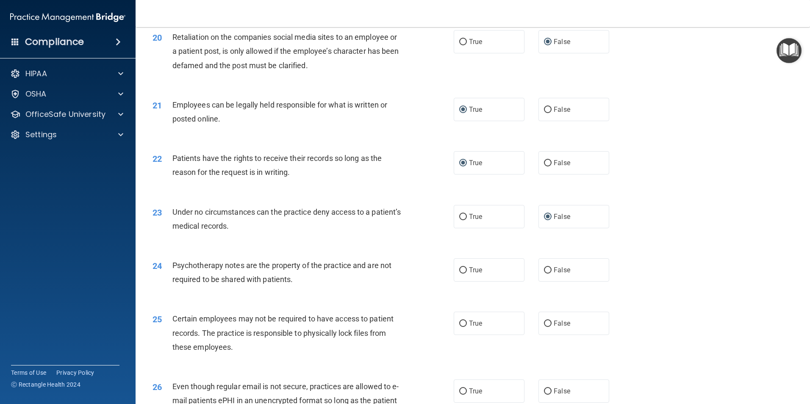
scroll to position [1356, 0]
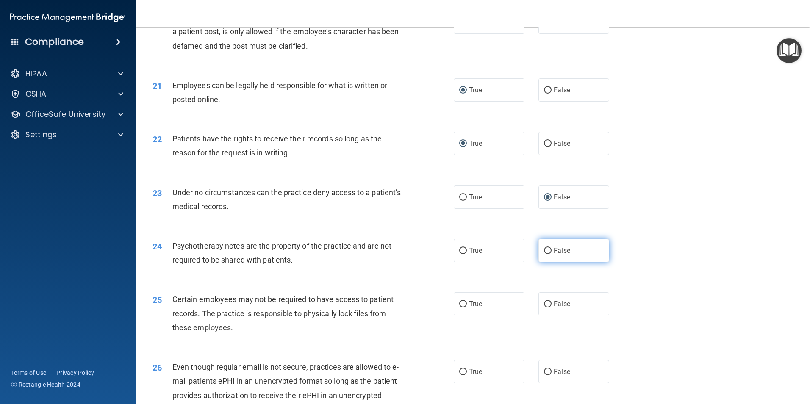
click at [545, 254] on input "False" at bounding box center [548, 251] width 8 height 6
radio input "true"
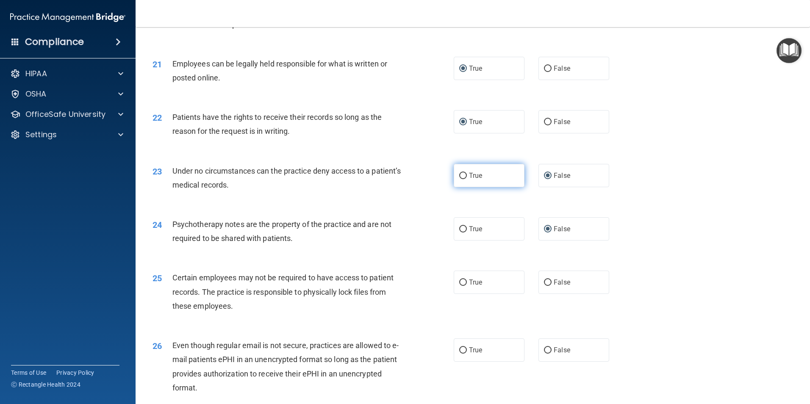
scroll to position [1398, 0]
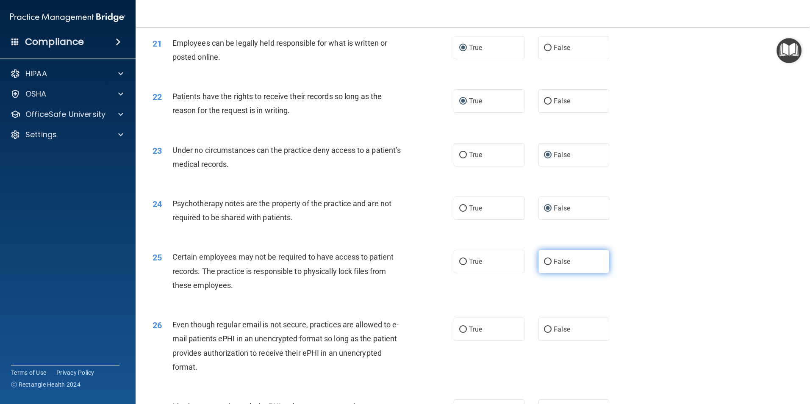
click at [544, 265] on input "False" at bounding box center [548, 262] width 8 height 6
radio input "true"
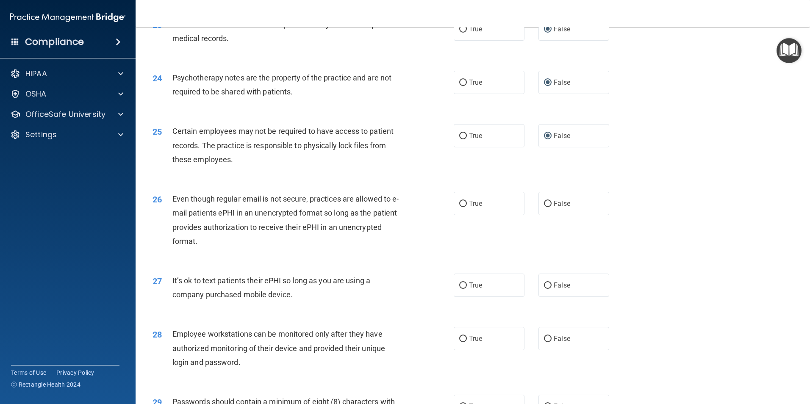
scroll to position [1526, 0]
click at [461, 206] on input "True" at bounding box center [463, 203] width 8 height 6
radio input "true"
click at [547, 288] on input "False" at bounding box center [548, 284] width 8 height 6
radio input "true"
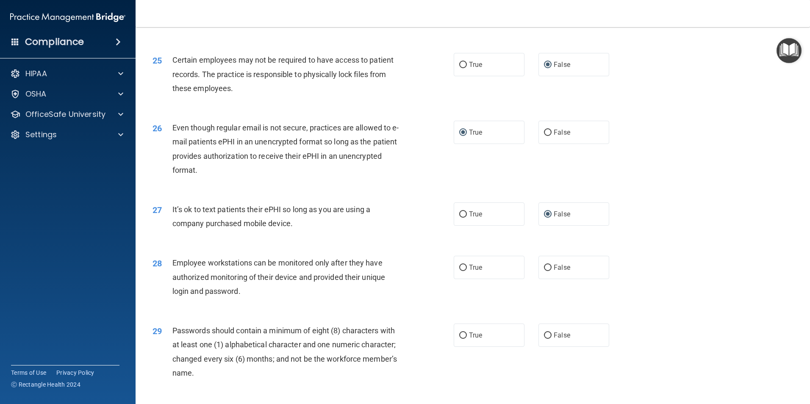
scroll to position [1610, 0]
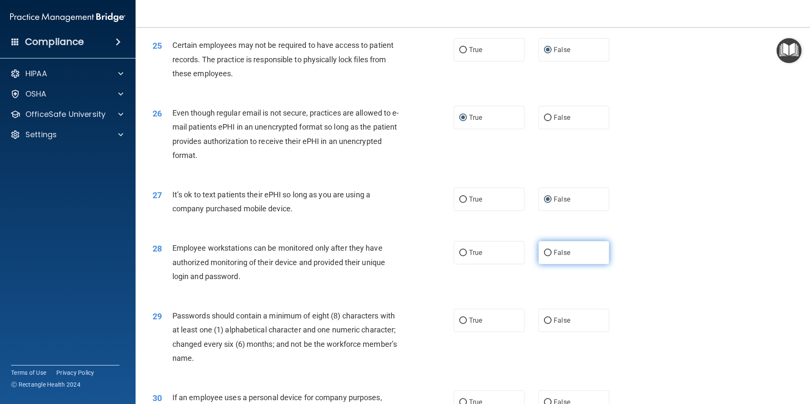
click at [545, 256] on input "False" at bounding box center [548, 253] width 8 height 6
radio input "true"
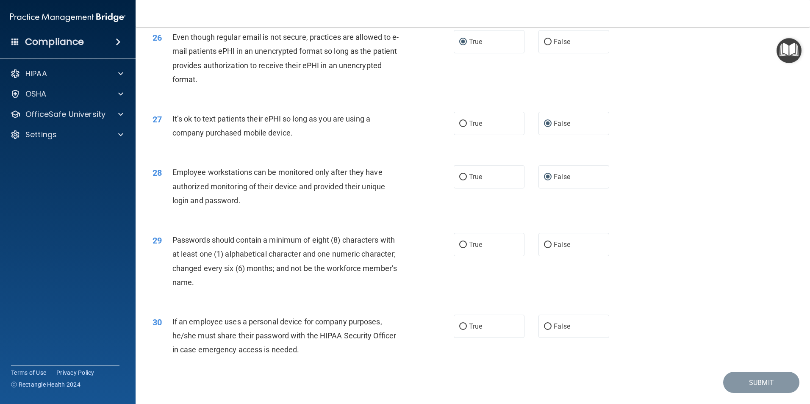
scroll to position [1695, 0]
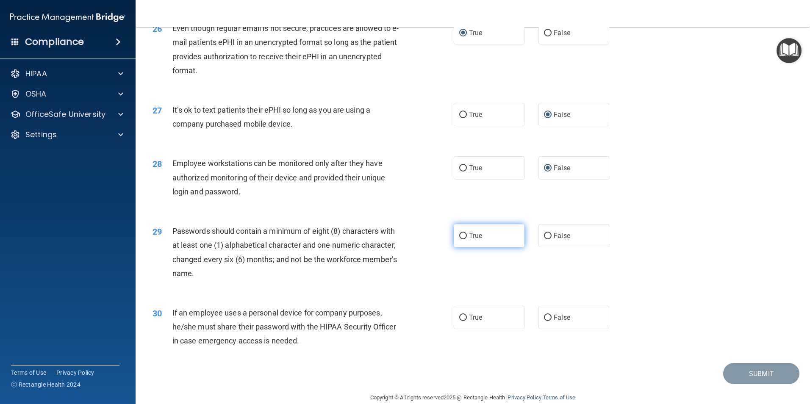
click at [461, 239] on input "True" at bounding box center [463, 236] width 8 height 6
radio input "true"
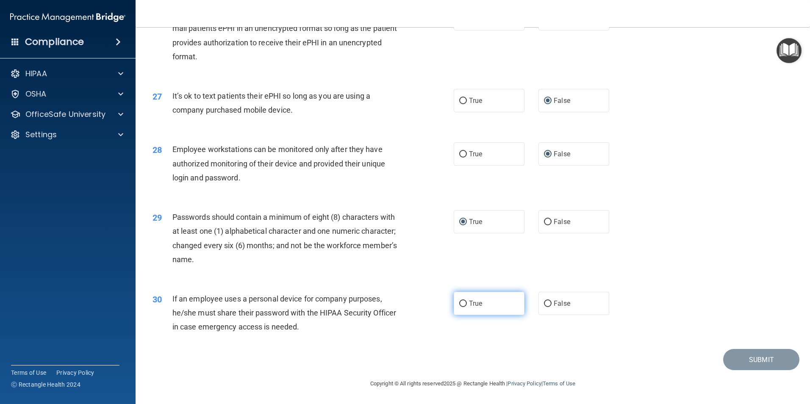
click at [459, 304] on input "True" at bounding box center [463, 304] width 8 height 6
radio input "true"
click at [755, 356] on button "Submit" at bounding box center [761, 360] width 76 height 22
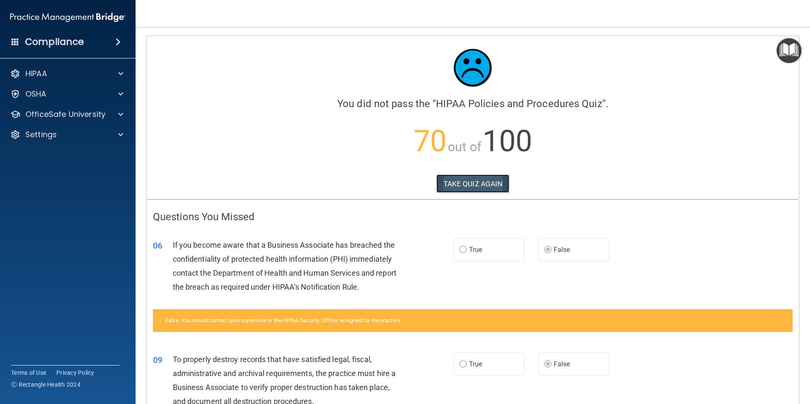
click at [464, 183] on button "TAKE QUIZ AGAIN" at bounding box center [472, 184] width 73 height 19
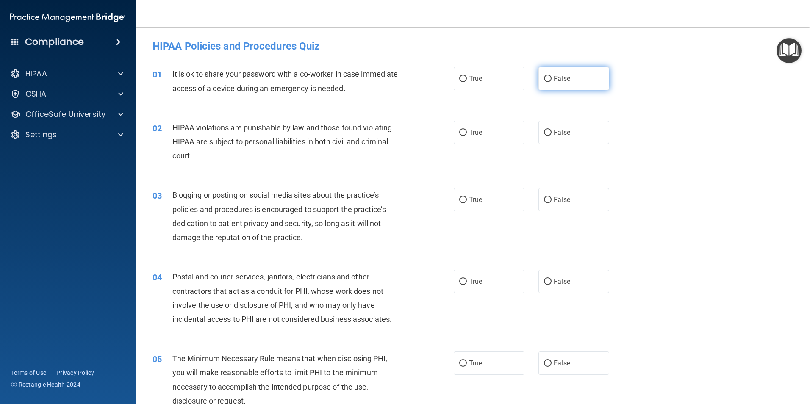
click at [546, 79] on input "False" at bounding box center [548, 79] width 8 height 6
radio input "true"
click at [460, 130] on input "True" at bounding box center [463, 133] width 8 height 6
radio input "true"
click at [545, 200] on input "False" at bounding box center [548, 200] width 8 height 6
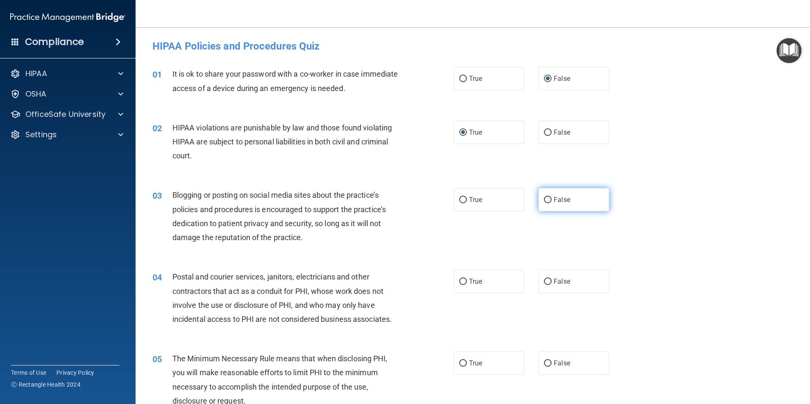
radio input "true"
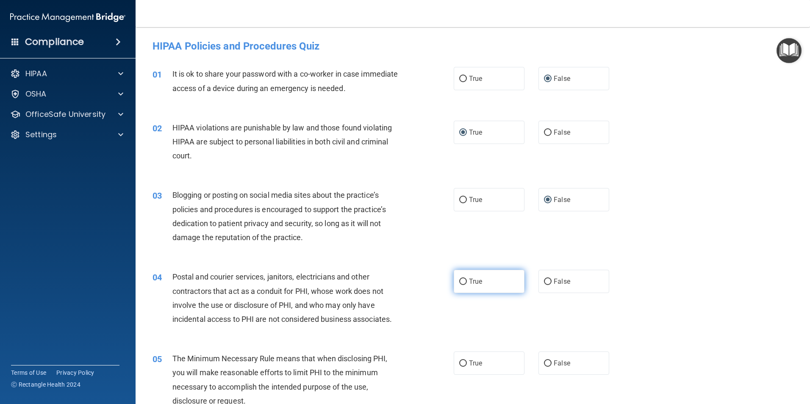
click at [461, 282] on input "True" at bounding box center [463, 282] width 8 height 6
radio input "true"
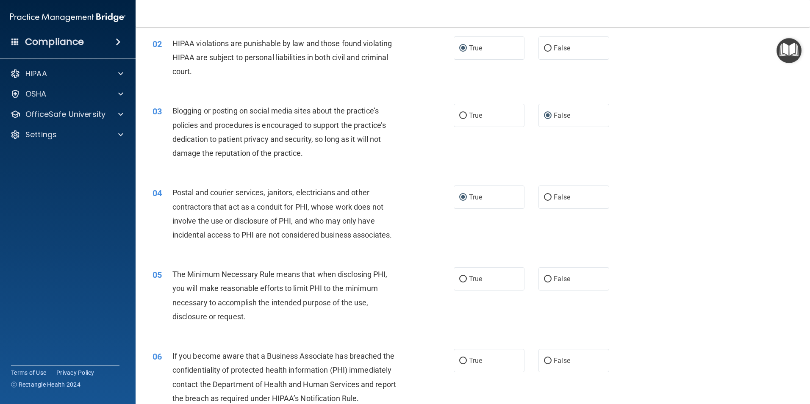
scroll to position [85, 0]
click at [459, 279] on input "True" at bounding box center [463, 279] width 8 height 6
radio input "true"
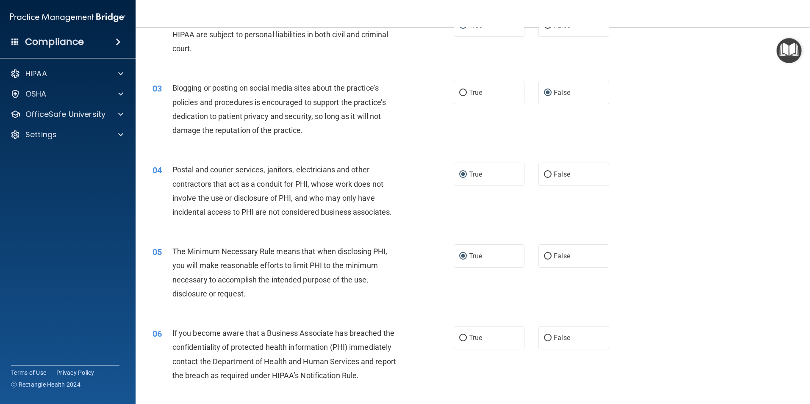
scroll to position [127, 0]
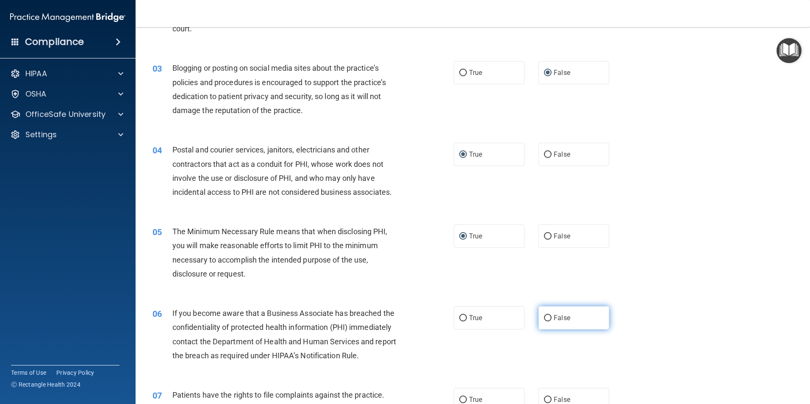
click at [546, 317] on input "False" at bounding box center [548, 318] width 8 height 6
radio input "true"
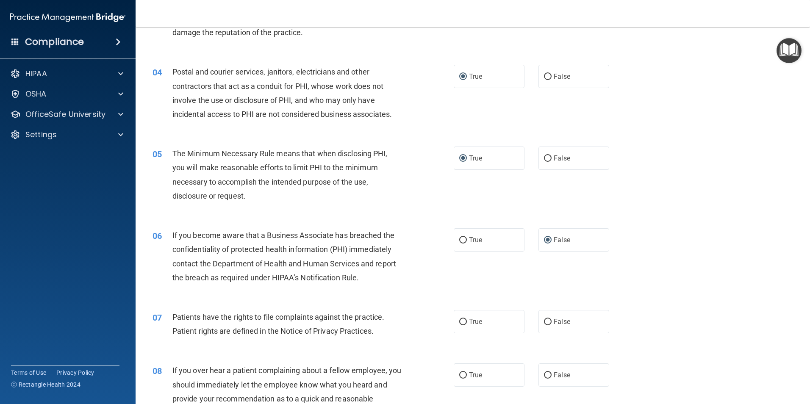
scroll to position [212, 0]
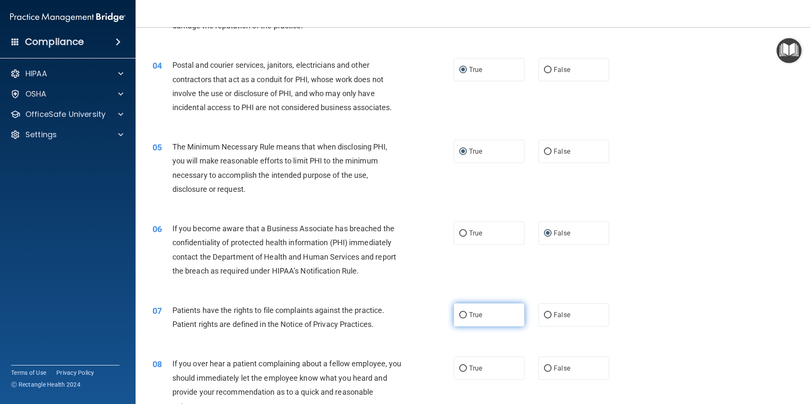
click at [465, 317] on label "True" at bounding box center [489, 314] width 71 height 23
click at [465, 317] on input "True" at bounding box center [463, 315] width 8 height 6
radio input "true"
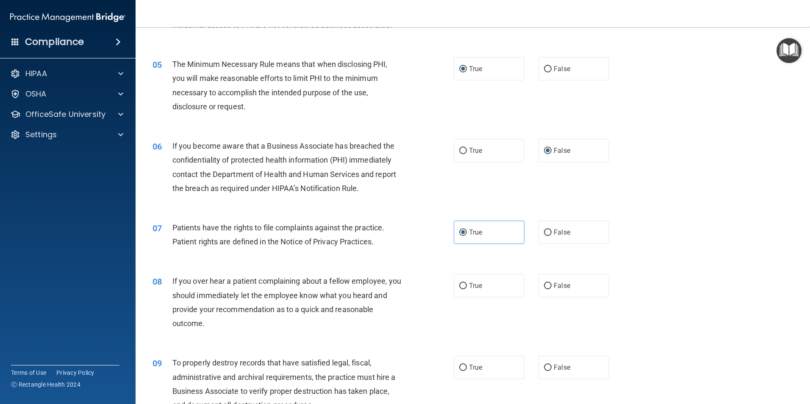
scroll to position [297, 0]
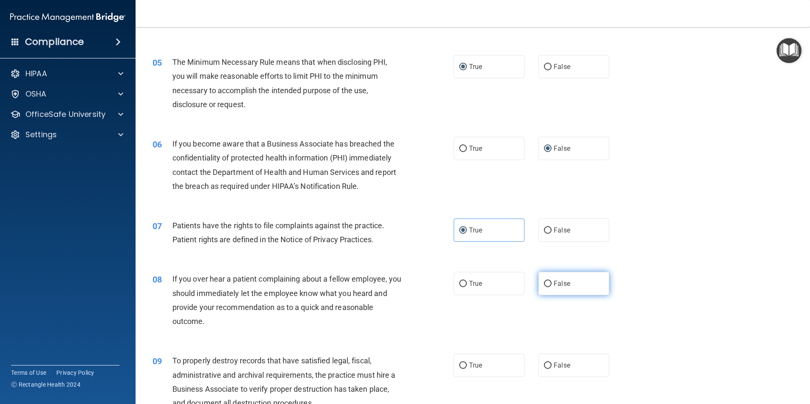
click at [544, 283] on input "False" at bounding box center [548, 284] width 8 height 6
radio input "true"
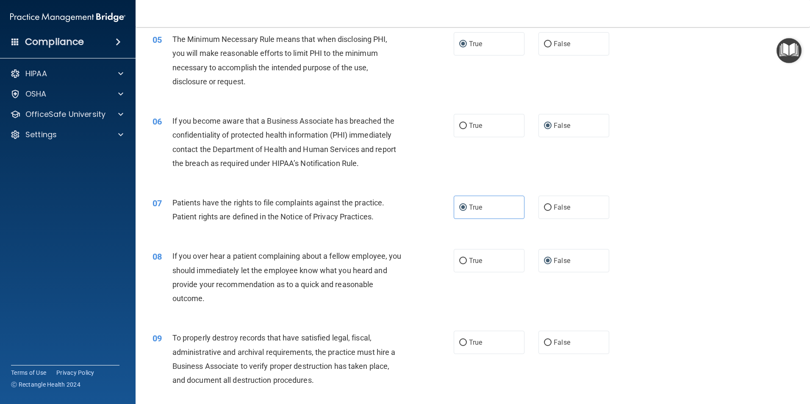
scroll to position [339, 0]
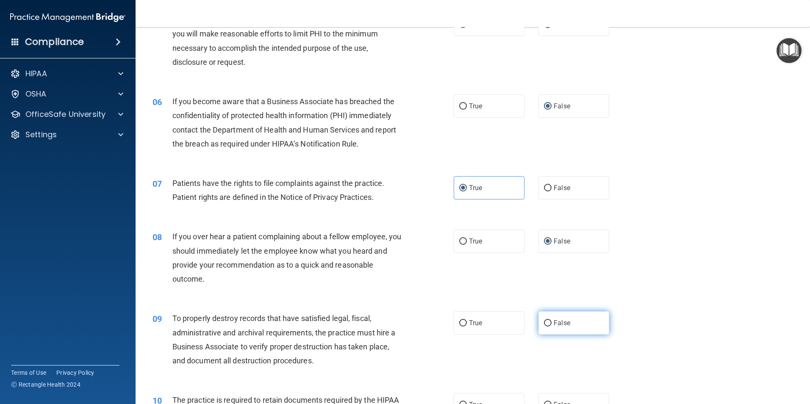
click at [544, 326] on input "False" at bounding box center [548, 323] width 8 height 6
radio input "true"
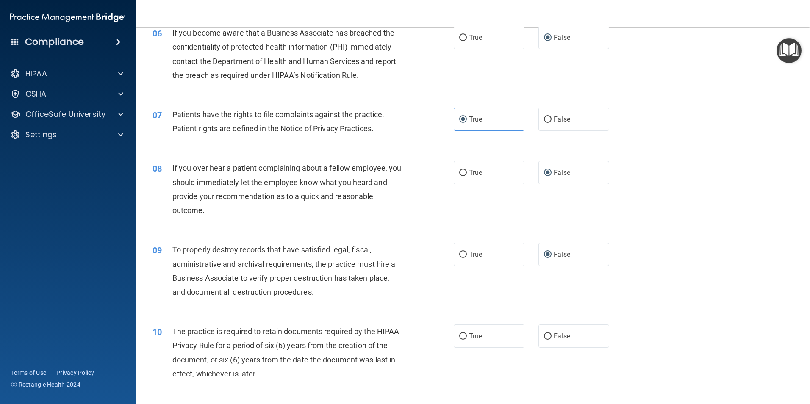
scroll to position [424, 0]
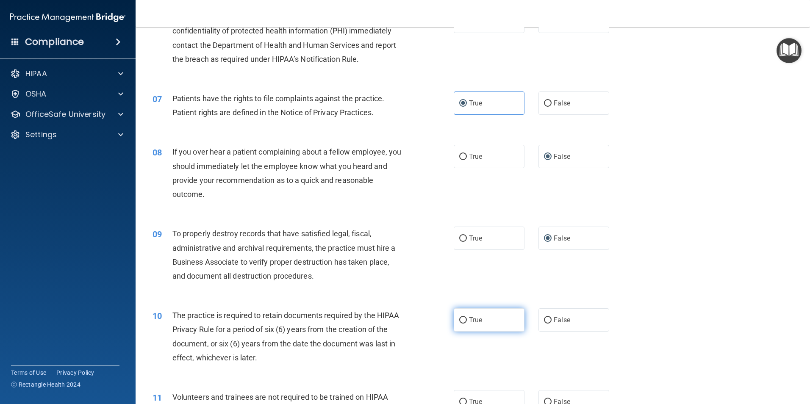
click at [462, 322] on input "True" at bounding box center [463, 320] width 8 height 6
radio input "true"
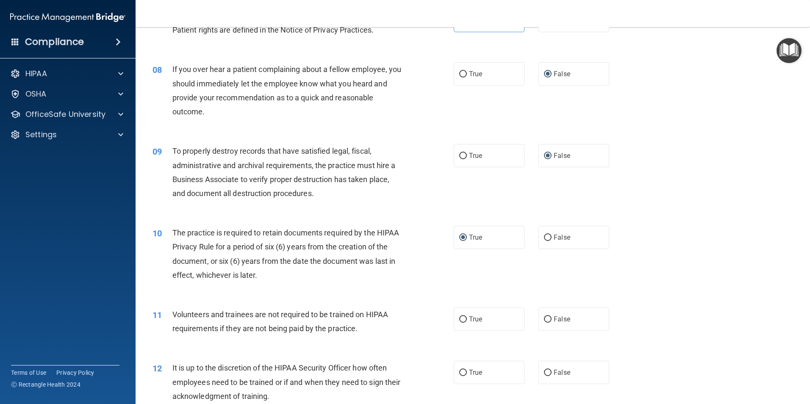
scroll to position [509, 0]
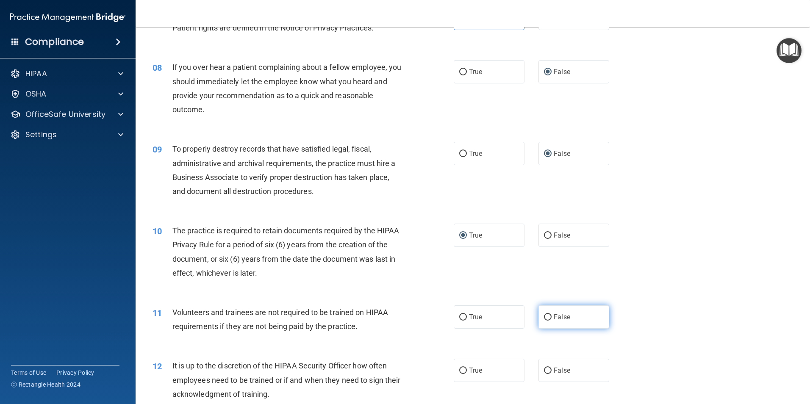
click at [545, 316] on input "False" at bounding box center [548, 317] width 8 height 6
radio input "true"
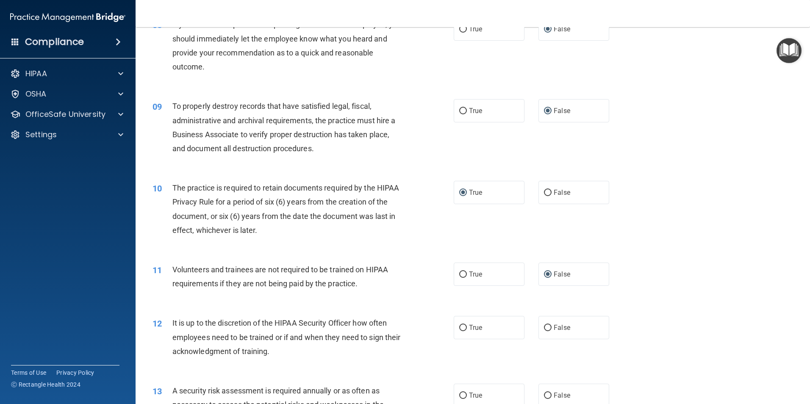
scroll to position [593, 0]
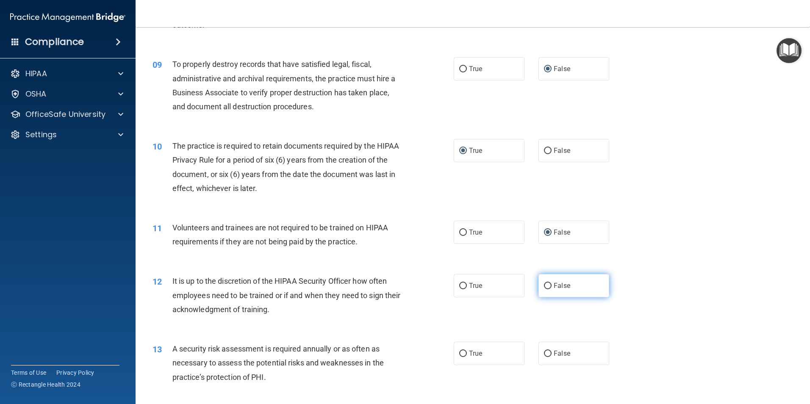
click at [545, 285] on input "False" at bounding box center [548, 286] width 8 height 6
radio input "true"
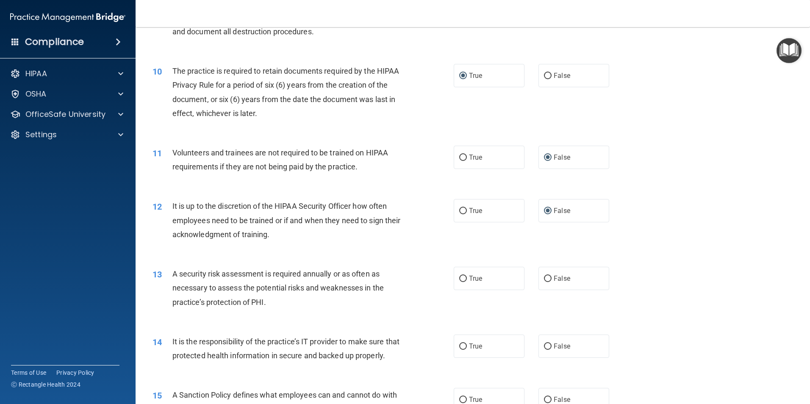
scroll to position [678, 0]
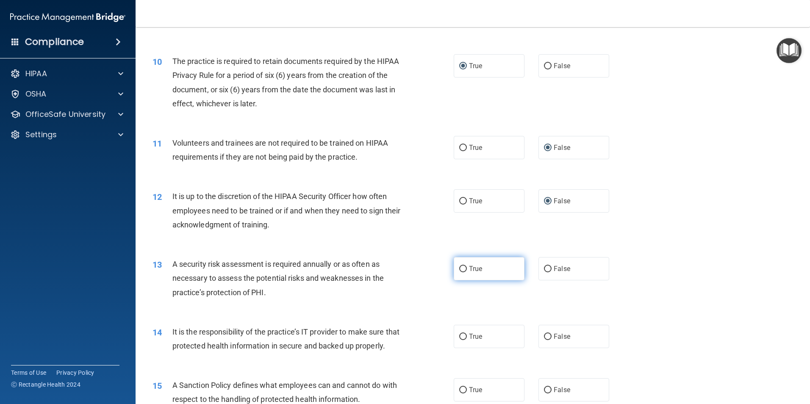
click at [462, 270] on input "True" at bounding box center [463, 269] width 8 height 6
radio input "true"
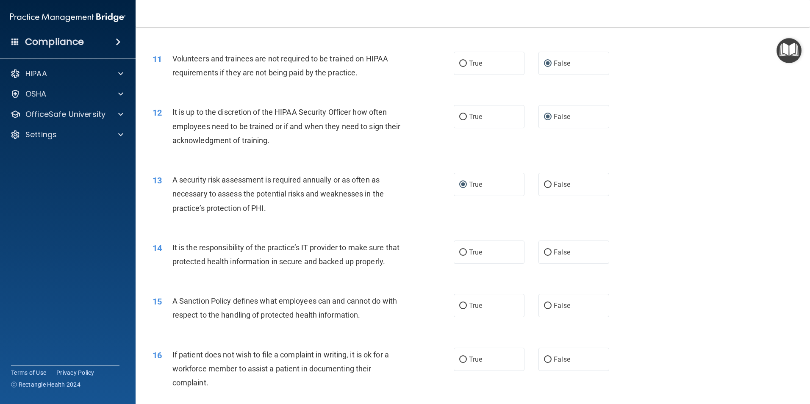
scroll to position [763, 0]
click at [460, 255] on input "True" at bounding box center [463, 252] width 8 height 6
radio input "true"
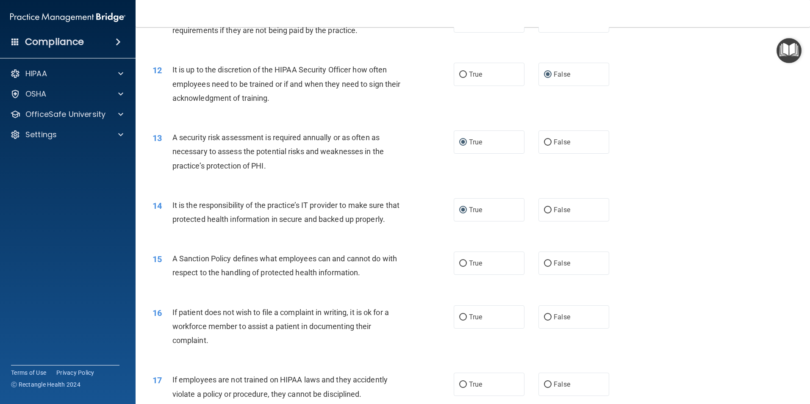
scroll to position [805, 0]
click at [546, 267] on input "False" at bounding box center [548, 263] width 8 height 6
radio input "true"
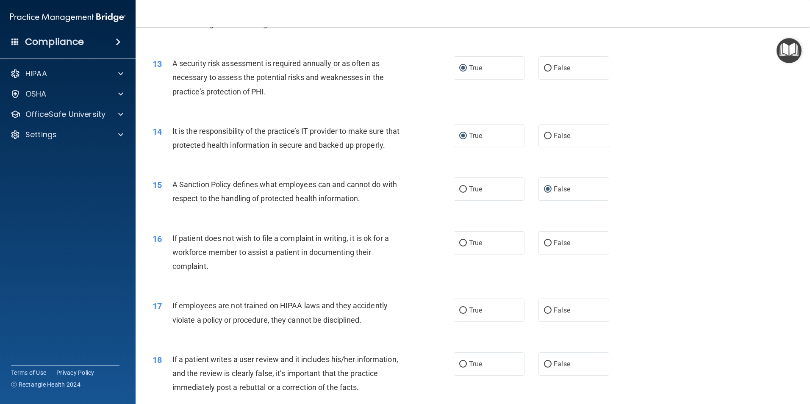
scroll to position [890, 0]
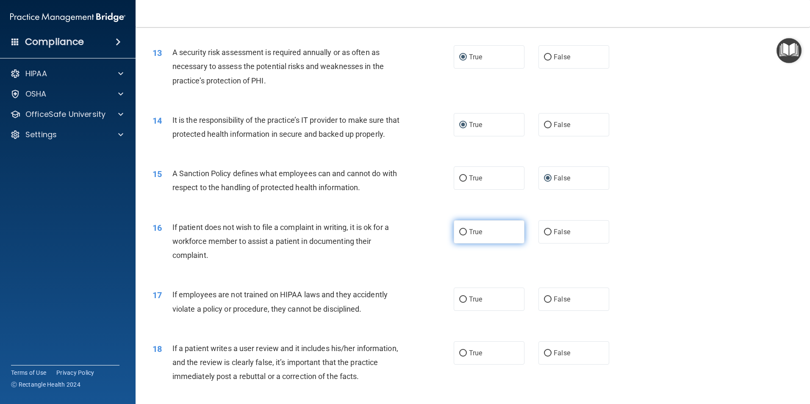
click at [461, 236] on input "True" at bounding box center [463, 232] width 8 height 6
radio input "true"
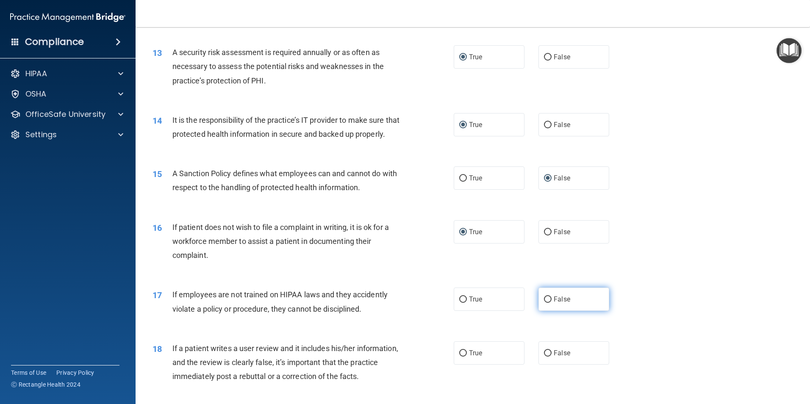
click at [544, 303] on input "False" at bounding box center [548, 300] width 8 height 6
radio input "true"
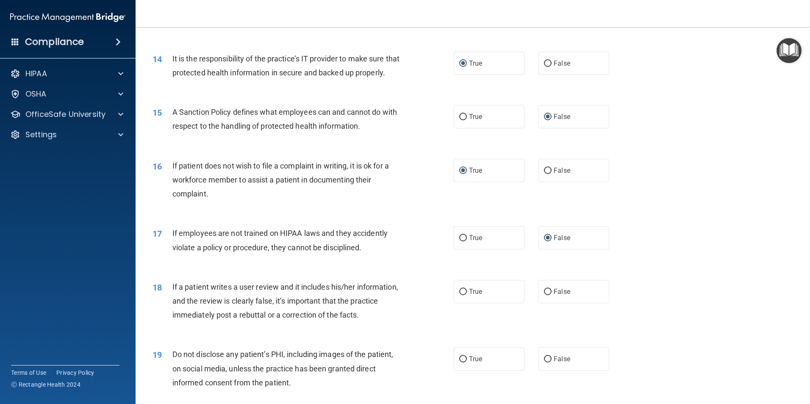
scroll to position [975, 0]
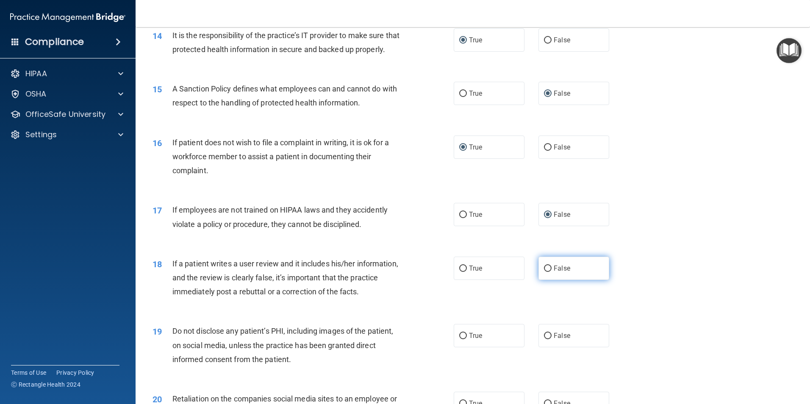
click at [547, 272] on input "False" at bounding box center [548, 269] width 8 height 6
radio input "true"
click at [462, 339] on input "True" at bounding box center [463, 336] width 8 height 6
radio input "true"
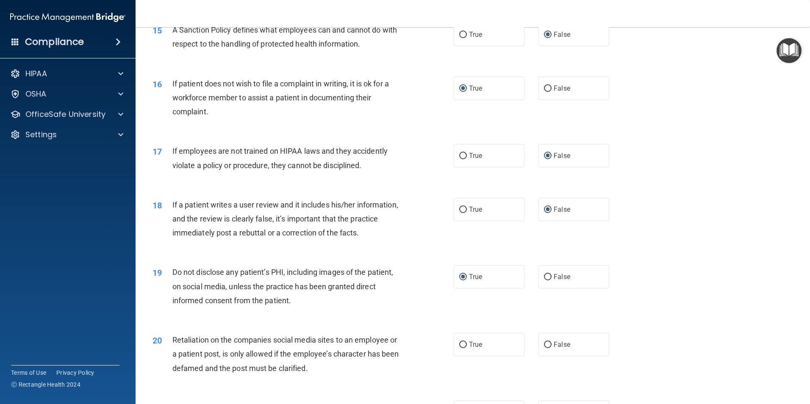
scroll to position [1059, 0]
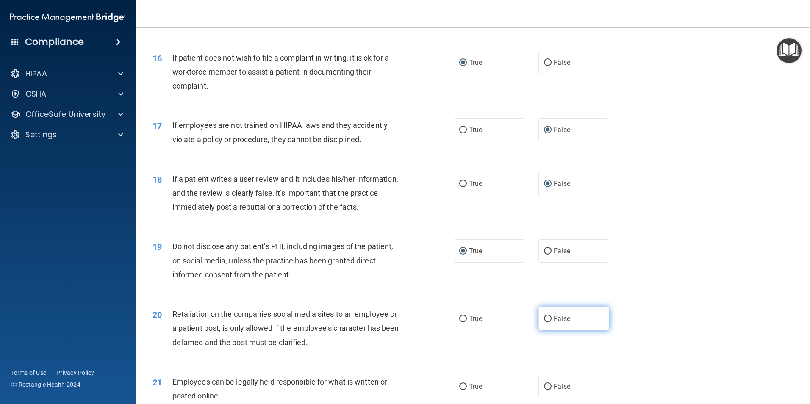
click at [544, 322] on input "False" at bounding box center [548, 319] width 8 height 6
radio input "true"
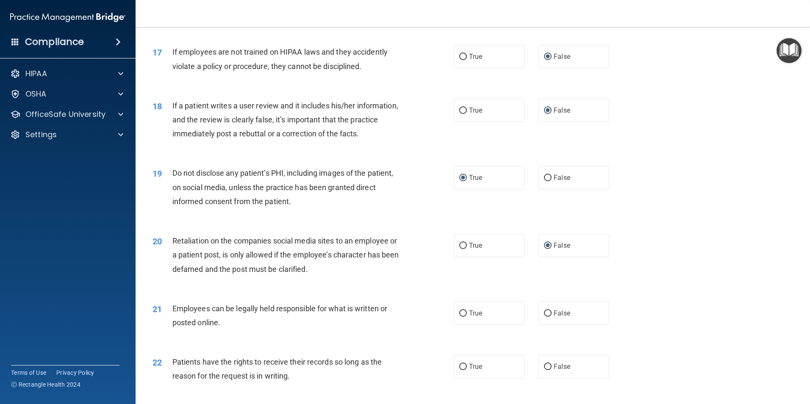
scroll to position [1144, 0]
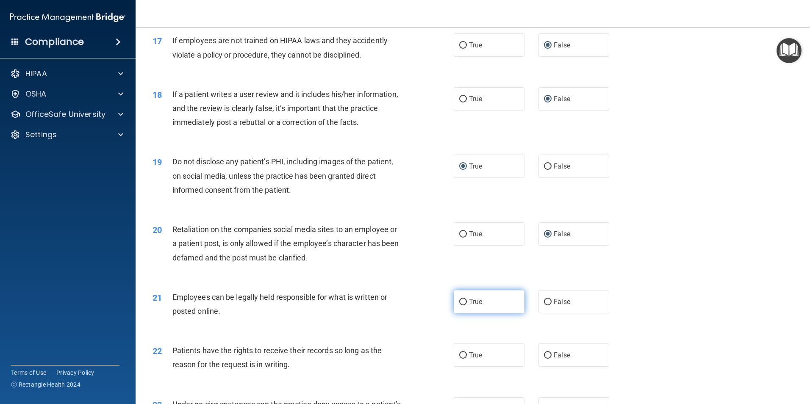
click at [462, 306] on input "True" at bounding box center [463, 302] width 8 height 6
radio input "true"
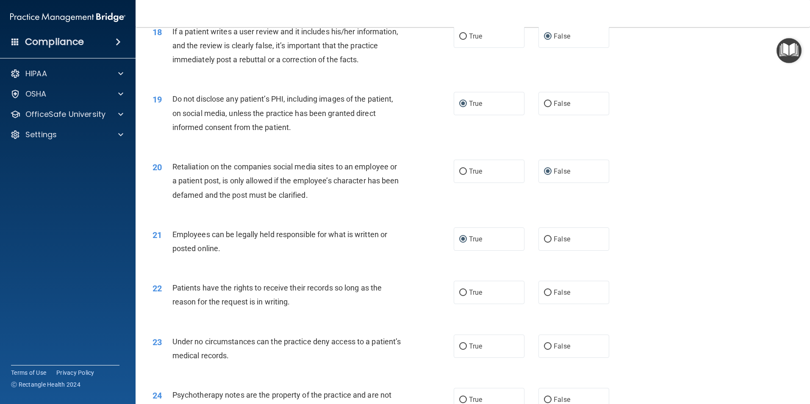
scroll to position [1229, 0]
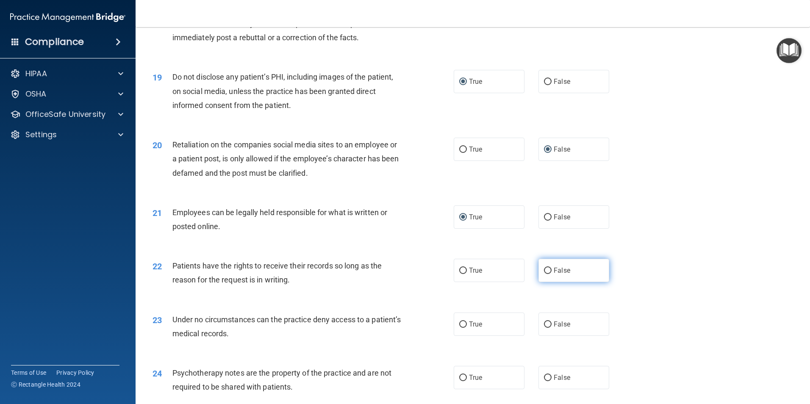
click at [545, 274] on input "False" at bounding box center [548, 271] width 8 height 6
radio input "true"
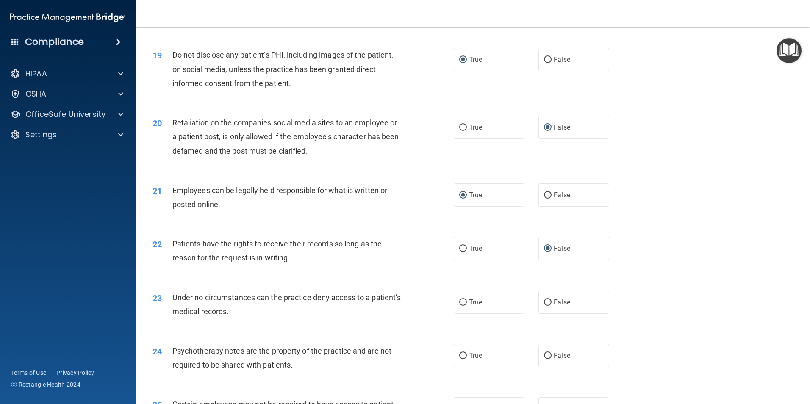
scroll to position [1271, 0]
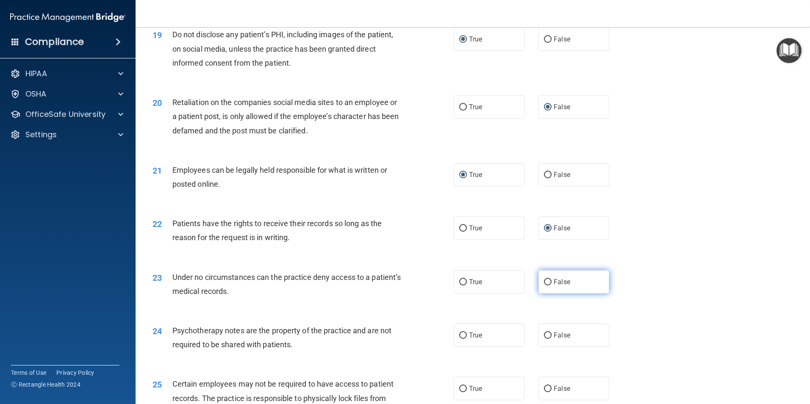
click at [544, 286] on input "False" at bounding box center [548, 282] width 8 height 6
radio input "true"
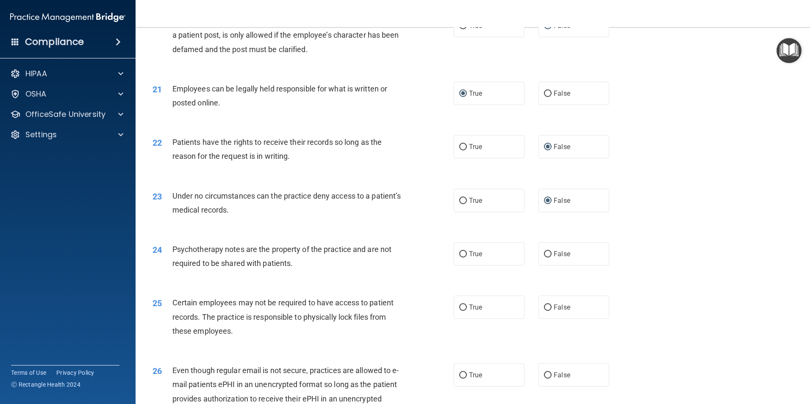
scroll to position [1356, 0]
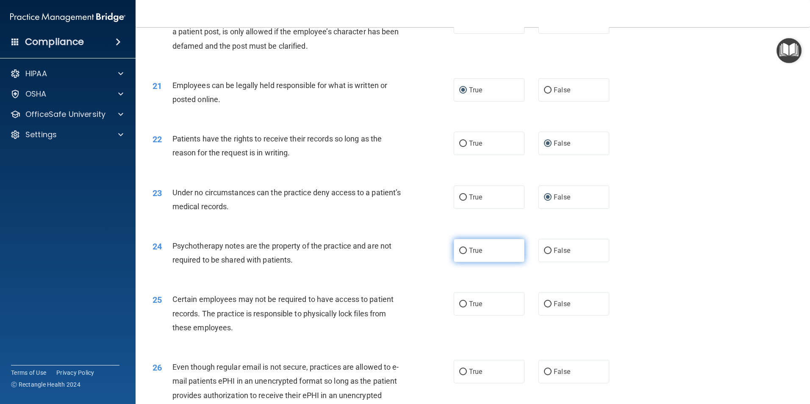
click at [459, 254] on input "True" at bounding box center [463, 251] width 8 height 6
radio input "true"
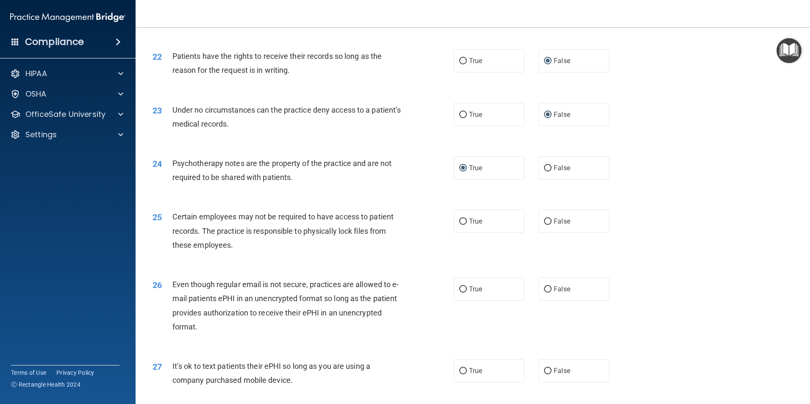
scroll to position [1441, 0]
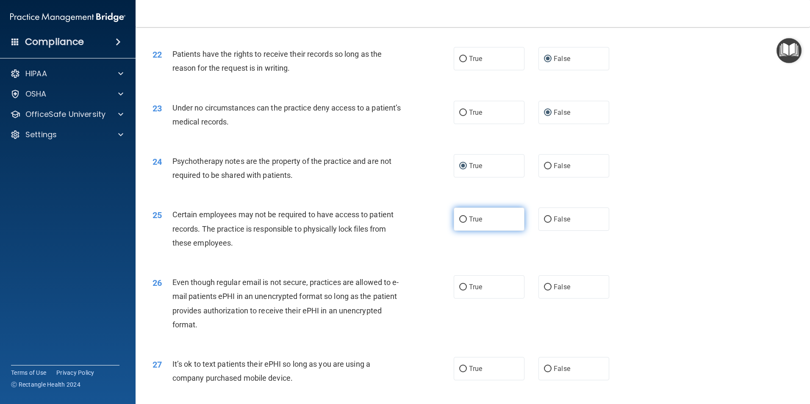
click at [459, 223] on input "True" at bounding box center [463, 220] width 8 height 6
radio input "true"
click at [461, 291] on input "True" at bounding box center [463, 287] width 8 height 6
radio input "true"
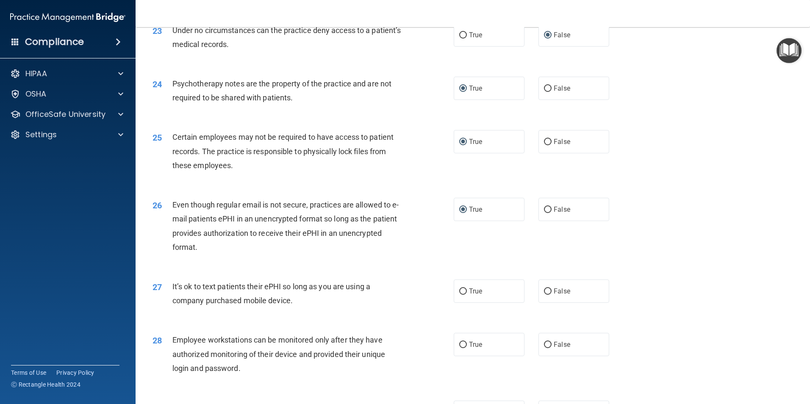
scroll to position [1526, 0]
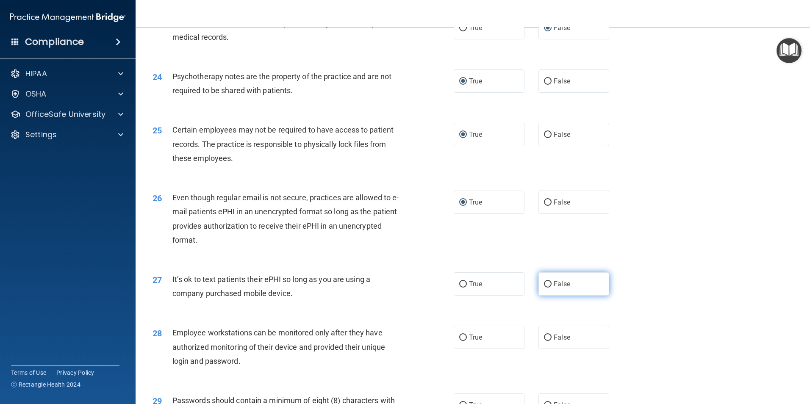
click at [544, 288] on input "False" at bounding box center [548, 284] width 8 height 6
radio input "true"
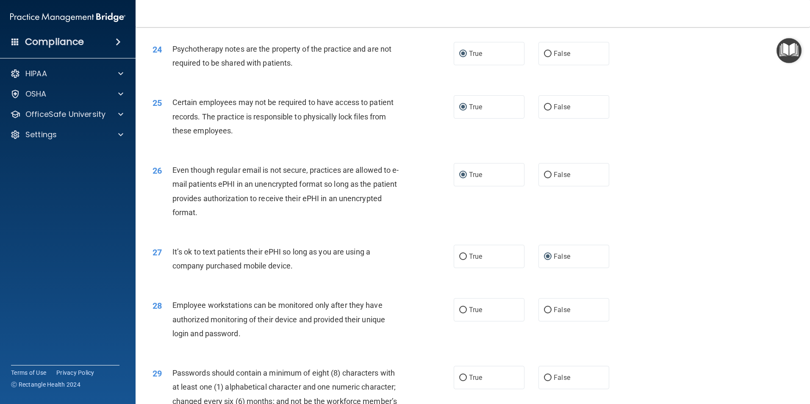
scroll to position [1568, 0]
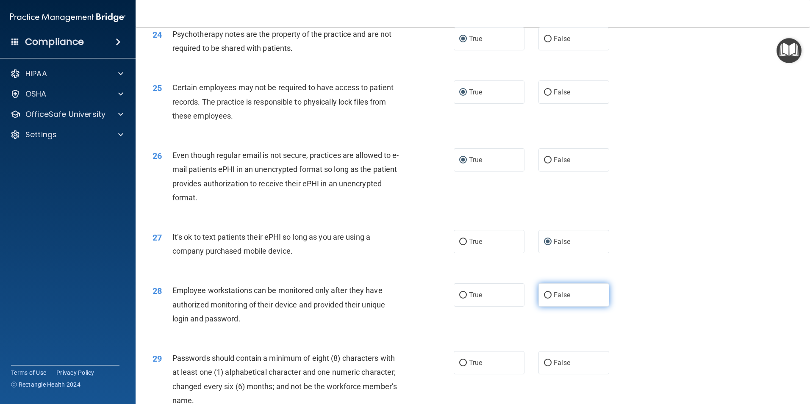
click at [544, 299] on input "False" at bounding box center [548, 295] width 8 height 6
radio input "true"
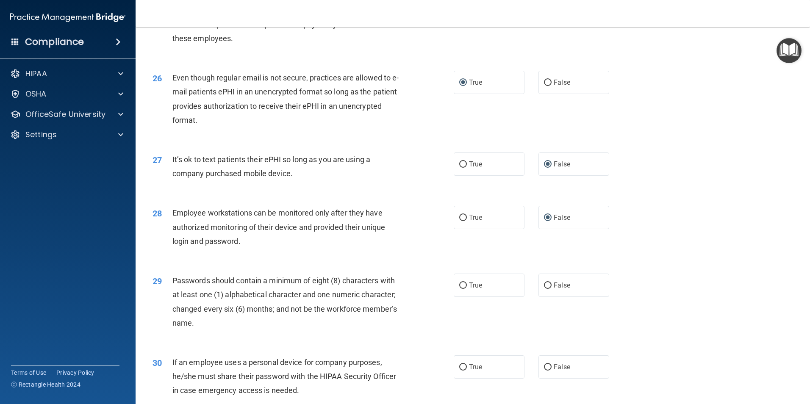
scroll to position [1653, 0]
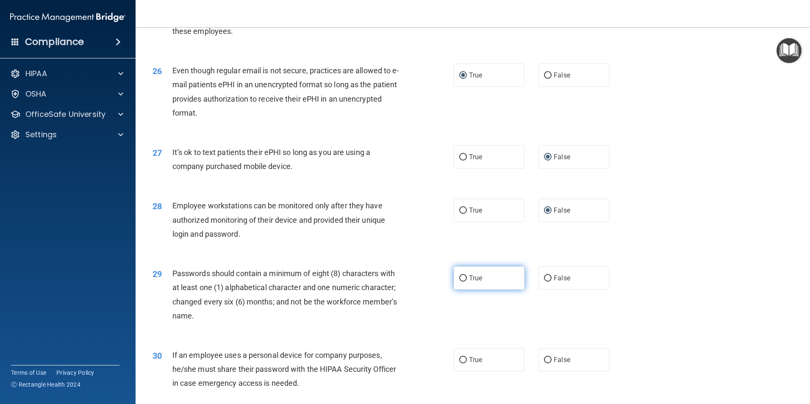
click at [461, 282] on input "True" at bounding box center [463, 278] width 8 height 6
radio input "true"
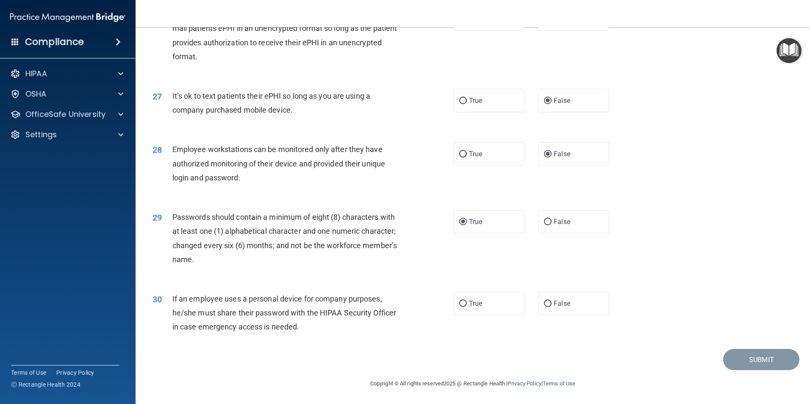
scroll to position [1723, 0]
click at [544, 306] on input "False" at bounding box center [548, 304] width 8 height 6
radio input "true"
click at [746, 356] on button "Submit" at bounding box center [761, 360] width 76 height 22
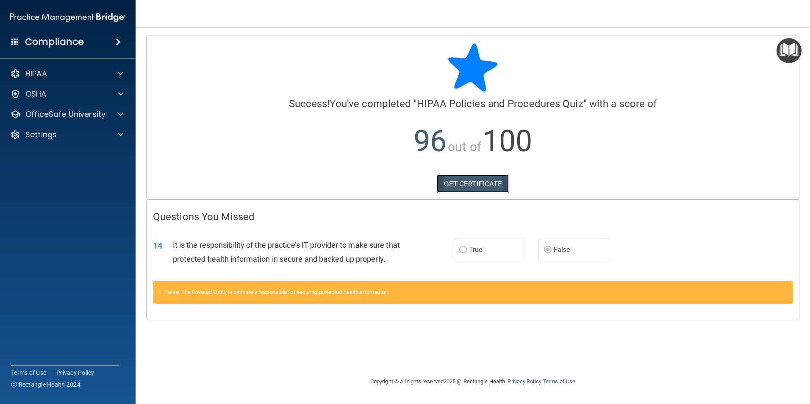
click at [482, 186] on link "GET CERTIFICATE" at bounding box center [473, 184] width 72 height 19
click at [788, 47] on img "Open Resource Center" at bounding box center [789, 50] width 25 height 25
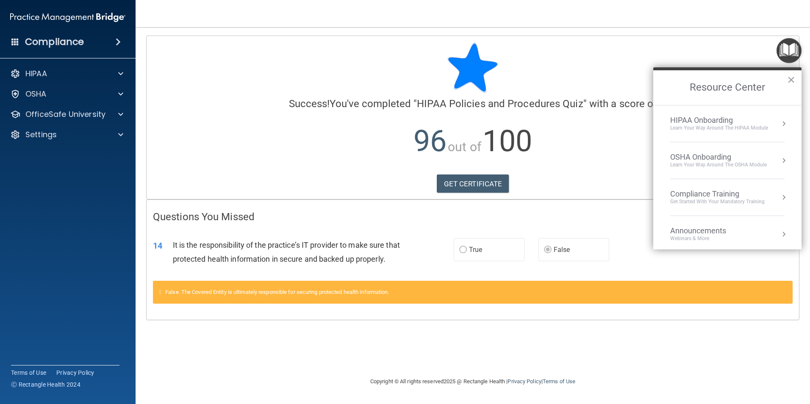
click at [712, 125] on div "Learn Your Way around the HIPAA module" at bounding box center [719, 128] width 98 height 7
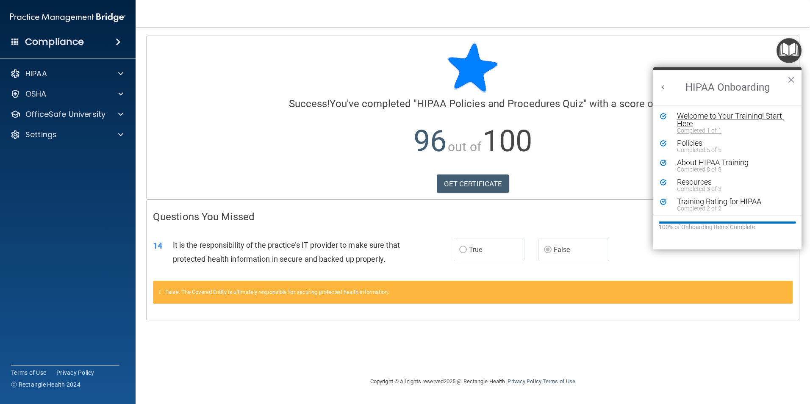
click at [739, 118] on div "Welcome to Your Training! Start Here" at bounding box center [730, 119] width 107 height 15
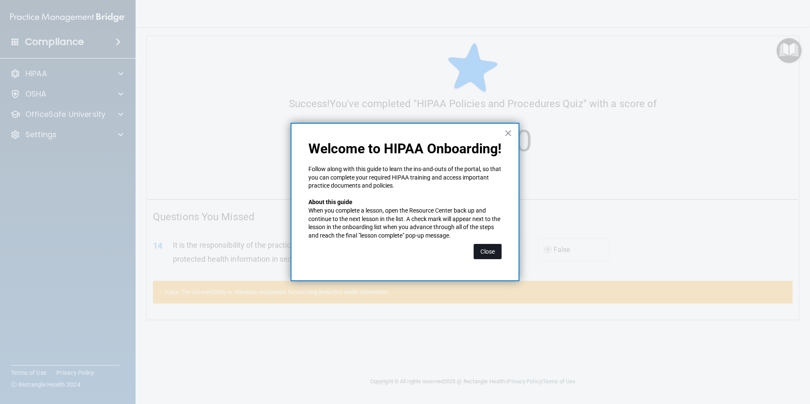
click at [492, 254] on button "Close" at bounding box center [488, 251] width 28 height 15
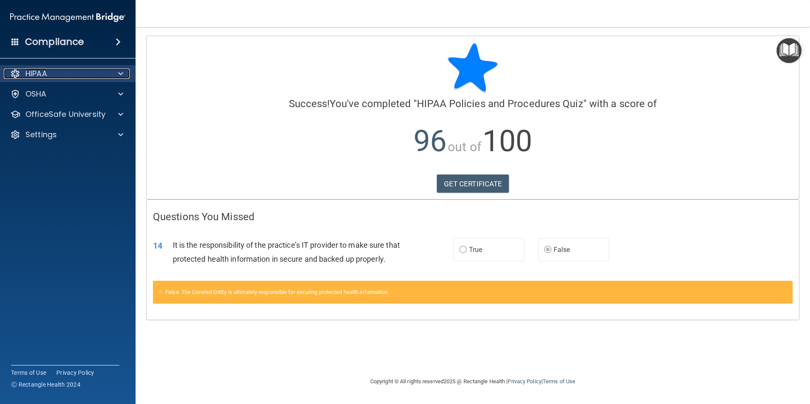
click at [117, 74] on div at bounding box center [119, 74] width 21 height 10
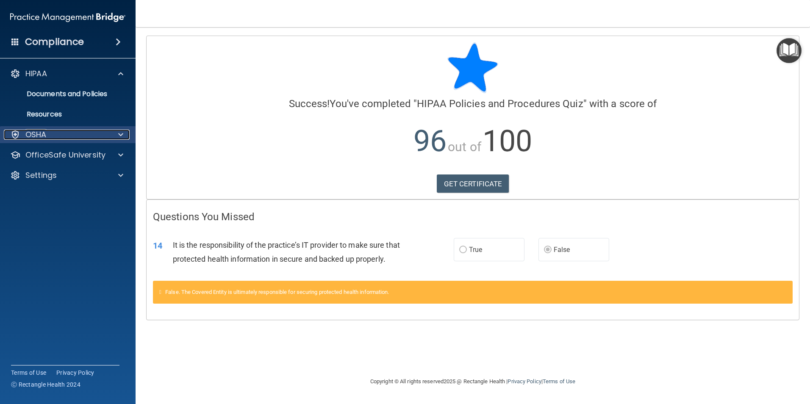
click at [122, 130] on span at bounding box center [120, 135] width 5 height 10
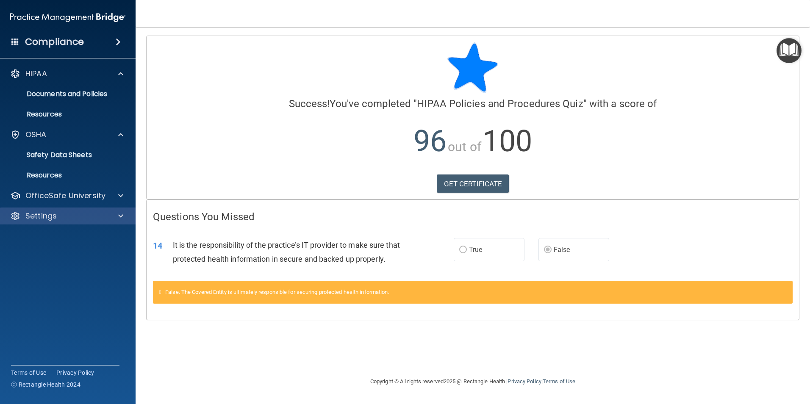
click at [122, 221] on div "Settings" at bounding box center [68, 216] width 136 height 17
click at [120, 220] on span at bounding box center [120, 216] width 5 height 10
click at [789, 59] on img "Open Resource Center" at bounding box center [789, 50] width 25 height 25
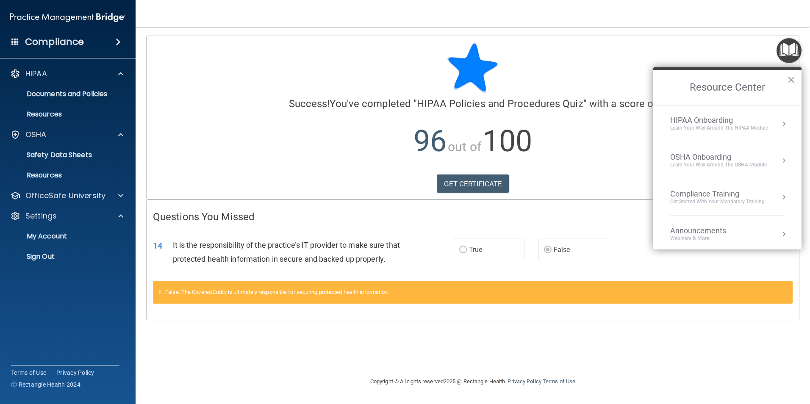
click at [712, 195] on div "Compliance Training" at bounding box center [717, 193] width 95 height 9
click at [733, 122] on div "HIPAA Training for Members" at bounding box center [707, 120] width 95 height 8
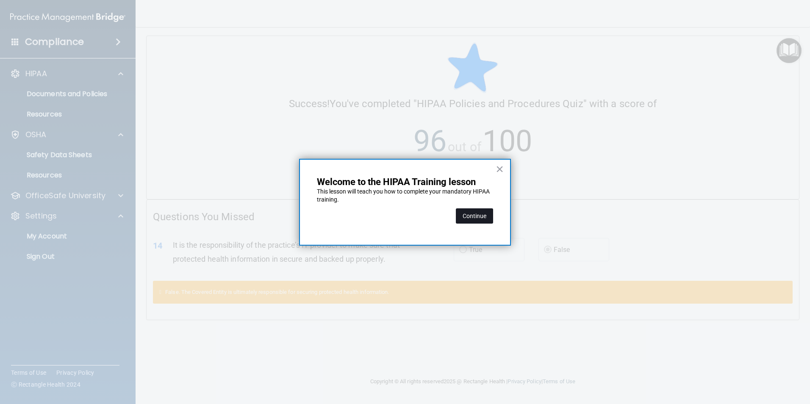
click at [461, 216] on button "Continue" at bounding box center [474, 215] width 37 height 15
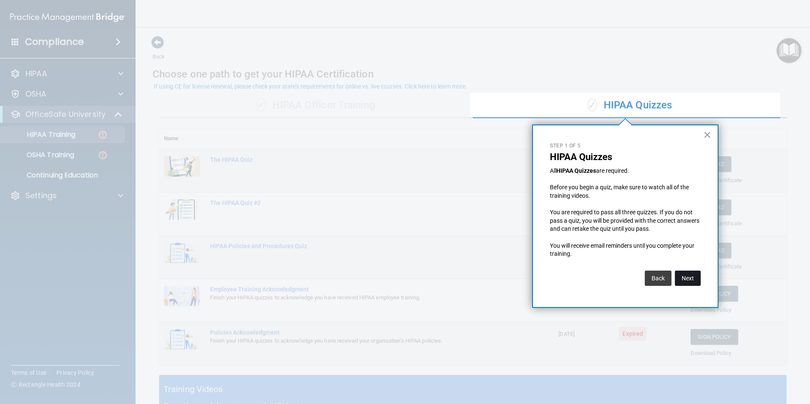
click at [689, 279] on button "Next" at bounding box center [688, 278] width 26 height 15
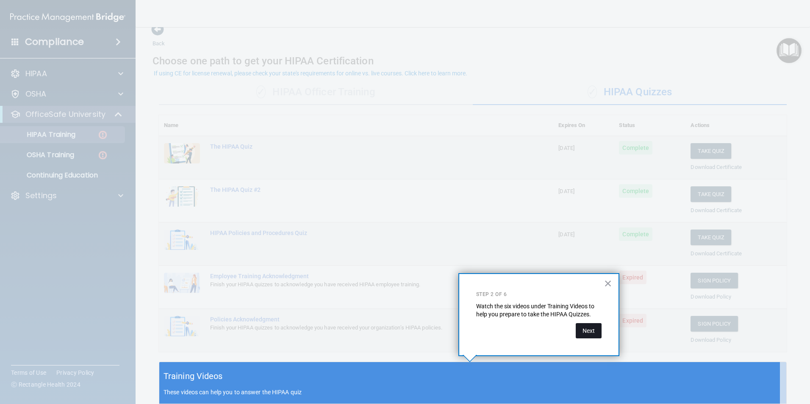
click at [597, 335] on button "Next" at bounding box center [589, 330] width 26 height 15
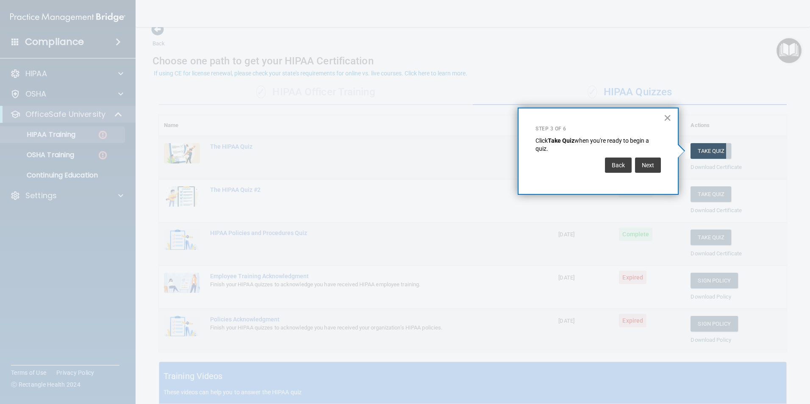
click at [668, 112] on button "×" at bounding box center [668, 118] width 8 height 14
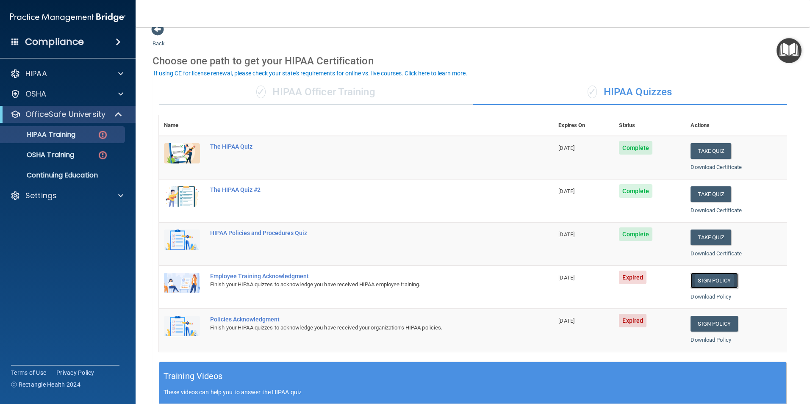
click at [693, 278] on link "Sign Policy" at bounding box center [714, 281] width 47 height 16
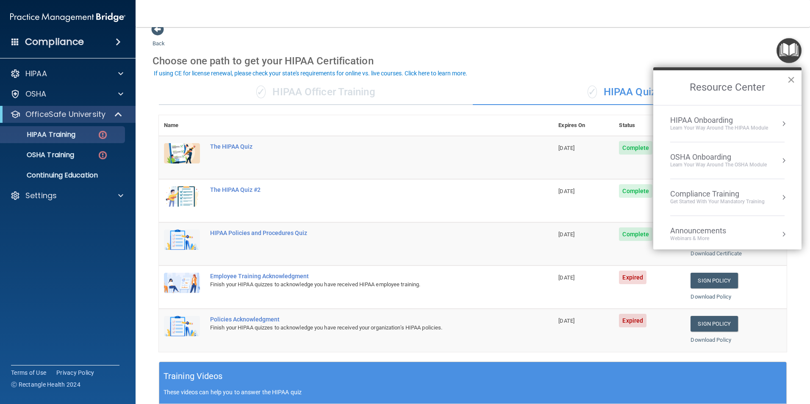
click at [793, 79] on button "×" at bounding box center [791, 80] width 8 height 14
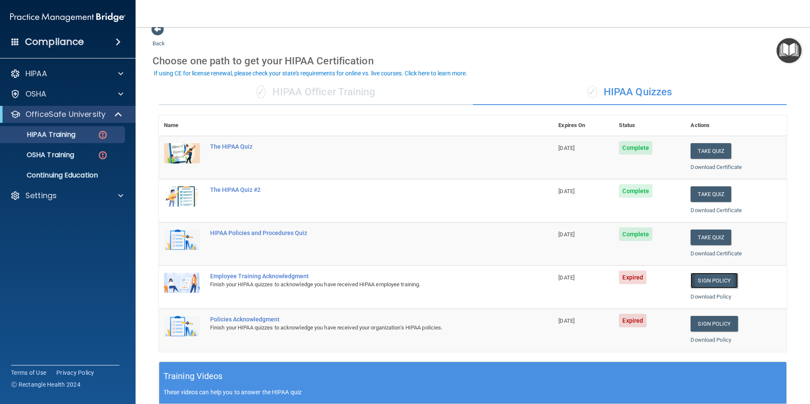
click at [701, 280] on link "Sign Policy" at bounding box center [714, 281] width 47 height 16
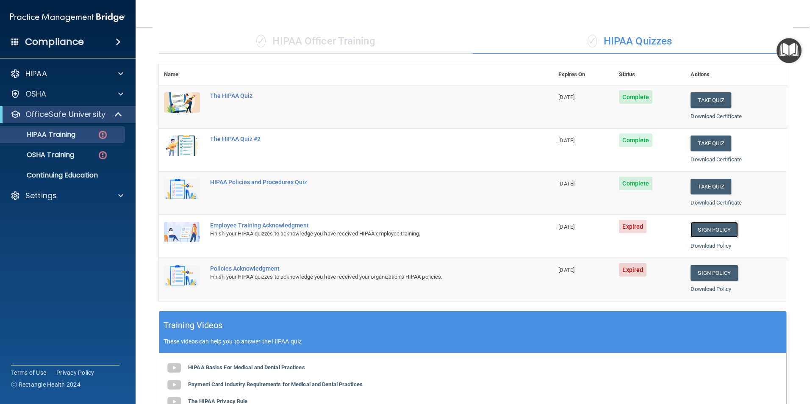
scroll to position [56, 0]
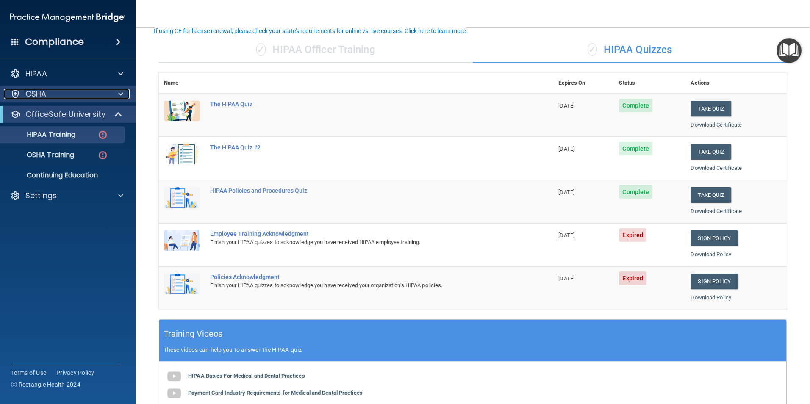
click at [116, 93] on div at bounding box center [119, 94] width 21 height 10
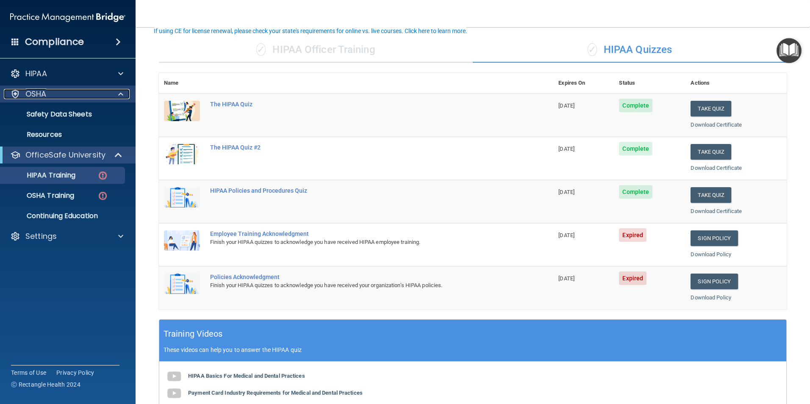
click at [31, 92] on p "OSHA" at bounding box center [35, 94] width 21 height 10
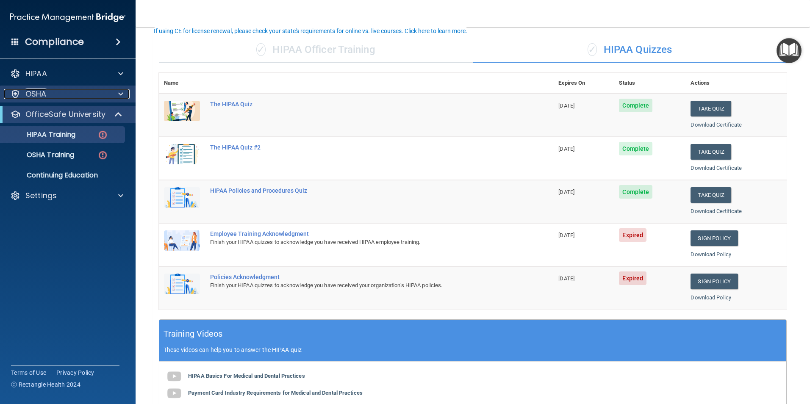
click at [32, 93] on p "OSHA" at bounding box center [35, 94] width 21 height 10
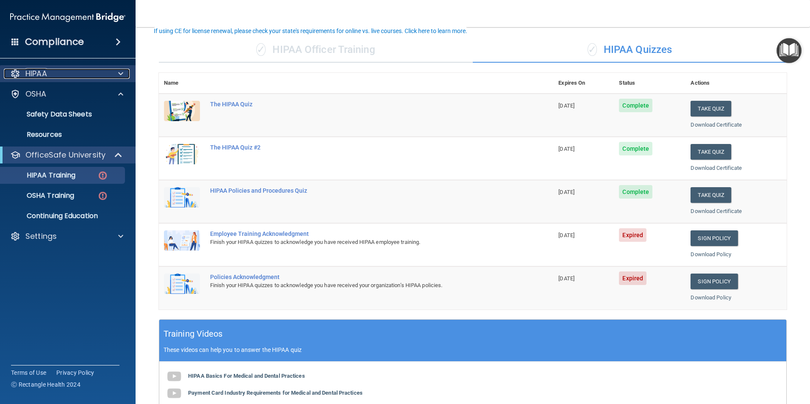
click at [117, 72] on div at bounding box center [119, 74] width 21 height 10
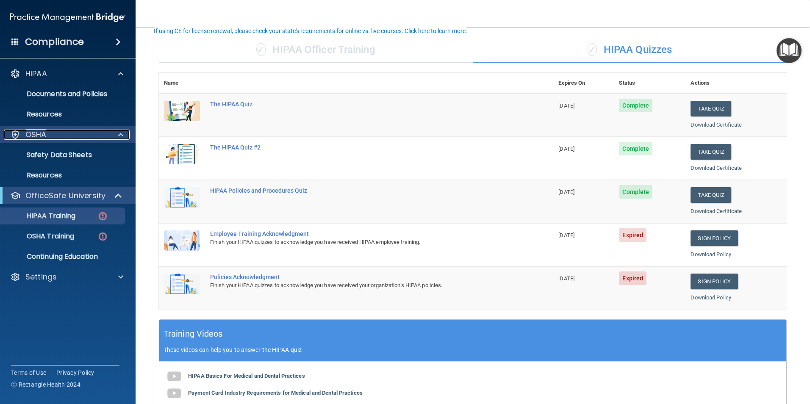
click at [31, 132] on p "OSHA" at bounding box center [35, 135] width 21 height 10
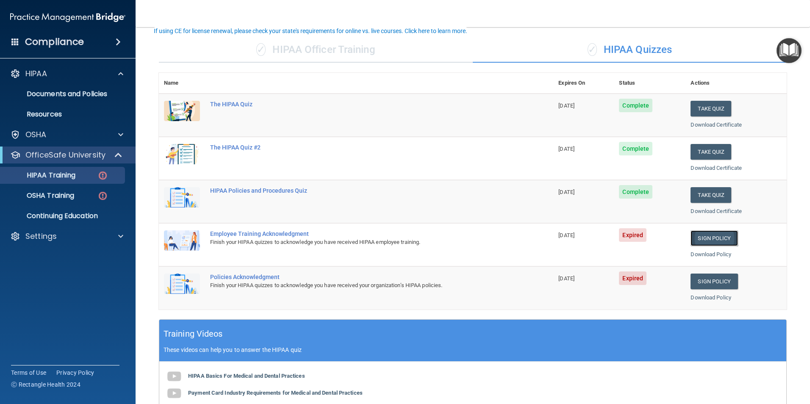
click at [715, 238] on link "Sign Policy" at bounding box center [714, 239] width 47 height 16
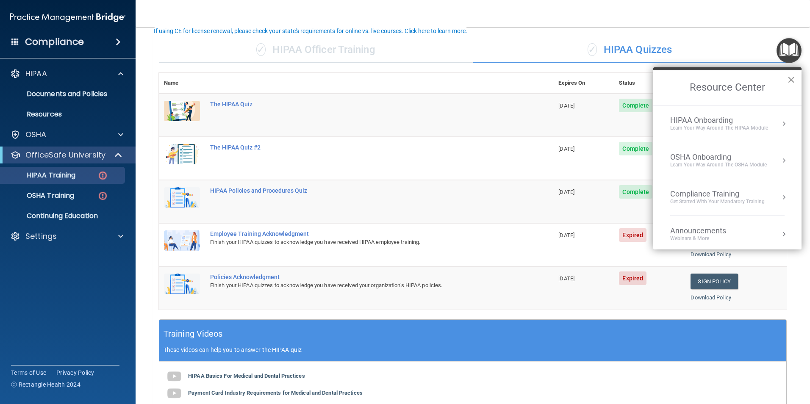
click at [792, 79] on button "×" at bounding box center [791, 80] width 8 height 14
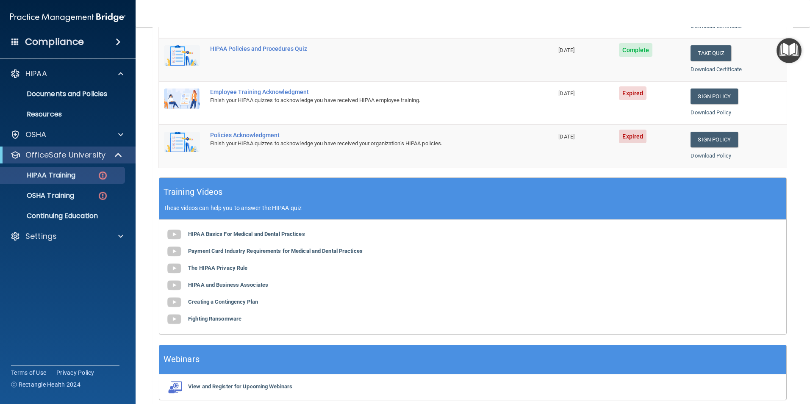
scroll to position [183, 0]
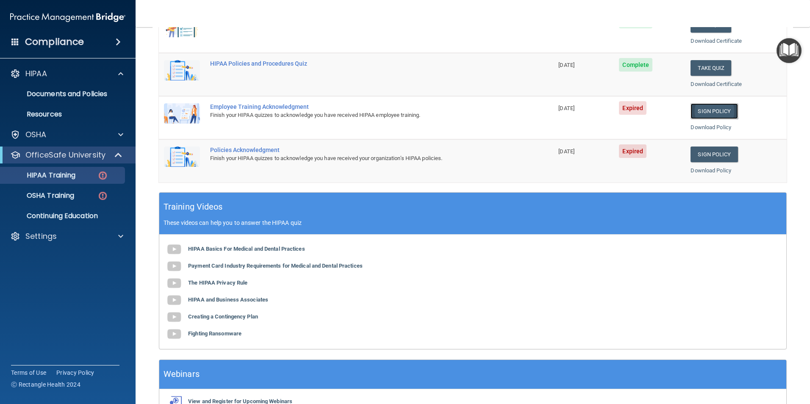
click at [693, 113] on link "Sign Policy" at bounding box center [714, 111] width 47 height 16
click at [720, 153] on link "Sign Policy" at bounding box center [714, 155] width 47 height 16
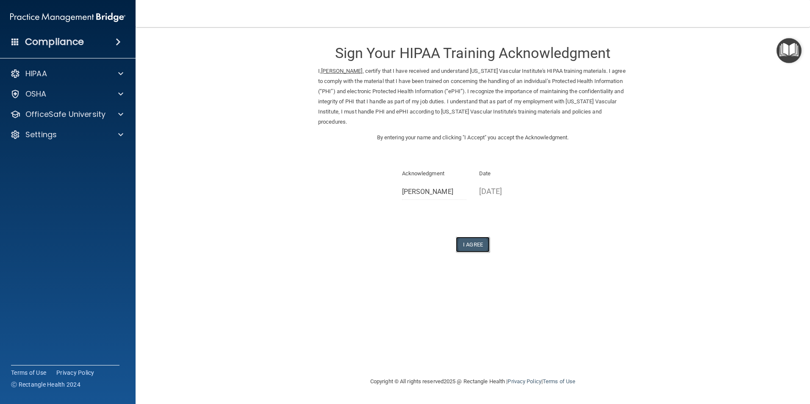
click at [476, 237] on button "I Agree" at bounding box center [473, 245] width 34 height 16
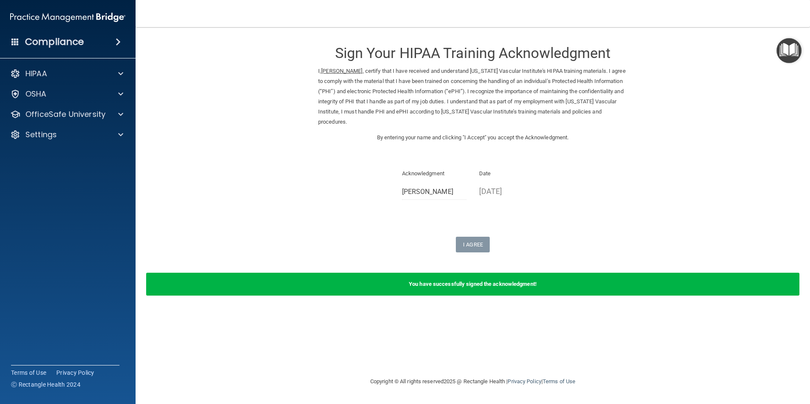
click at [604, 273] on div "You have successfully signed the acknowledgment!" at bounding box center [472, 284] width 653 height 23
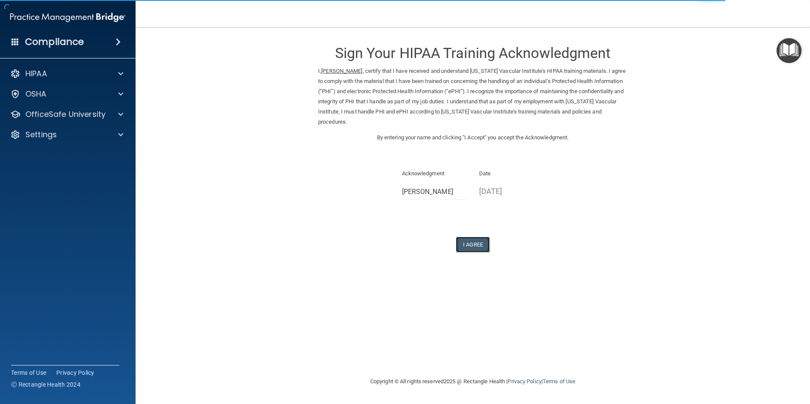
click at [481, 237] on button "I Agree" at bounding box center [473, 245] width 34 height 16
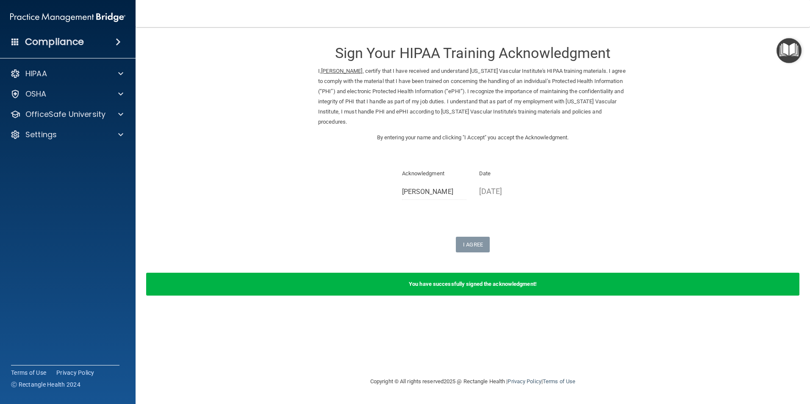
click at [782, 49] on img "Open Resource Center" at bounding box center [789, 50] width 25 height 25
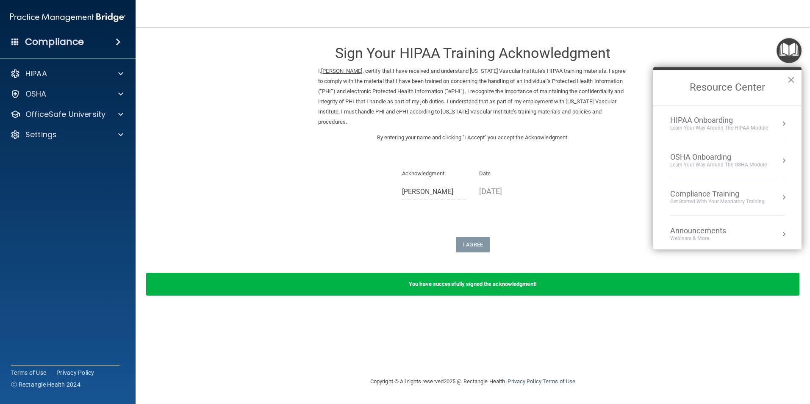
click at [780, 163] on button "Resource Center" at bounding box center [784, 160] width 8 height 8
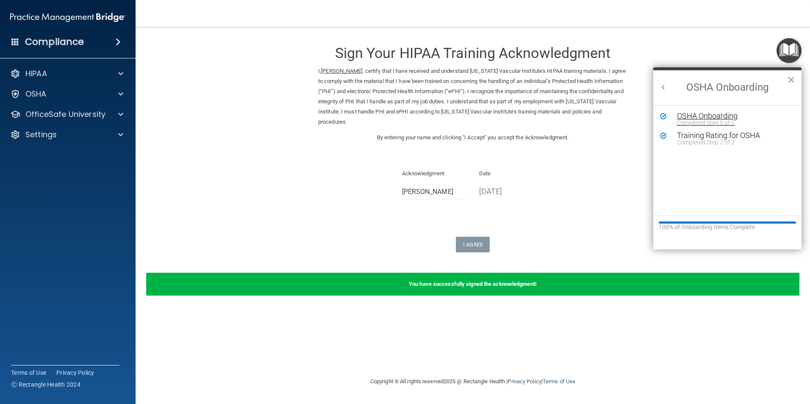
click at [695, 115] on div "OSHA Onboarding" at bounding box center [734, 116] width 114 height 8
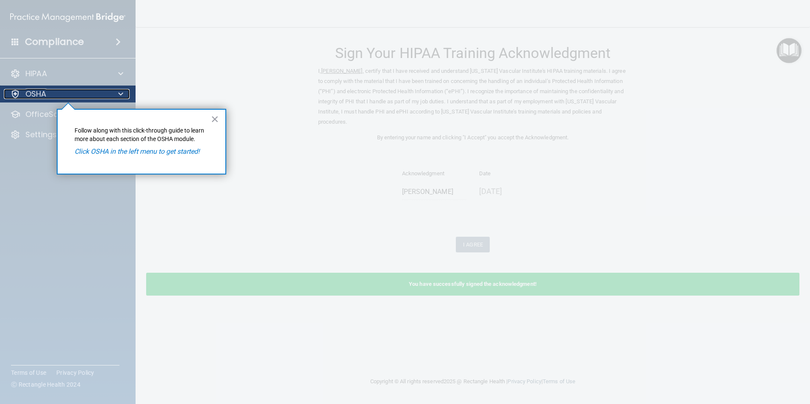
click at [120, 92] on span at bounding box center [120, 94] width 5 height 10
click at [213, 116] on button "×" at bounding box center [215, 119] width 8 height 14
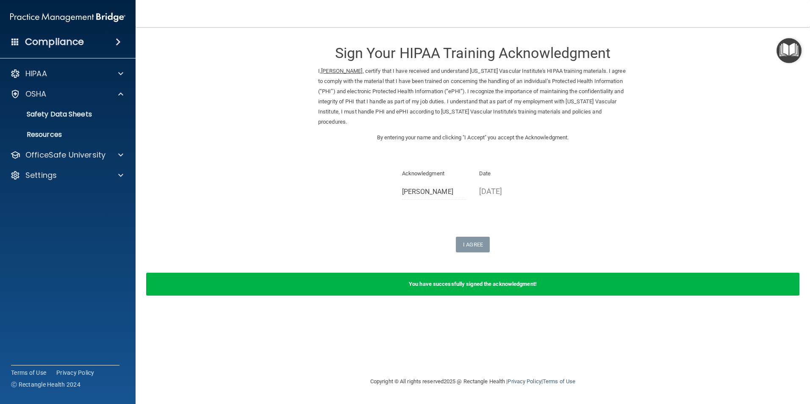
click at [786, 55] on img "Open Resource Center" at bounding box center [789, 50] width 25 height 25
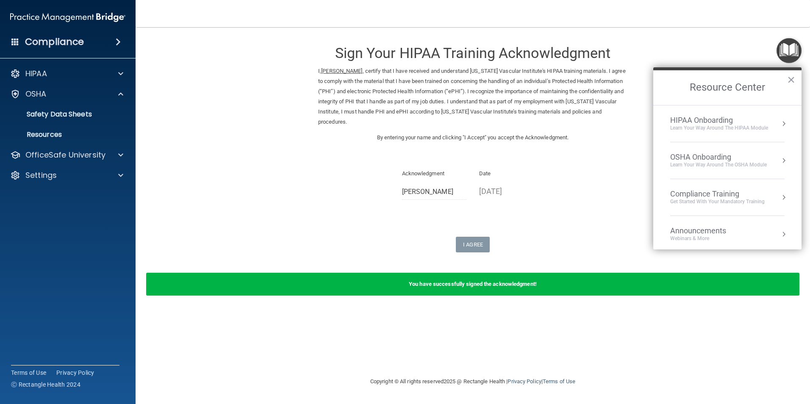
click at [720, 158] on div "OSHA Onboarding" at bounding box center [718, 157] width 97 height 9
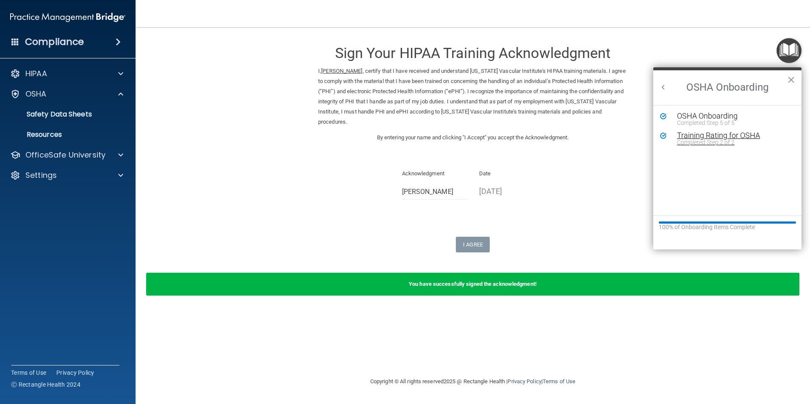
click at [718, 142] on div "Completed Step 2 of 2" at bounding box center [734, 142] width 114 height 6
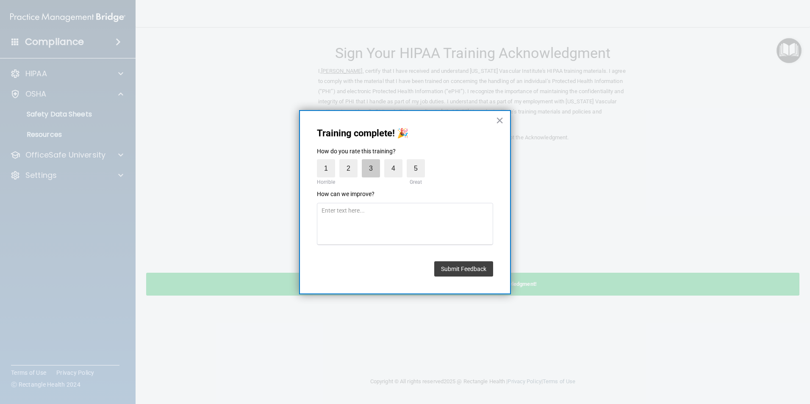
click at [373, 169] on label "3" at bounding box center [371, 168] width 18 height 18
click at [351, 161] on input "3" at bounding box center [351, 161] width 0 height 0
click at [476, 268] on button "Submit Feedback" at bounding box center [463, 268] width 59 height 15
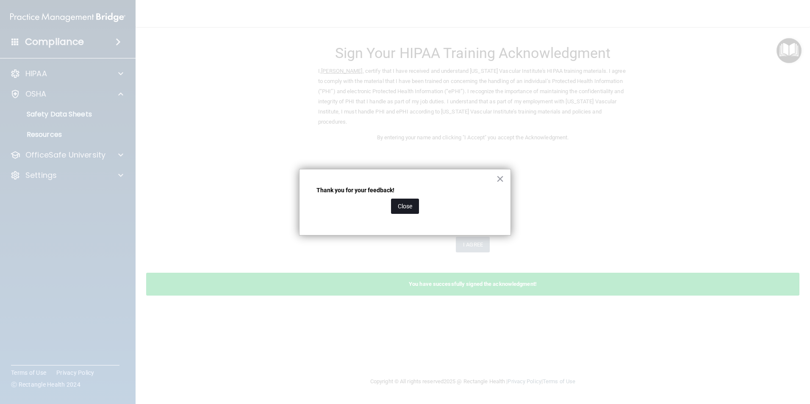
click at [396, 207] on button "Close" at bounding box center [405, 206] width 28 height 15
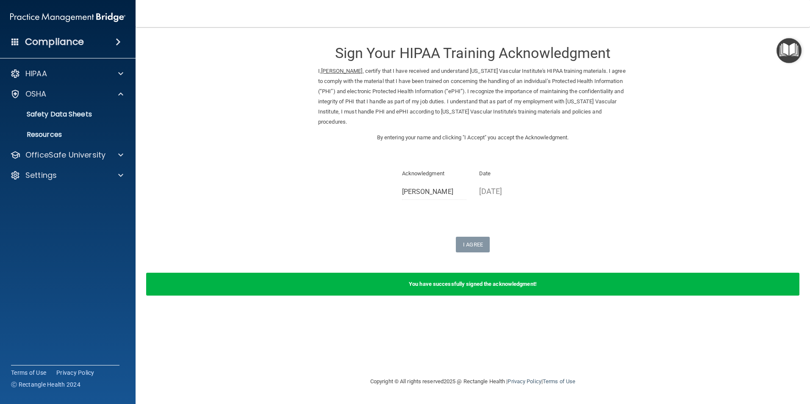
click at [792, 56] on img "Open Resource Center" at bounding box center [789, 50] width 25 height 25
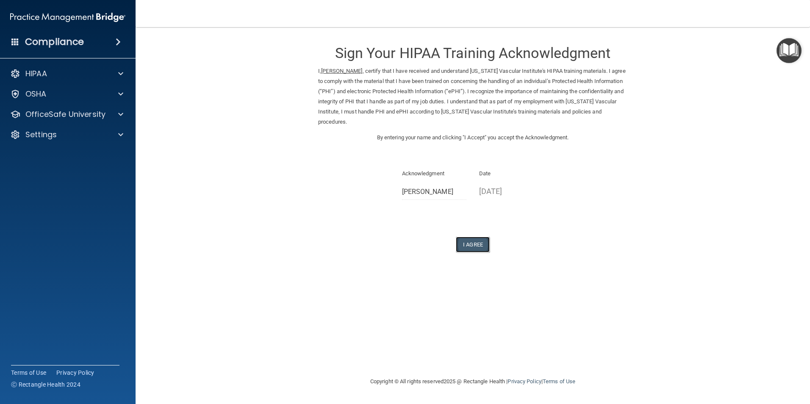
click at [479, 237] on button "I Agree" at bounding box center [473, 245] width 34 height 16
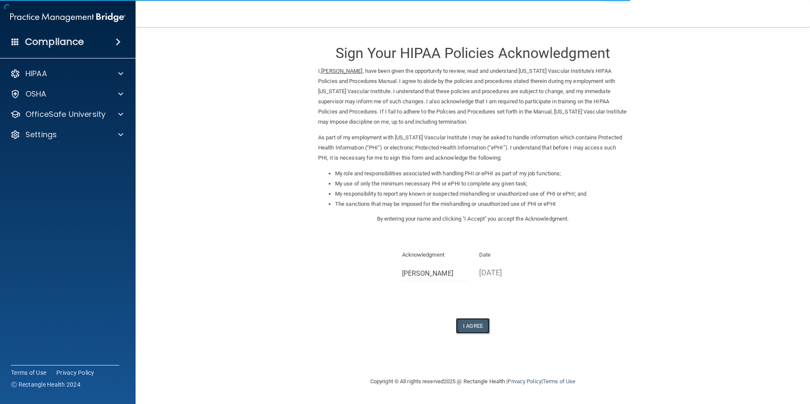
click at [478, 330] on button "I Agree" at bounding box center [473, 326] width 34 height 16
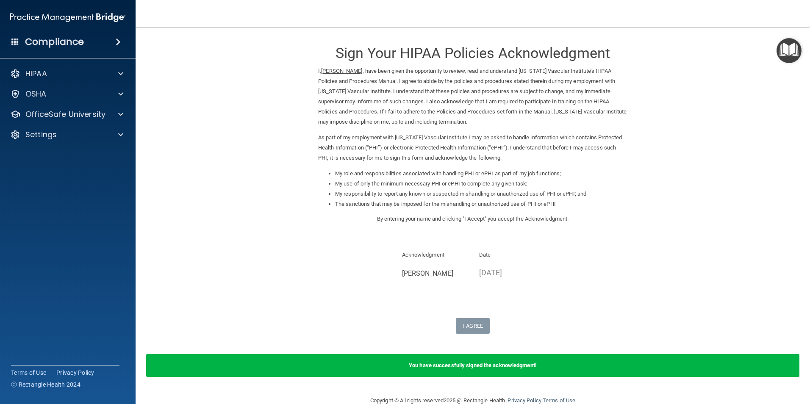
click at [795, 50] on img "Open Resource Center" at bounding box center [789, 50] width 25 height 25
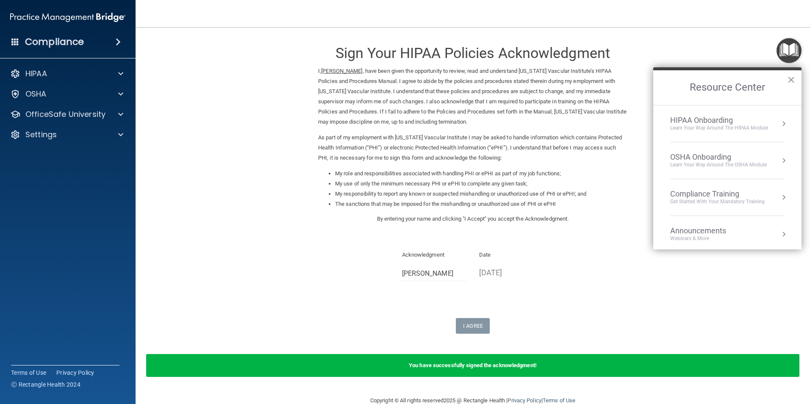
click at [780, 123] on button "Resource Center" at bounding box center [784, 124] width 8 height 8
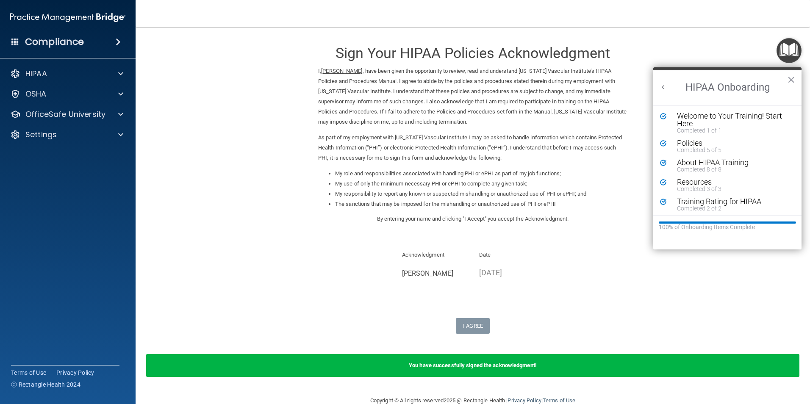
scroll to position [2, 0]
click at [788, 81] on button "×" at bounding box center [791, 80] width 8 height 14
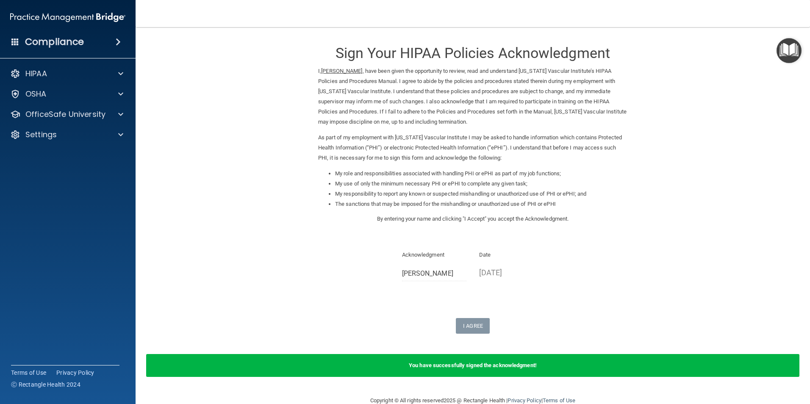
click at [784, 58] on img "Open Resource Center" at bounding box center [789, 50] width 25 height 25
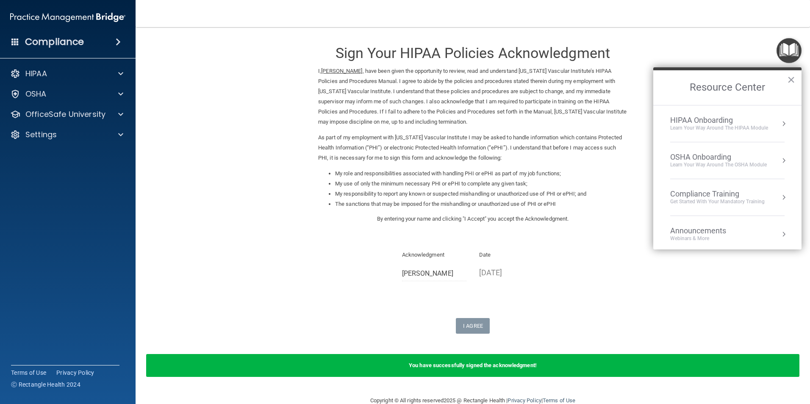
click at [780, 160] on button "Resource Center" at bounding box center [784, 160] width 8 height 8
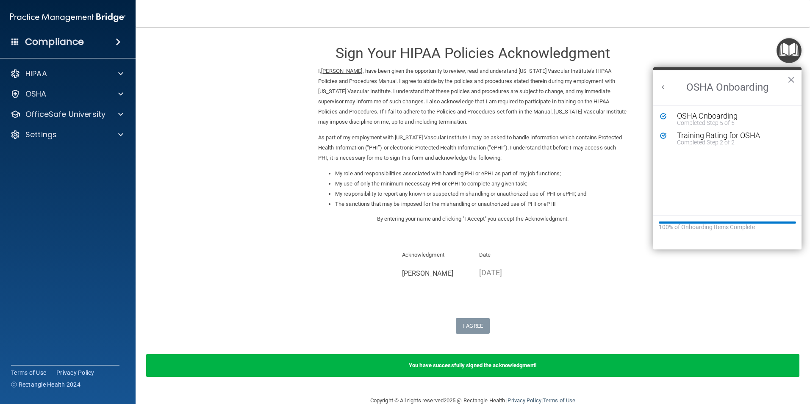
scroll to position [0, 0]
click at [119, 42] on span at bounding box center [118, 42] width 5 height 10
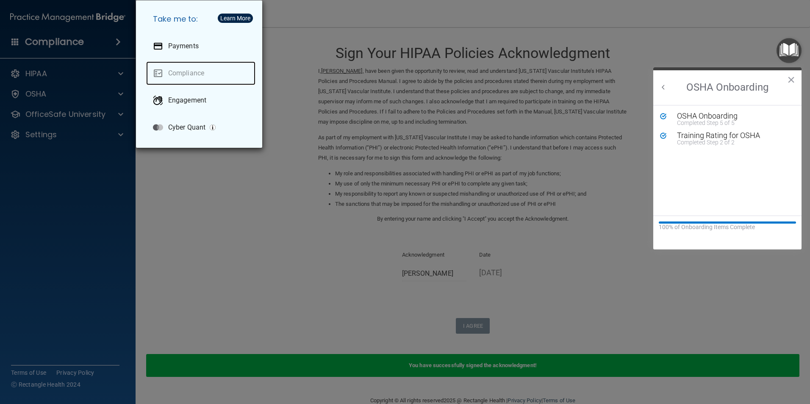
click at [196, 78] on link "Compliance" at bounding box center [200, 73] width 109 height 24
click at [160, 71] on link "Compliance" at bounding box center [200, 73] width 109 height 24
click at [32, 94] on div "Take me to: Payments Compliance Engagement Cyber Quant" at bounding box center [405, 202] width 810 height 404
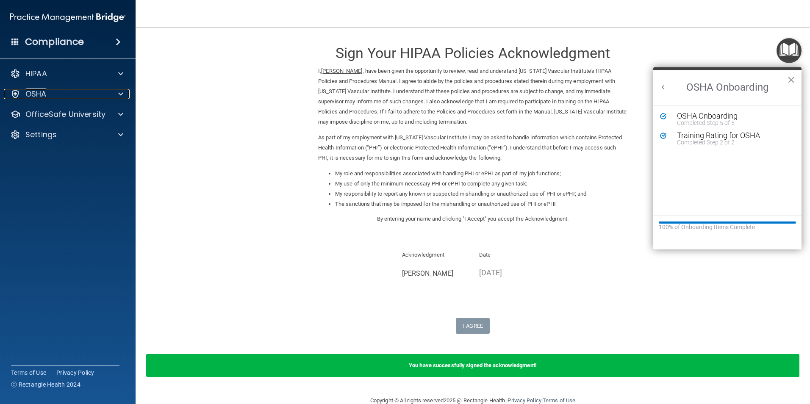
click at [32, 94] on p "OSHA" at bounding box center [35, 94] width 21 height 10
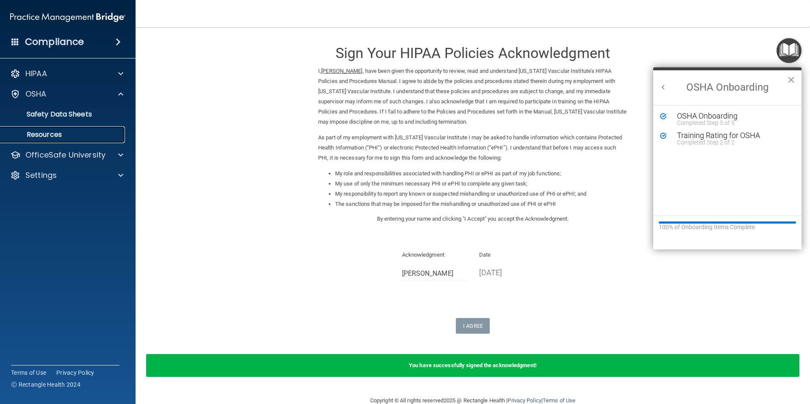
click at [48, 136] on p "Resources" at bounding box center [64, 135] width 116 height 8
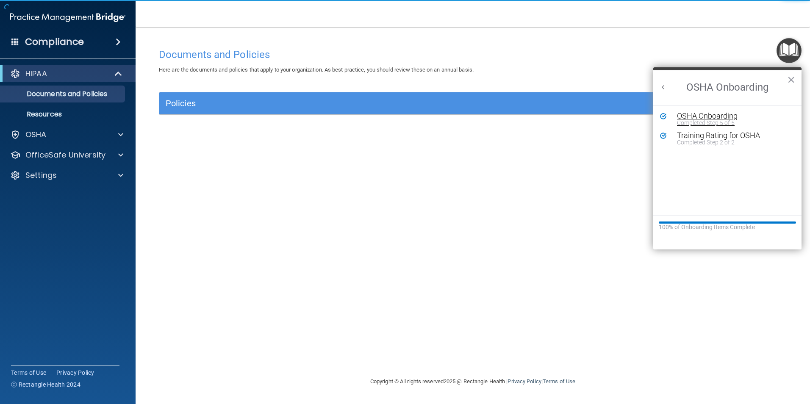
click at [702, 115] on div "OSHA Onboarding" at bounding box center [734, 116] width 114 height 8
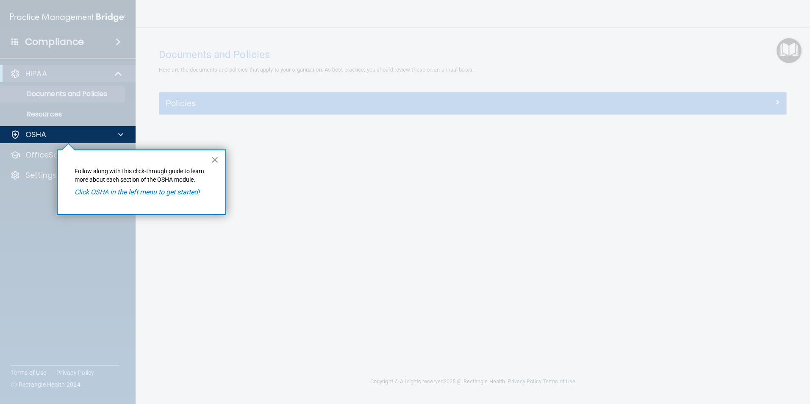
click at [215, 158] on button "×" at bounding box center [215, 160] width 8 height 14
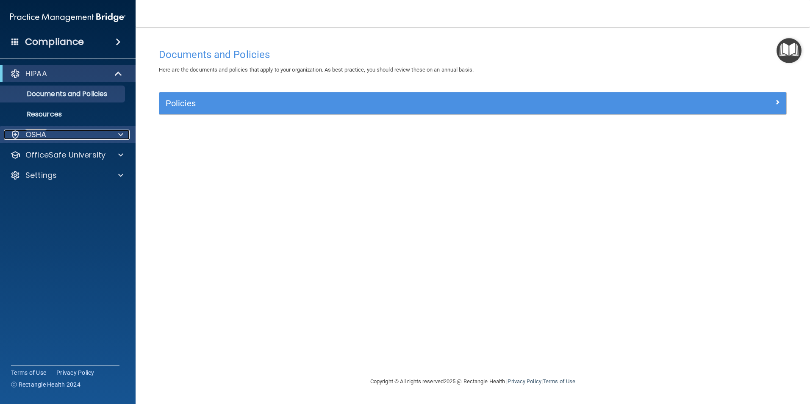
click at [25, 132] on p "OSHA" at bounding box center [35, 135] width 21 height 10
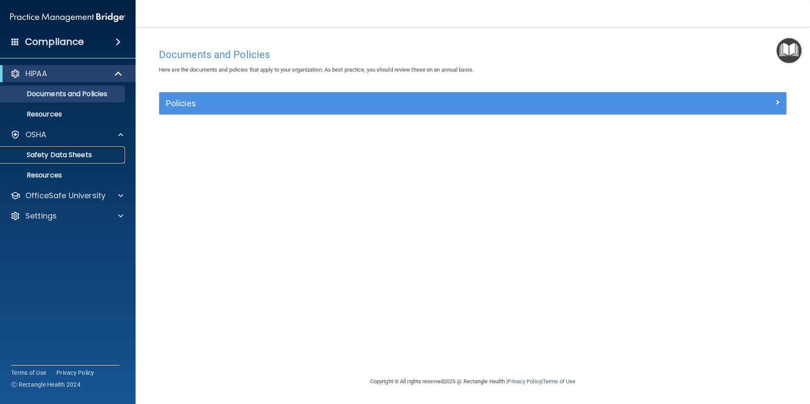
click at [31, 154] on p "Safety Data Sheets" at bounding box center [64, 155] width 116 height 8
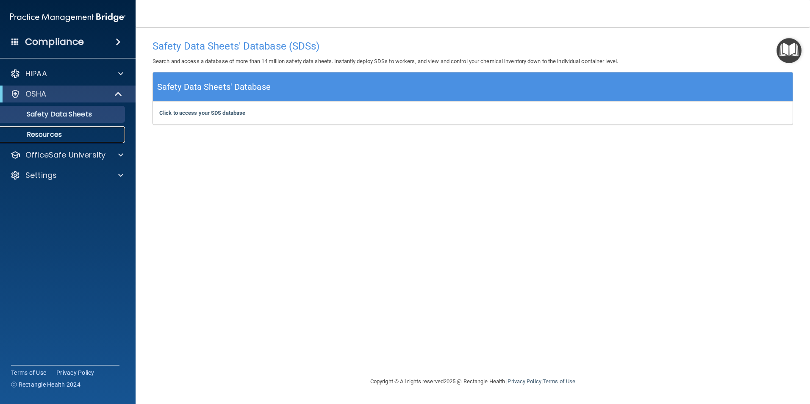
click at [53, 133] on p "Resources" at bounding box center [64, 135] width 116 height 8
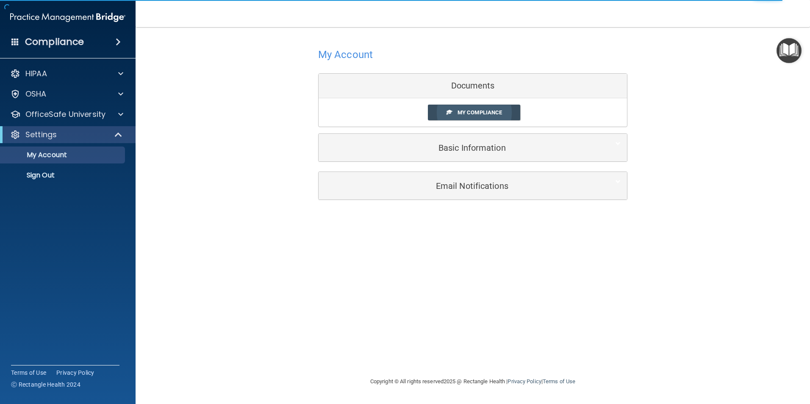
click at [484, 113] on span "My Compliance" at bounding box center [480, 112] width 44 height 6
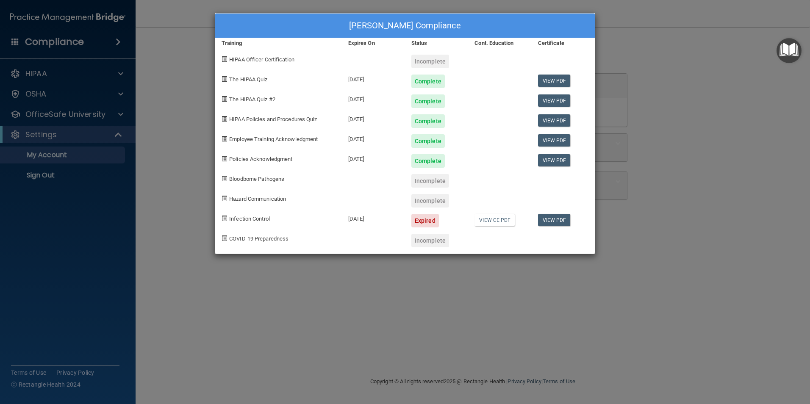
click at [436, 181] on div "Incomplete" at bounding box center [430, 181] width 38 height 14
click at [499, 217] on link "View CE PDF" at bounding box center [495, 220] width 40 height 12
click at [545, 221] on link "View PDF" at bounding box center [554, 220] width 33 height 12
click at [787, 53] on img "Open Resource Center" at bounding box center [789, 50] width 25 height 25
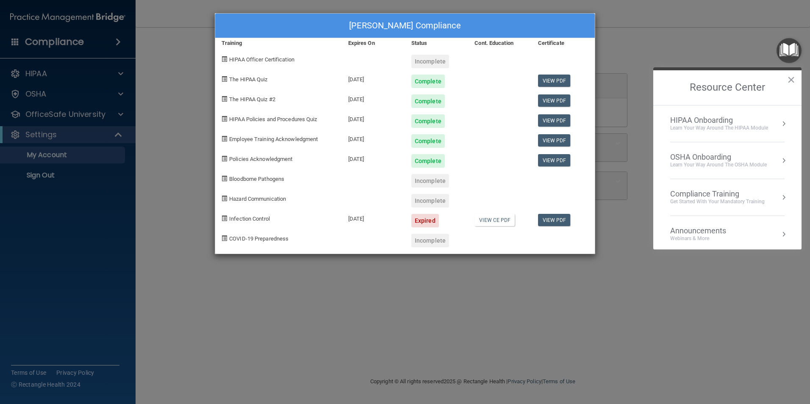
click at [780, 197] on button "Resource Center" at bounding box center [784, 197] width 8 height 8
click at [665, 90] on button "Back to Resource Center Home" at bounding box center [663, 87] width 8 height 8
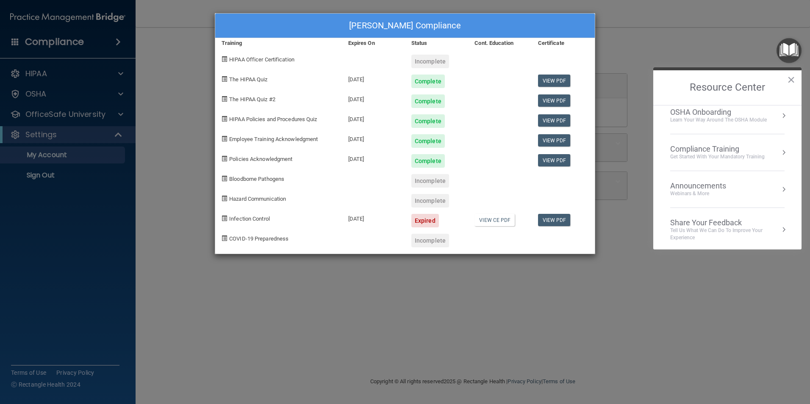
scroll to position [47, 0]
click at [699, 146] on div "Compliance Training" at bounding box center [717, 146] width 95 height 9
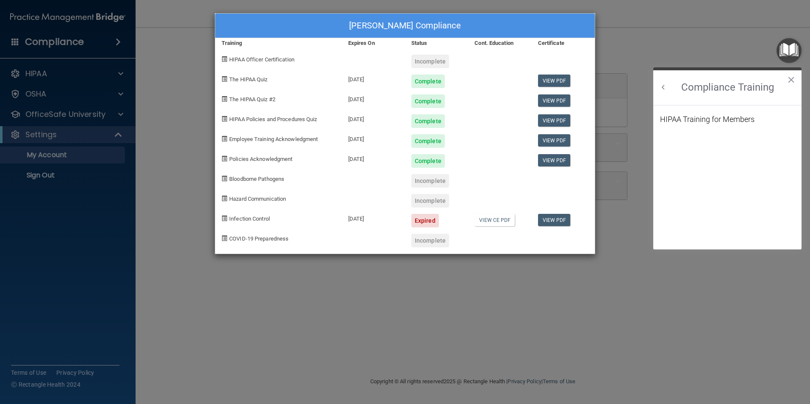
scroll to position [37, 0]
click at [715, 121] on div "HIPAA Training for Members" at bounding box center [707, 120] width 95 height 8
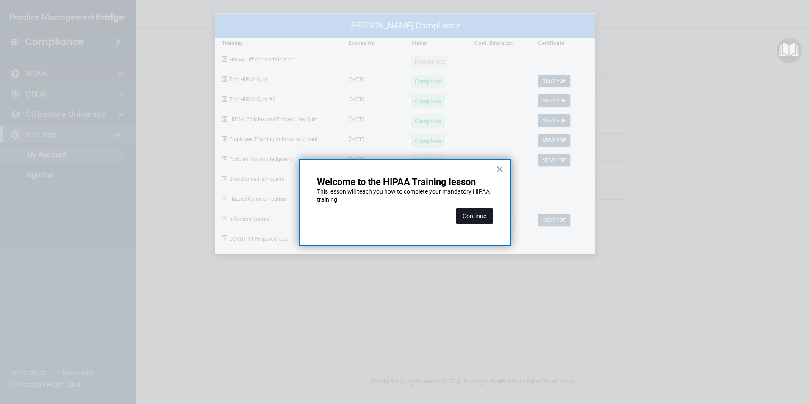
click at [471, 217] on button "Continue" at bounding box center [474, 215] width 37 height 15
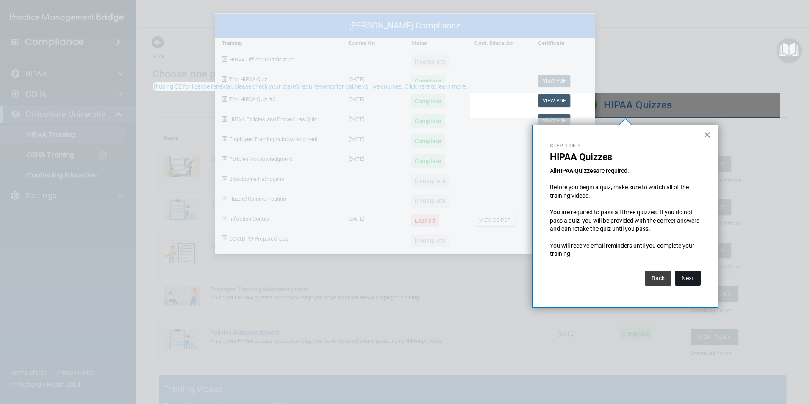
click at [700, 275] on button "Next" at bounding box center [688, 278] width 26 height 15
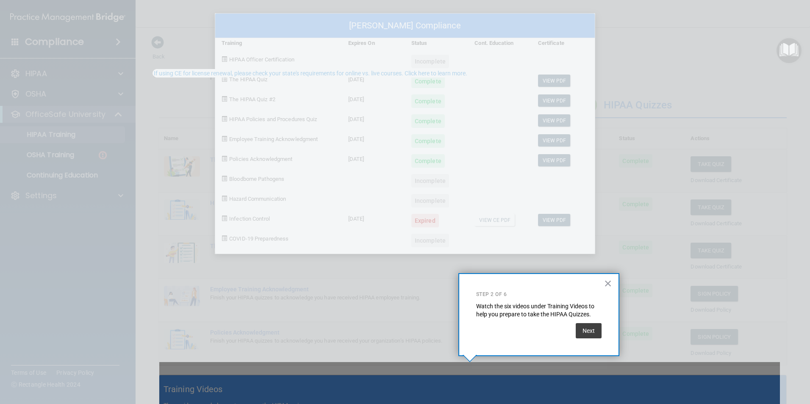
scroll to position [13, 0]
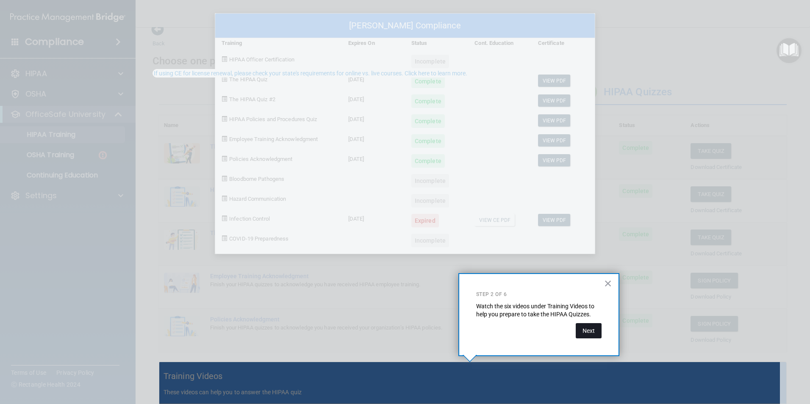
click at [588, 334] on button "Next" at bounding box center [589, 330] width 26 height 15
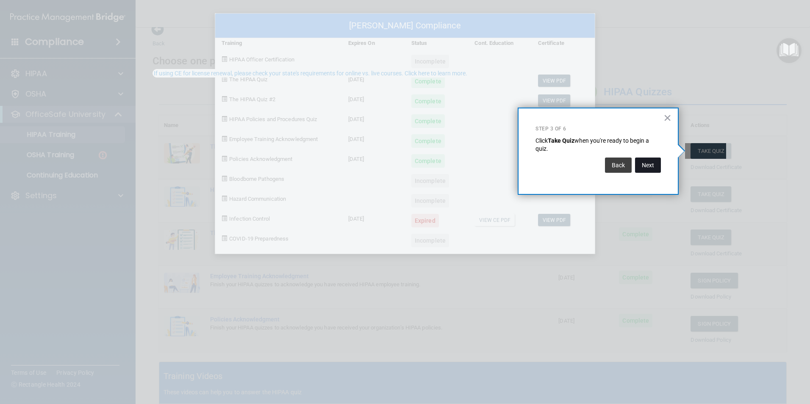
click at [657, 163] on button "Next" at bounding box center [648, 165] width 26 height 15
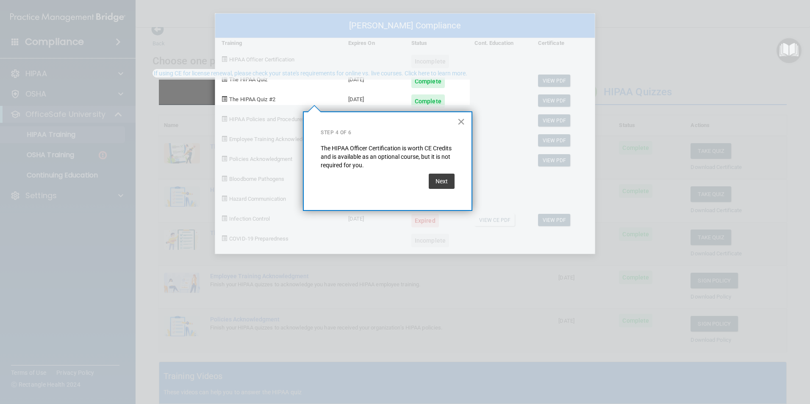
click at [462, 120] on button "×" at bounding box center [461, 122] width 8 height 14
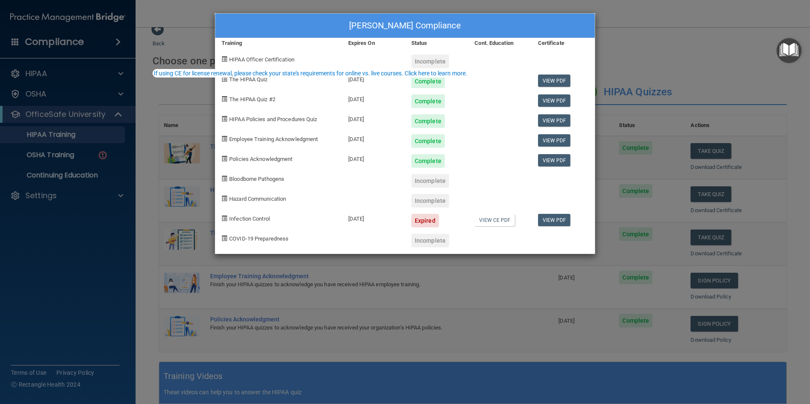
click at [789, 43] on img "Open Resource Center" at bounding box center [789, 50] width 25 height 25
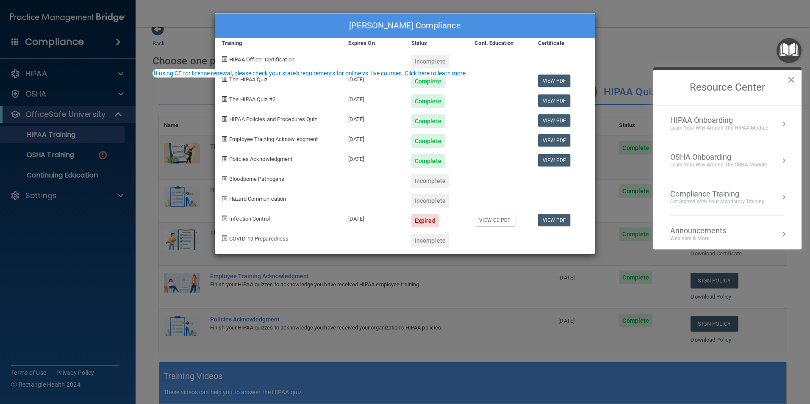
click at [780, 160] on button "Resource Center" at bounding box center [784, 160] width 8 height 8
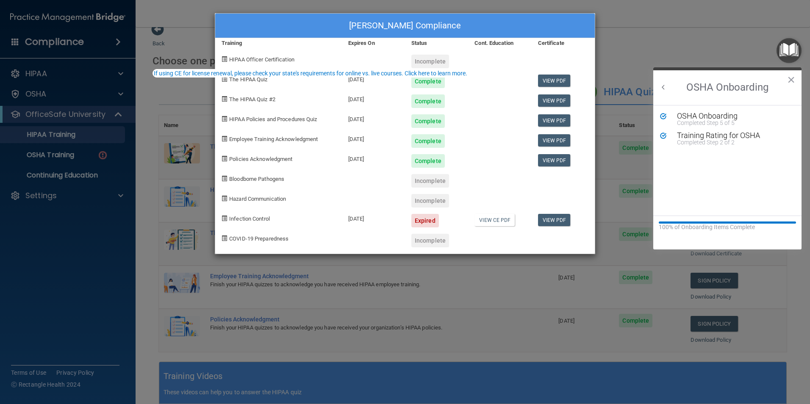
scroll to position [0, 0]
click at [723, 115] on div "OSHA Onboarding" at bounding box center [734, 116] width 114 height 8
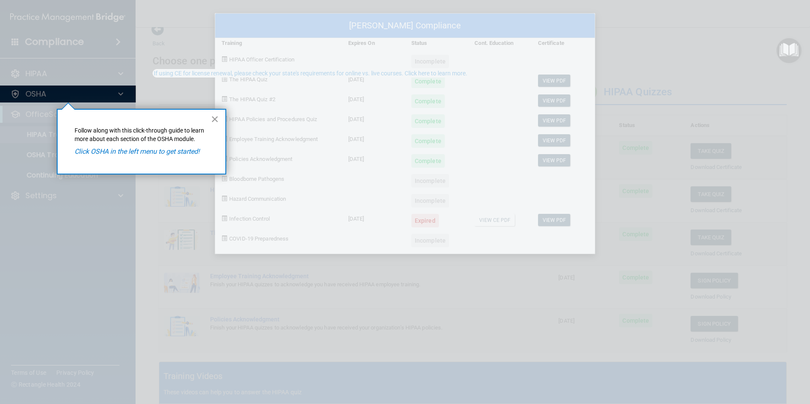
click at [212, 121] on button "×" at bounding box center [215, 119] width 8 height 14
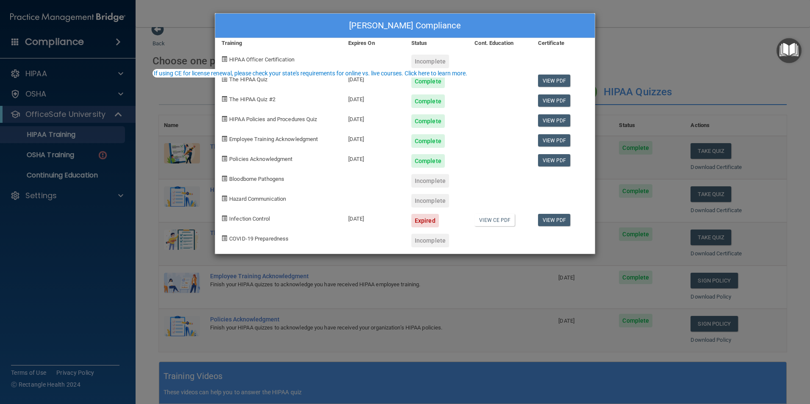
click at [102, 158] on div "Phyliss Mccord's Compliance Training Expires On Status Cont. Education Certific…" at bounding box center [405, 202] width 810 height 404
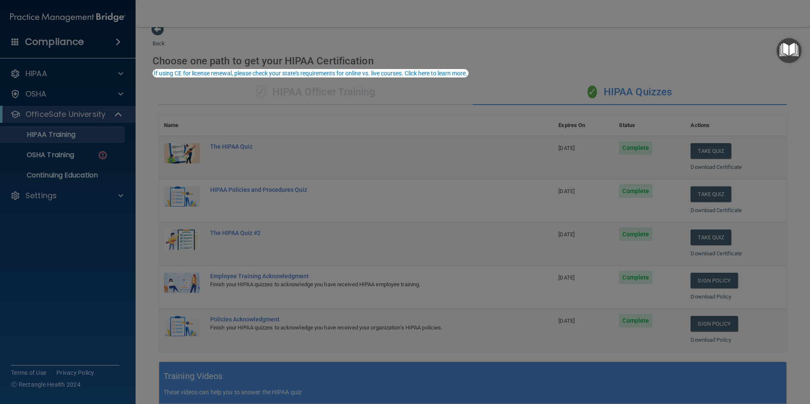
click at [102, 158] on div "Phyliss Mccord's Compliance Training Expires On Status Cont. Education Certific…" at bounding box center [405, 202] width 810 height 404
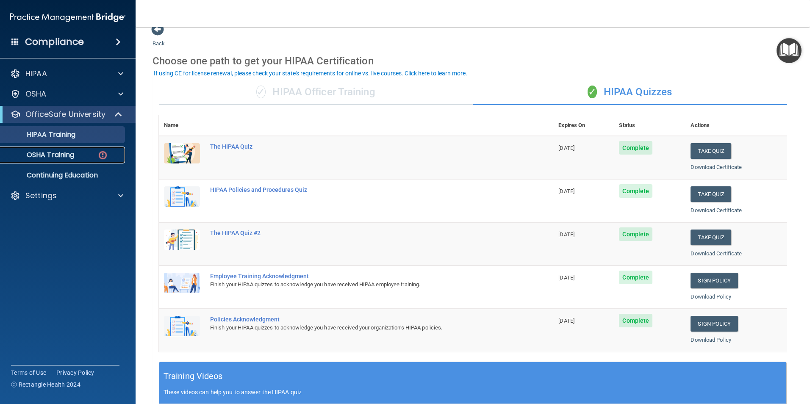
click at [102, 158] on img at bounding box center [102, 155] width 11 height 11
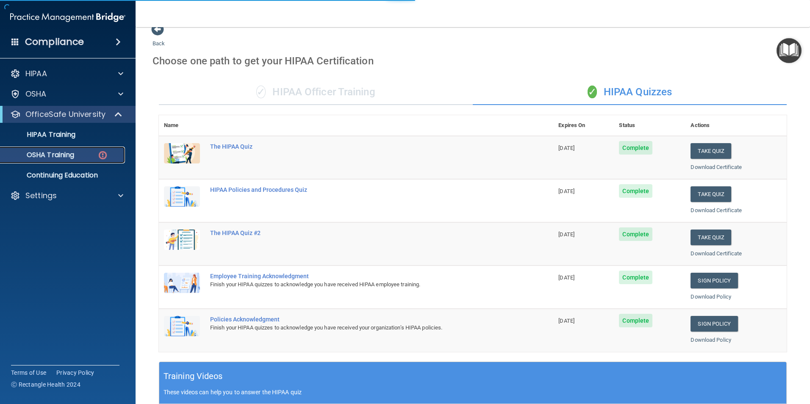
click at [52, 156] on p "OSHA Training" at bounding box center [40, 155] width 69 height 8
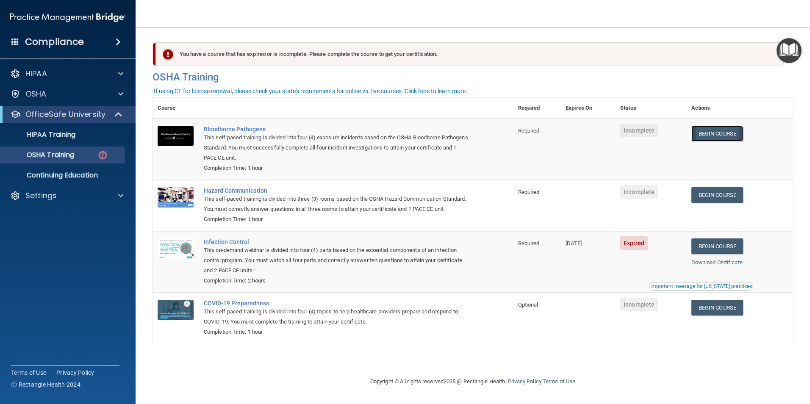
click at [726, 131] on link "Begin Course" at bounding box center [718, 134] width 52 height 16
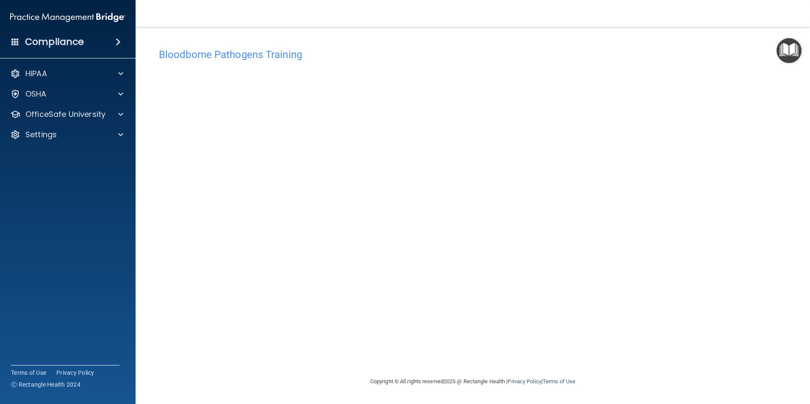
click at [780, 54] on img "Open Resource Center" at bounding box center [789, 50] width 25 height 25
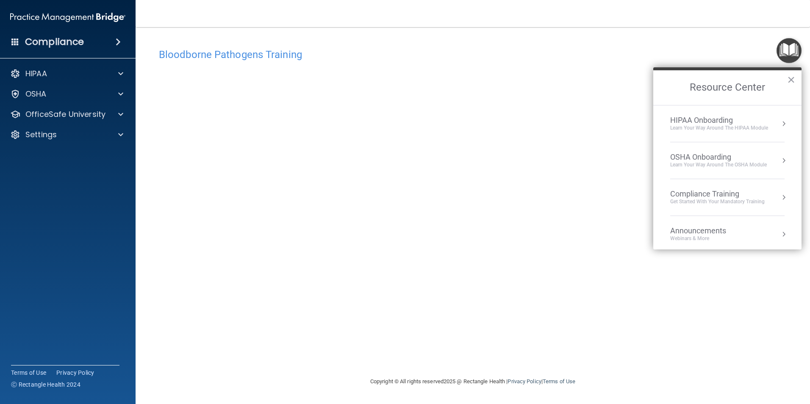
click at [780, 158] on button "Resource Center" at bounding box center [784, 160] width 8 height 8
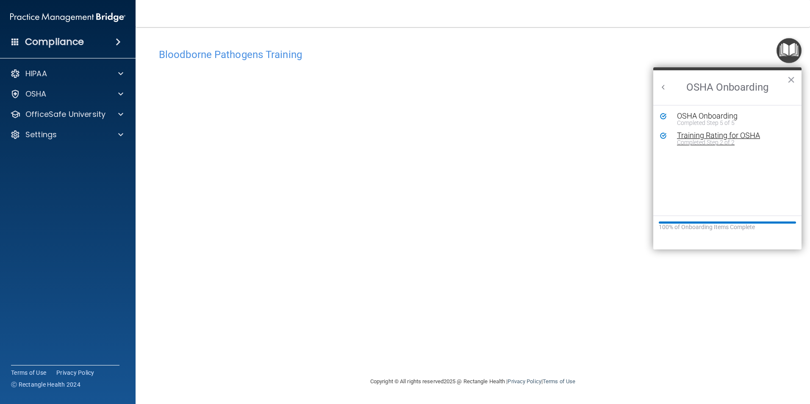
click at [700, 137] on div "Training Rating for OSHA" at bounding box center [734, 136] width 114 height 8
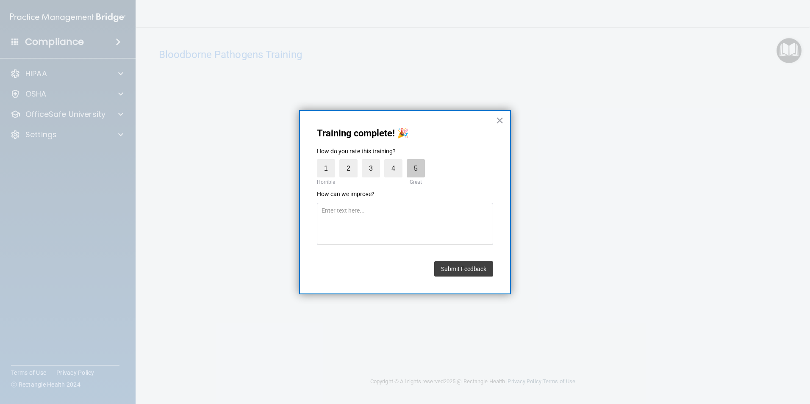
click at [412, 171] on label "5" at bounding box center [416, 168] width 18 height 18
click at [396, 161] on input "5" at bounding box center [396, 161] width 0 height 0
click at [459, 267] on button "Submit Feedback" at bounding box center [463, 268] width 59 height 15
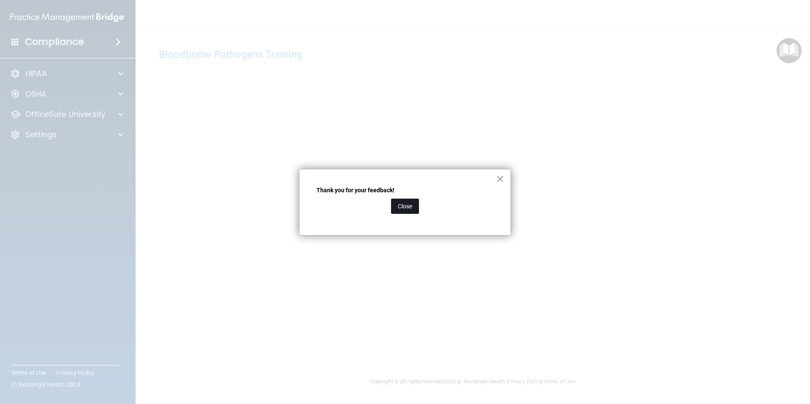
click at [402, 207] on button "Close" at bounding box center [405, 206] width 28 height 15
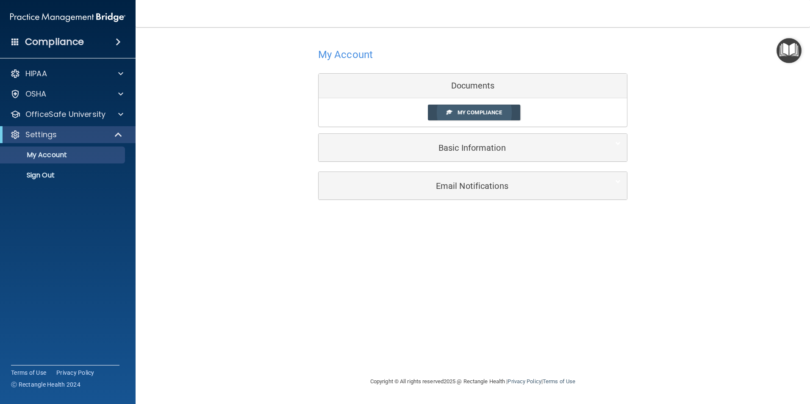
click at [489, 112] on span "My Compliance" at bounding box center [480, 112] width 44 height 6
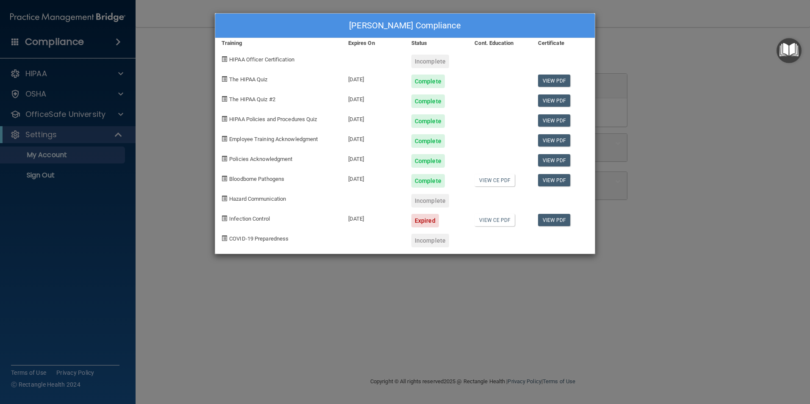
click at [118, 95] on div "[PERSON_NAME] Compliance Training Expires On Status Cont. Education Certificate…" at bounding box center [405, 202] width 810 height 404
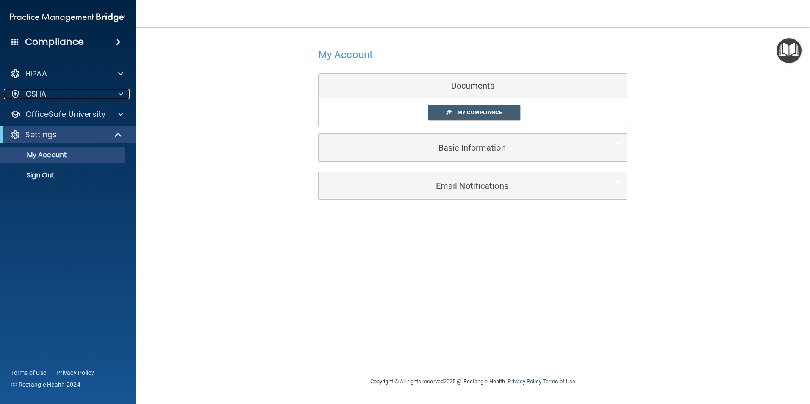
click at [118, 95] on span at bounding box center [120, 94] width 5 height 10
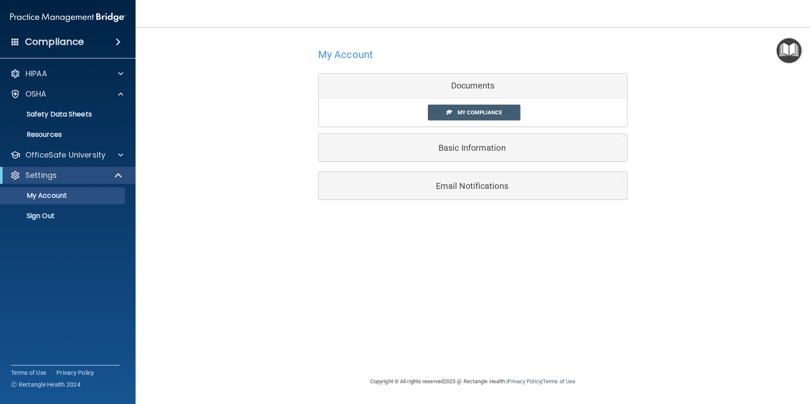
click at [790, 42] on img "Open Resource Center" at bounding box center [789, 50] width 25 height 25
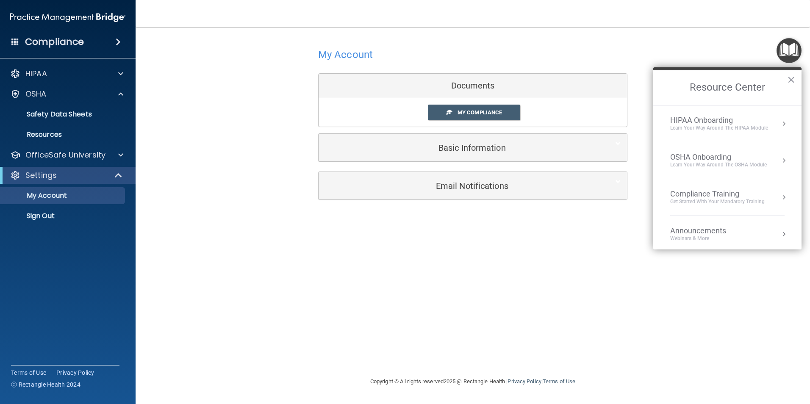
click at [780, 160] on button "Resource Center" at bounding box center [784, 160] width 8 height 8
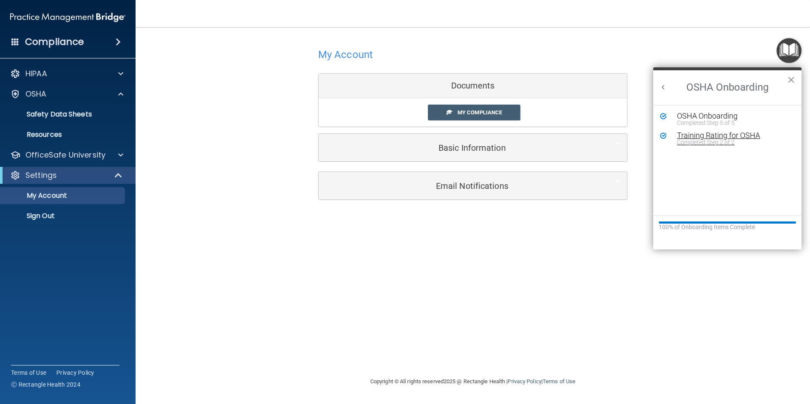
click at [746, 141] on div "Completed Step 2 of 2" at bounding box center [734, 142] width 114 height 6
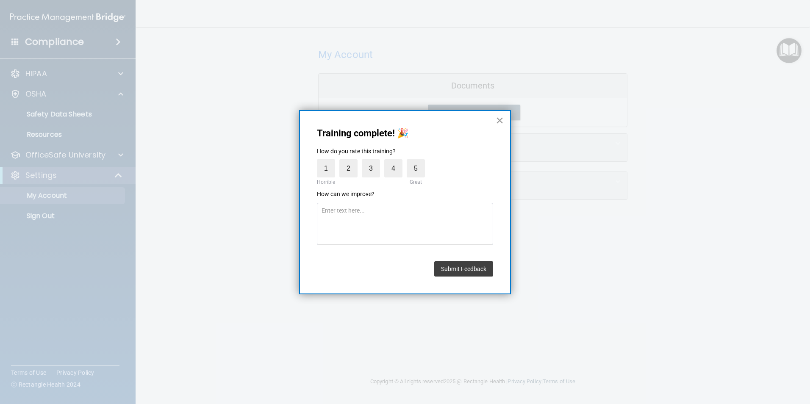
click at [500, 119] on button "×" at bounding box center [500, 121] width 8 height 14
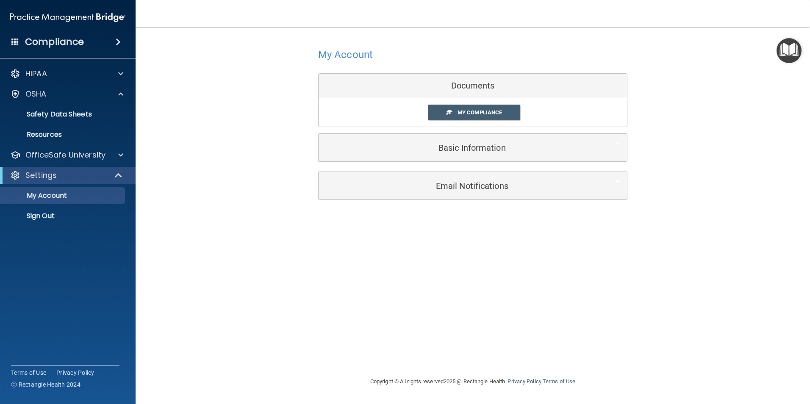
click at [795, 56] on img "Open Resource Center" at bounding box center [789, 50] width 25 height 25
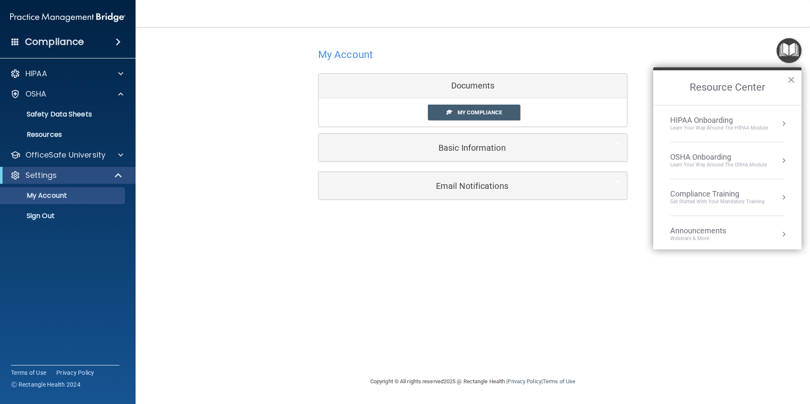
click at [723, 192] on div "Compliance Training" at bounding box center [717, 193] width 95 height 9
click at [723, 119] on div "HIPAA Training for Members" at bounding box center [707, 120] width 95 height 8
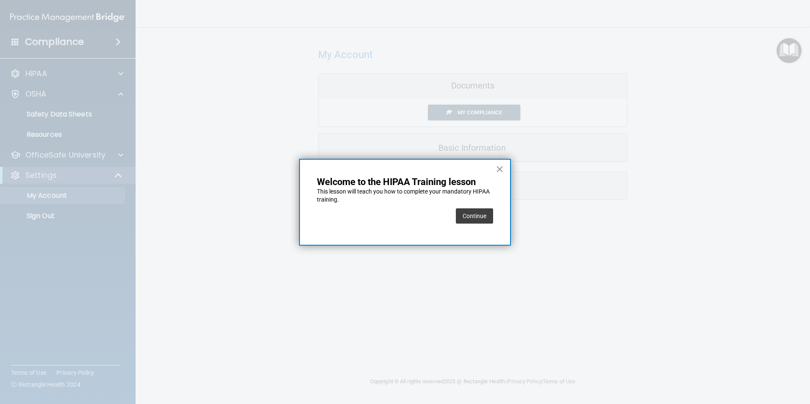
click at [501, 170] on button "×" at bounding box center [500, 169] width 8 height 14
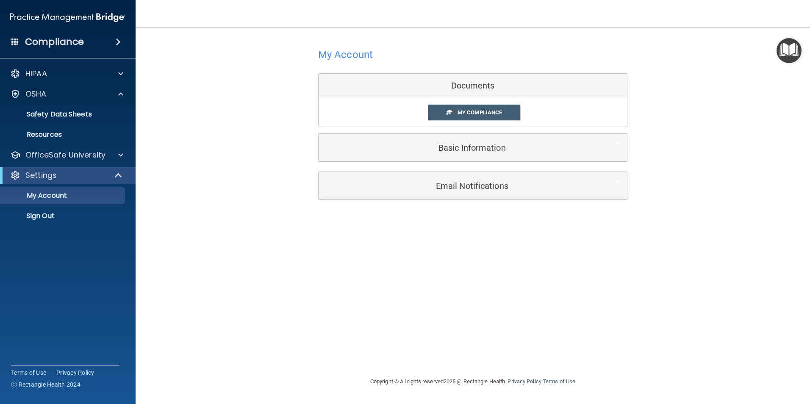
click at [111, 46] on div "Compliance" at bounding box center [68, 42] width 136 height 19
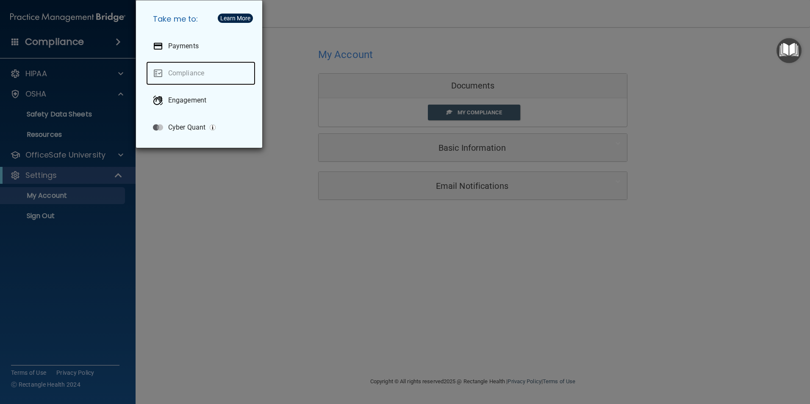
click at [192, 75] on link "Compliance" at bounding box center [200, 73] width 109 height 24
click at [245, 19] on div "Learn More" at bounding box center [235, 18] width 30 height 6
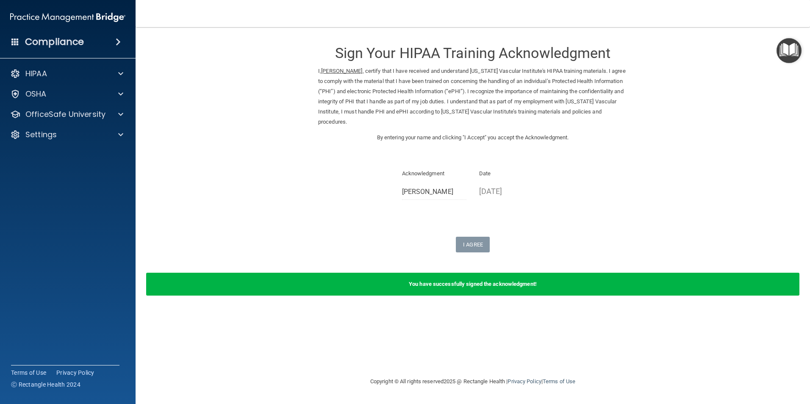
click at [792, 44] on img "Open Resource Center" at bounding box center [789, 50] width 25 height 25
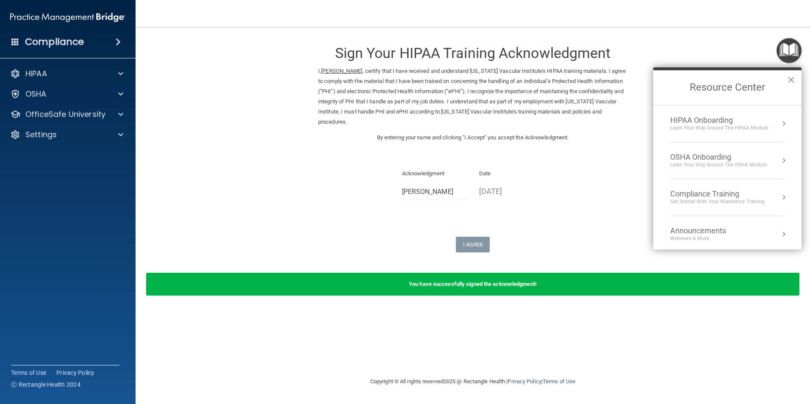
click at [780, 160] on button "Resource Center" at bounding box center [784, 160] width 8 height 8
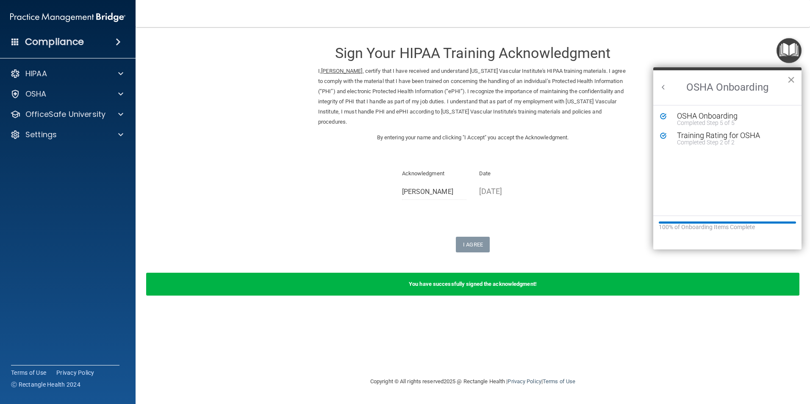
click at [790, 80] on button "×" at bounding box center [791, 80] width 8 height 14
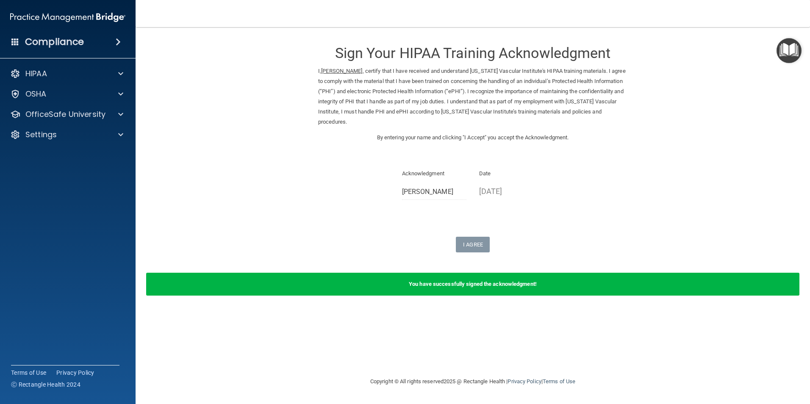
click at [794, 54] on img "Open Resource Center" at bounding box center [789, 50] width 25 height 25
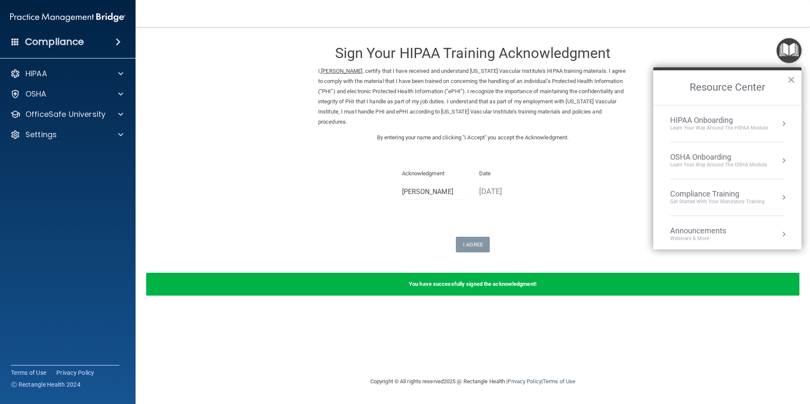
click at [693, 117] on div "HIPAA Onboarding" at bounding box center [719, 120] width 98 height 9
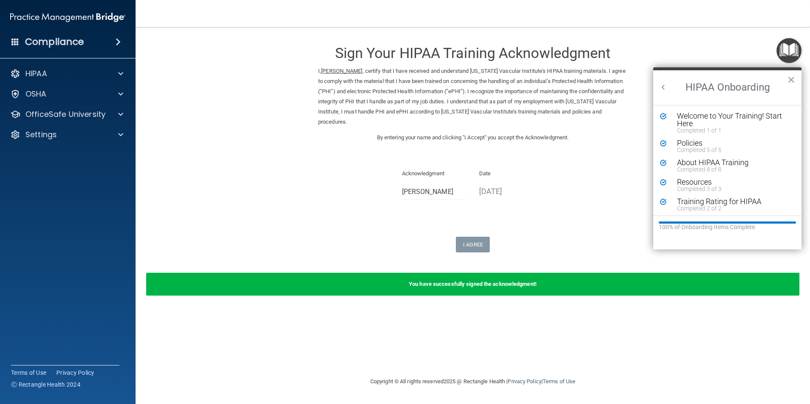
click at [113, 37] on div "Compliance" at bounding box center [68, 42] width 136 height 19
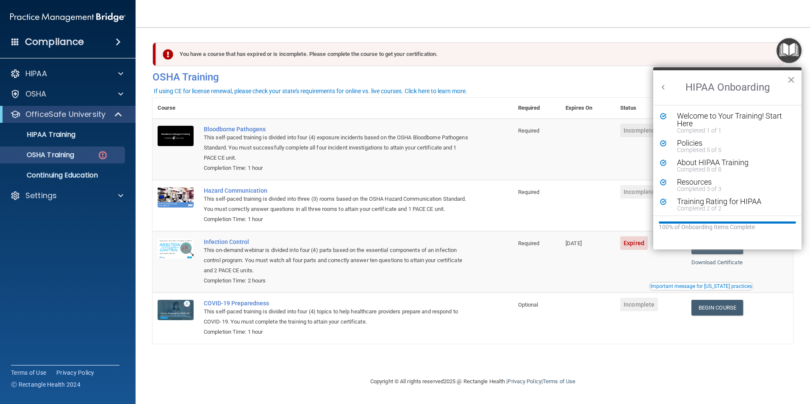
click at [790, 80] on button "×" at bounding box center [791, 80] width 8 height 14
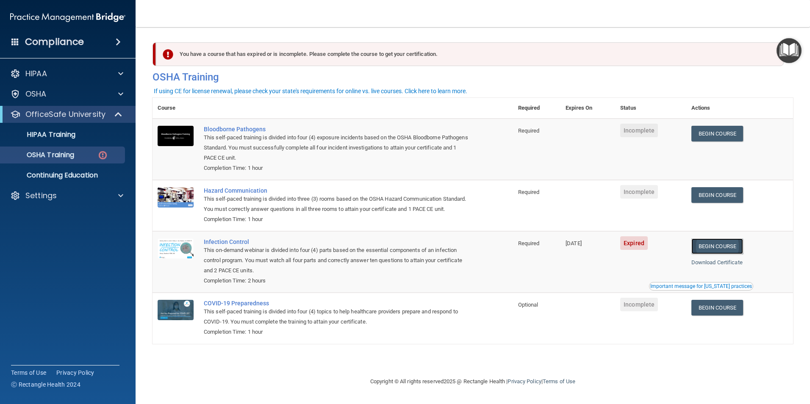
click at [738, 254] on link "Begin Course" at bounding box center [718, 247] width 52 height 16
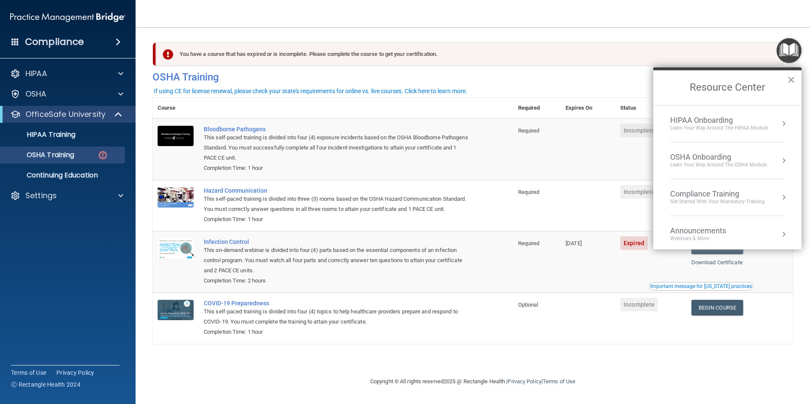
click at [790, 77] on button "×" at bounding box center [791, 80] width 8 height 14
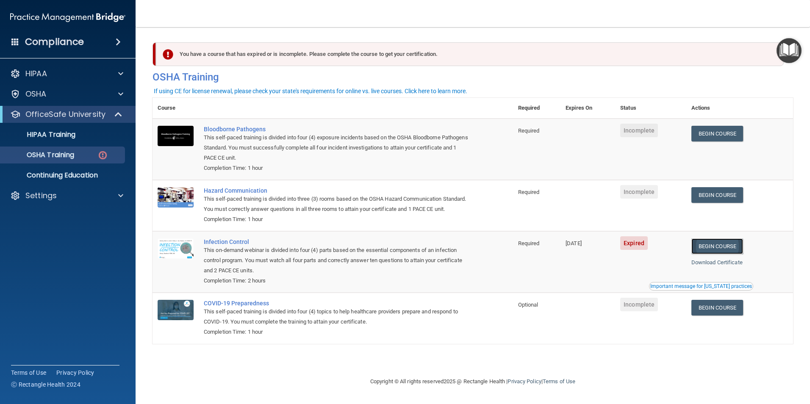
click at [725, 254] on link "Begin Course" at bounding box center [718, 247] width 52 height 16
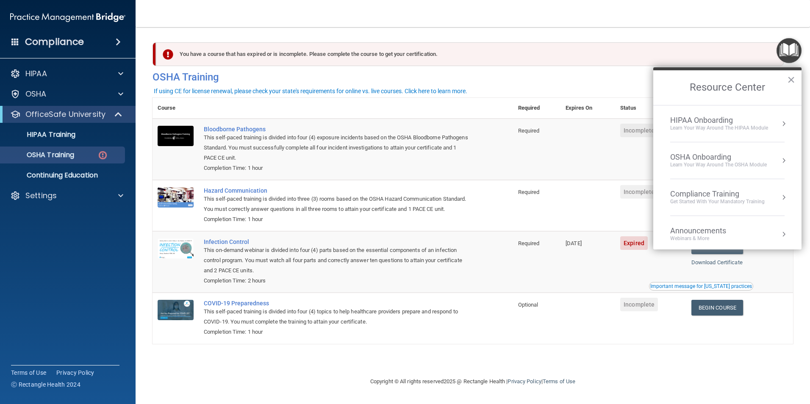
click at [502, 133] on td "Bloodborne Pathogens This self-paced training is divided into four (4) exposure…" at bounding box center [356, 149] width 314 height 61
click at [795, 80] on button "×" at bounding box center [791, 80] width 8 height 14
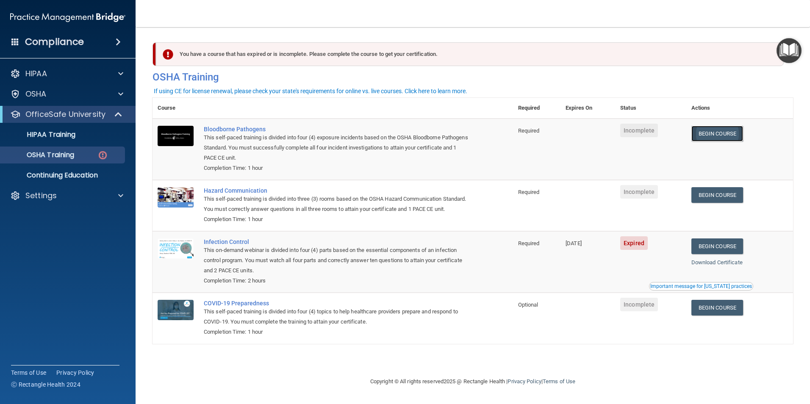
click at [737, 134] on link "Begin Course" at bounding box center [718, 134] width 52 height 16
click at [730, 134] on link "Begin Course" at bounding box center [718, 134] width 52 height 16
click at [721, 253] on link "Begin Course" at bounding box center [718, 247] width 52 height 16
click at [733, 254] on link "Begin Course" at bounding box center [718, 247] width 52 height 16
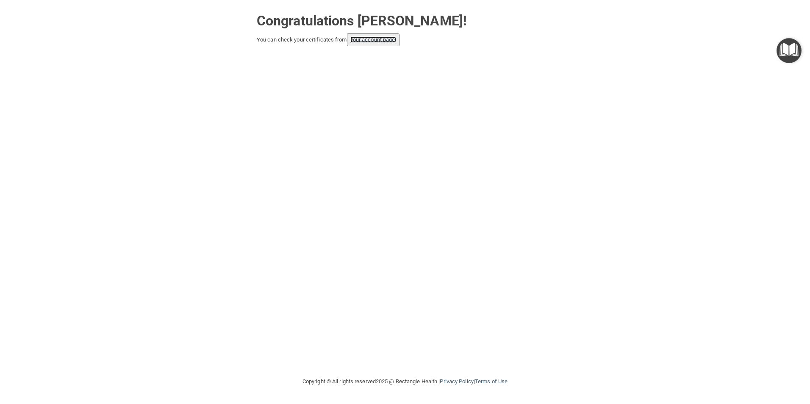
click at [366, 41] on link "your account page!" at bounding box center [373, 39] width 46 height 6
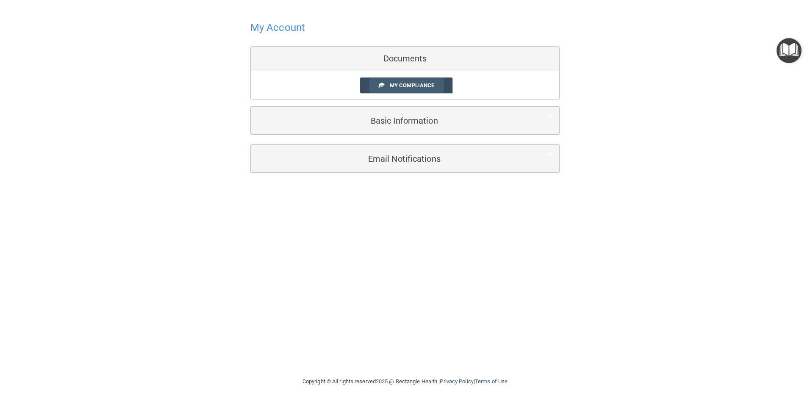
click at [422, 83] on span "My Compliance" at bounding box center [412, 85] width 44 height 6
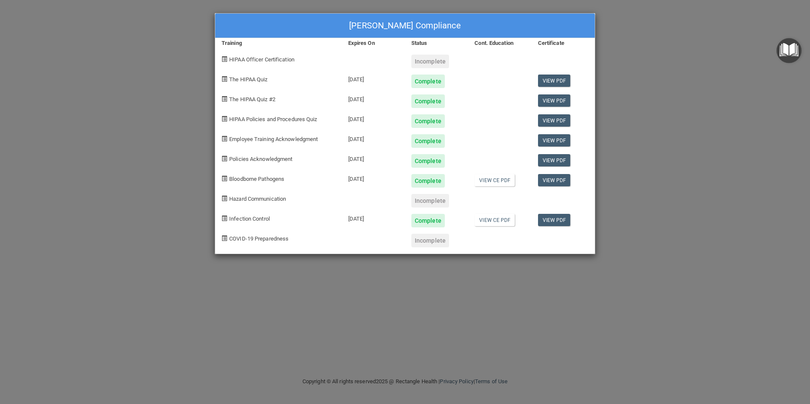
click at [790, 54] on img "Open Resource Center" at bounding box center [789, 50] width 25 height 25
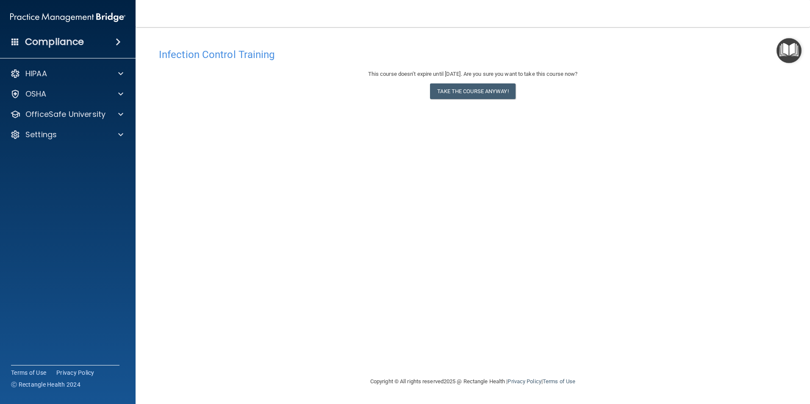
click at [795, 54] on img "Open Resource Center" at bounding box center [789, 50] width 25 height 25
click at [793, 54] on img "Open Resource Center" at bounding box center [789, 50] width 25 height 25
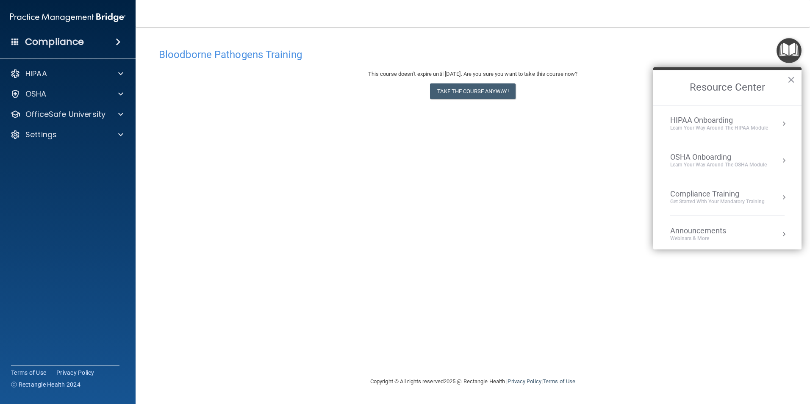
click at [794, 53] on img "Open Resource Center" at bounding box center [789, 50] width 25 height 25
click at [780, 198] on button "Resource Center" at bounding box center [784, 197] width 8 height 8
click at [714, 117] on div "HIPAA Training for Members" at bounding box center [707, 120] width 95 height 8
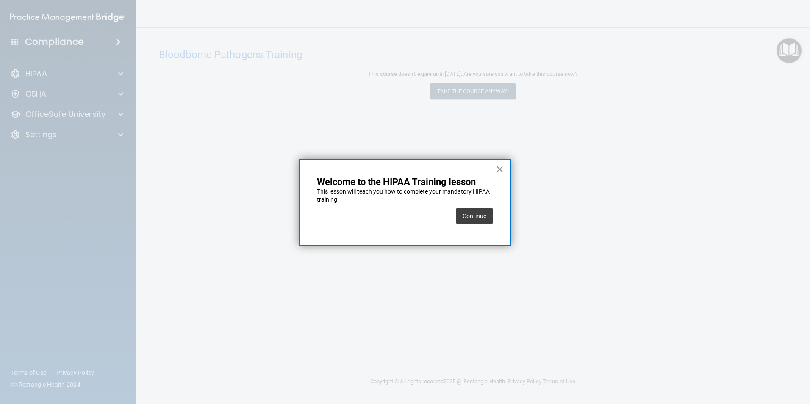
click at [498, 166] on button "×" at bounding box center [500, 169] width 8 height 14
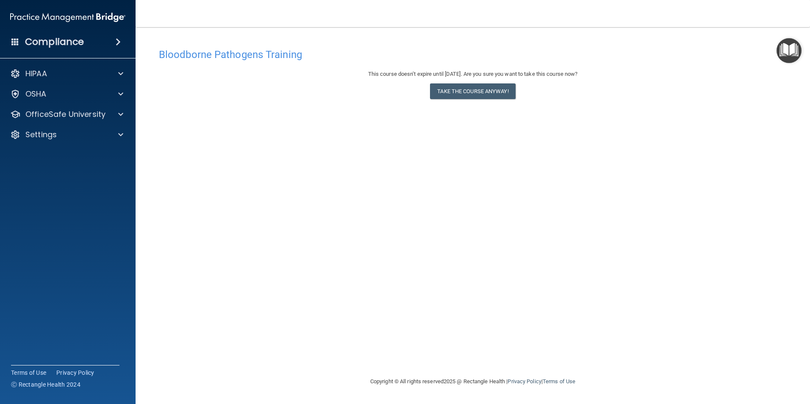
click at [788, 53] on img "Open Resource Center" at bounding box center [789, 50] width 25 height 25
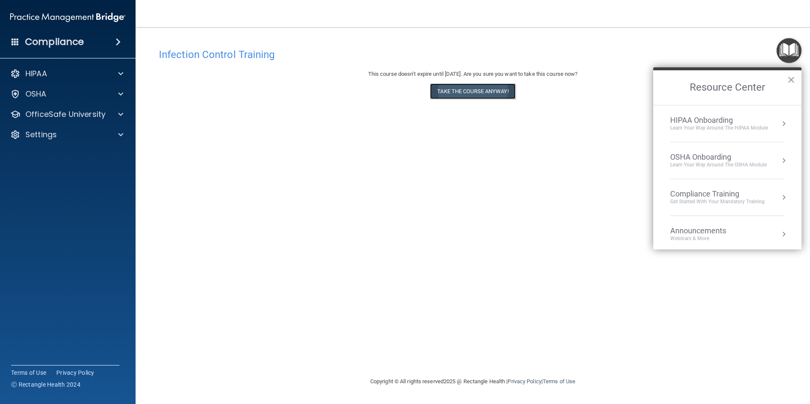
click at [489, 93] on button "Take the course anyway!" at bounding box center [472, 91] width 85 height 16
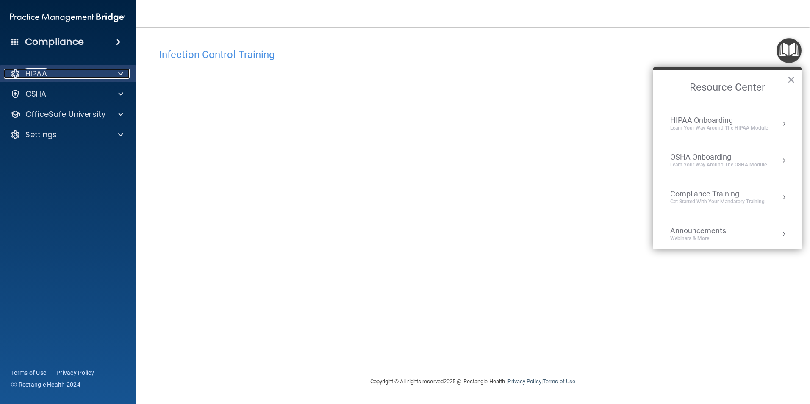
click at [38, 71] on p "HIPAA" at bounding box center [36, 74] width 22 height 10
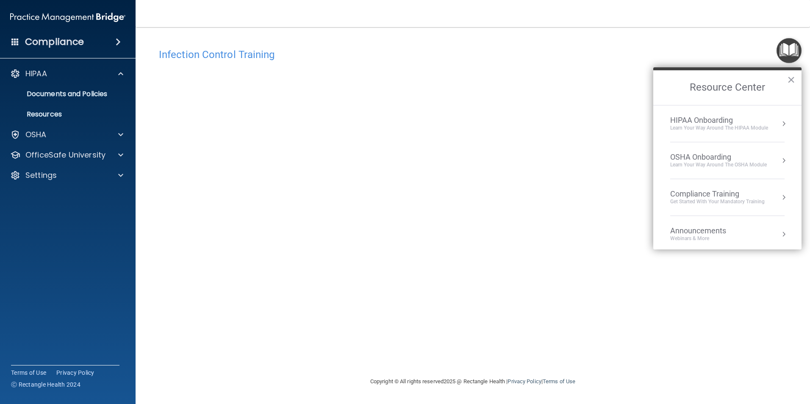
click at [787, 45] on img "Open Resource Center" at bounding box center [789, 50] width 25 height 25
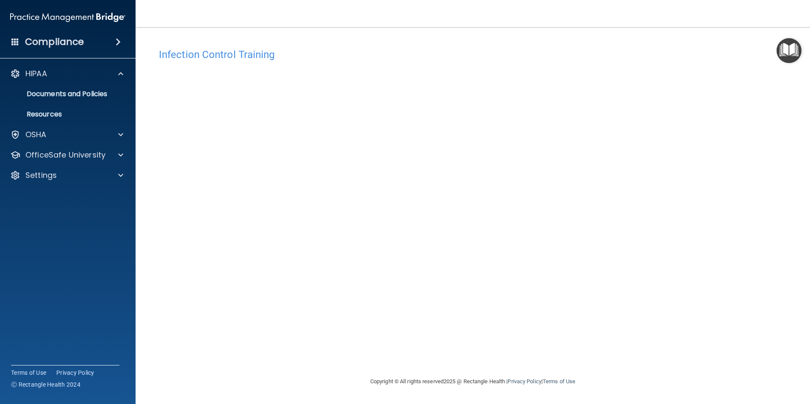
click at [790, 56] on img "Open Resource Center" at bounding box center [789, 50] width 25 height 25
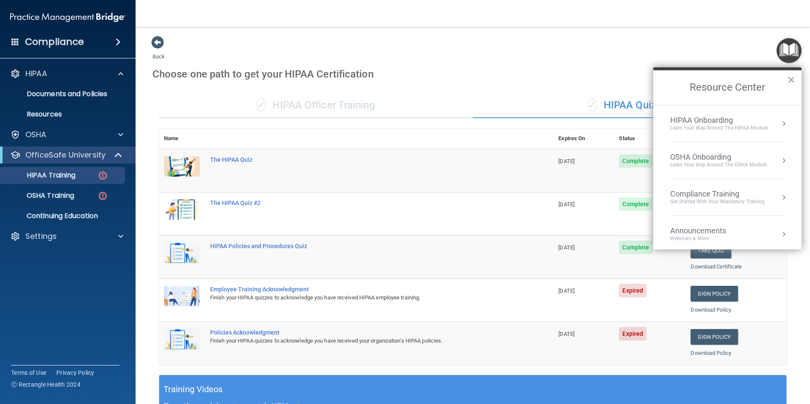
scroll to position [183, 0]
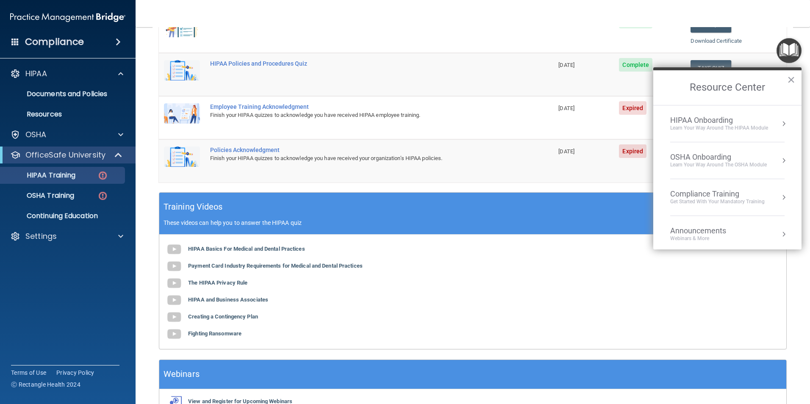
click at [120, 44] on span at bounding box center [118, 42] width 5 height 10
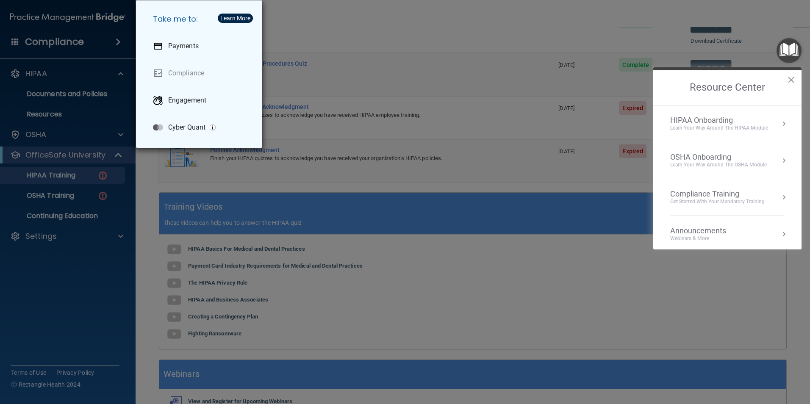
click at [66, 38] on div "Take me to: Payments Compliance Engagement Cyber Quant" at bounding box center [405, 202] width 810 height 404
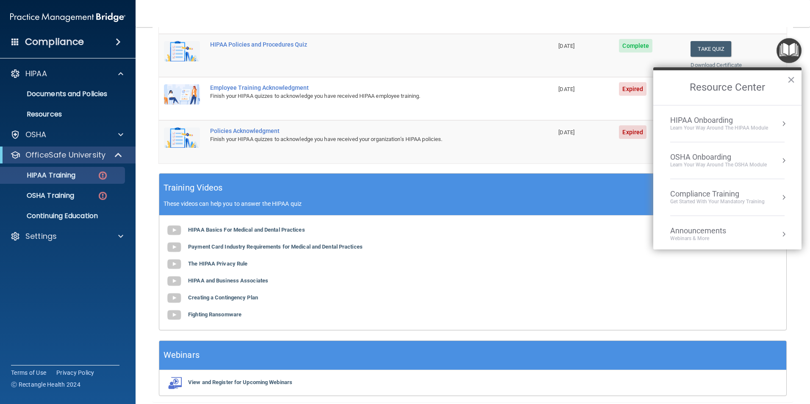
scroll to position [149, 0]
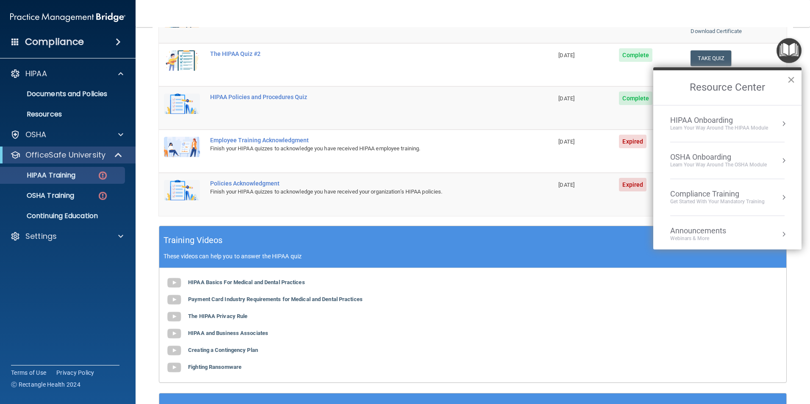
click at [793, 79] on button "×" at bounding box center [791, 80] width 8 height 14
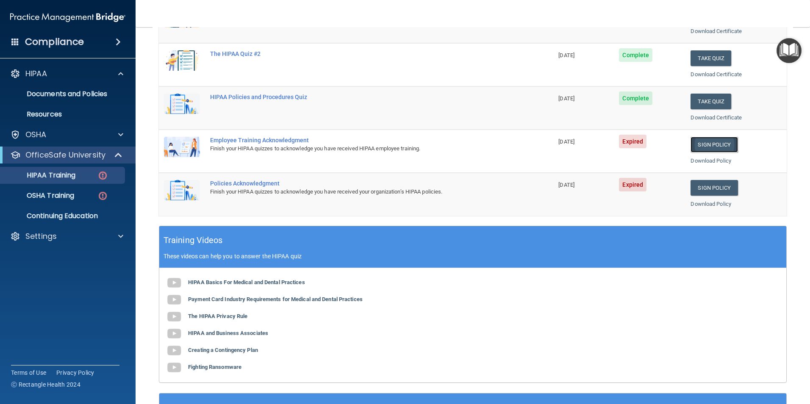
click at [709, 144] on link "Sign Policy" at bounding box center [714, 145] width 47 height 16
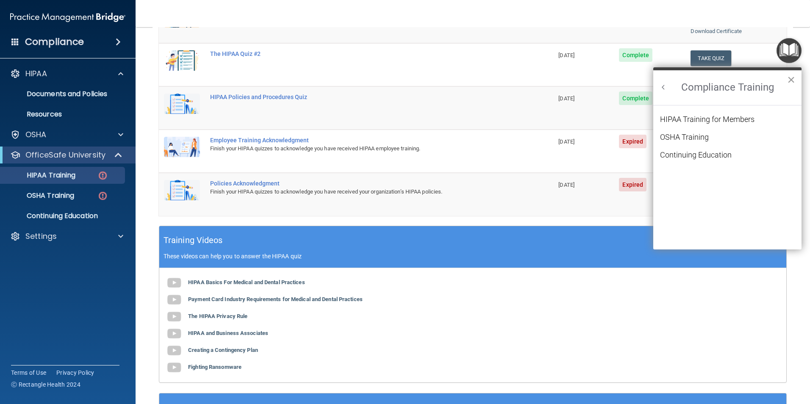
click at [793, 79] on button "×" at bounding box center [791, 80] width 8 height 14
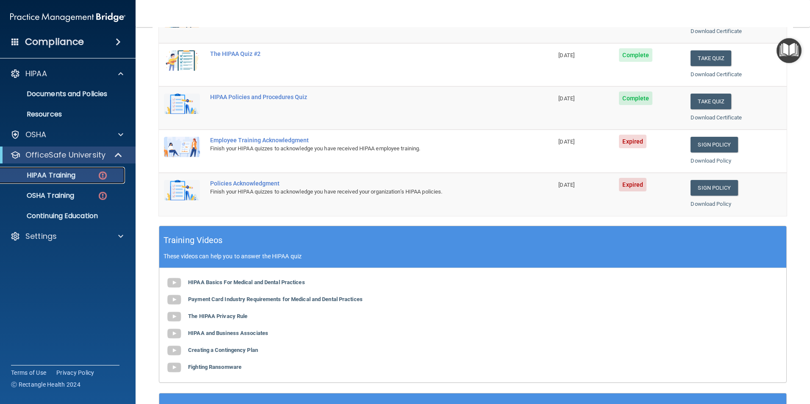
click at [102, 176] on img at bounding box center [102, 175] width 11 height 11
click at [43, 174] on p "HIPAA Training" at bounding box center [41, 175] width 70 height 8
click at [714, 160] on link "Download Policy" at bounding box center [711, 161] width 41 height 6
click at [710, 148] on link "Sign Policy" at bounding box center [714, 145] width 47 height 16
click at [725, 192] on link "Sign Policy" at bounding box center [714, 188] width 47 height 16
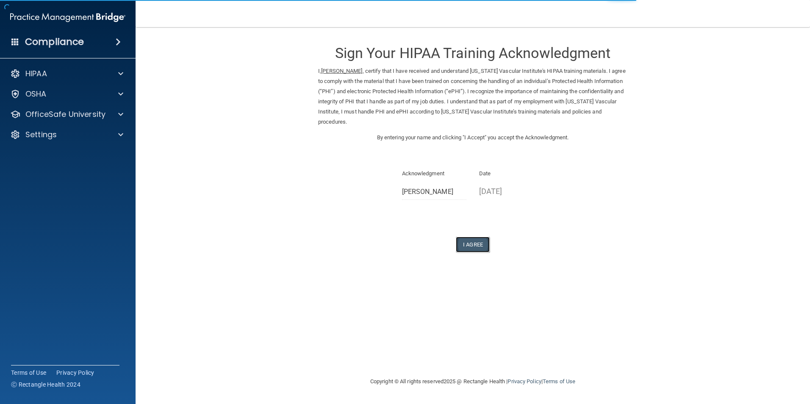
click at [479, 237] on button "I Agree" at bounding box center [473, 245] width 34 height 16
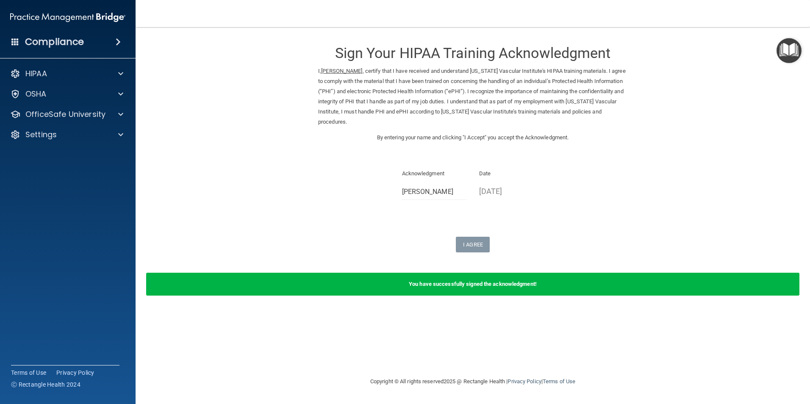
click at [788, 50] on img "Open Resource Center" at bounding box center [789, 50] width 25 height 25
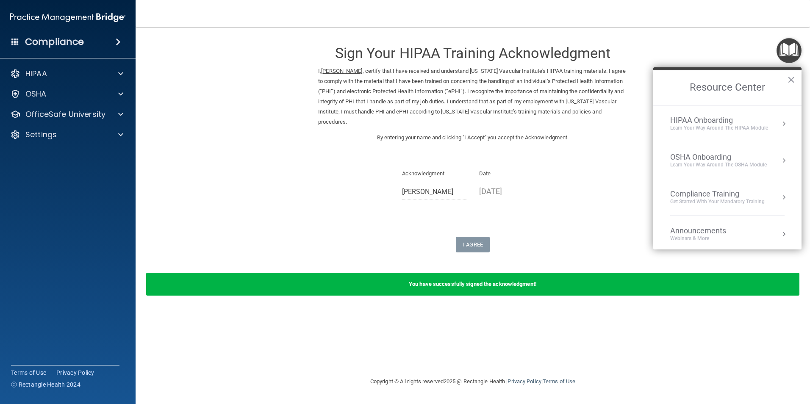
click at [780, 197] on button "Resource Center" at bounding box center [784, 197] width 8 height 8
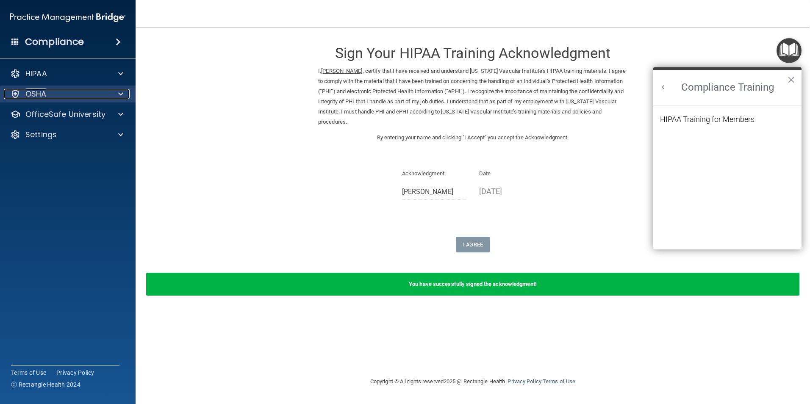
click at [124, 95] on div at bounding box center [119, 94] width 21 height 10
click at [42, 97] on p "OSHA" at bounding box center [35, 94] width 21 height 10
click at [40, 96] on p "OSHA" at bounding box center [35, 94] width 21 height 10
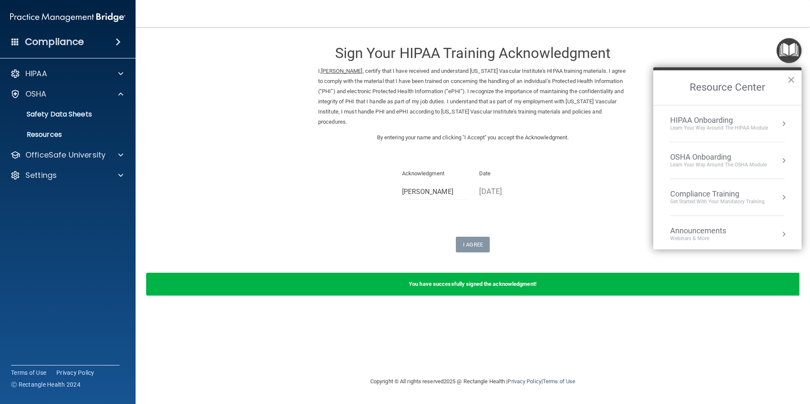
click at [121, 45] on span at bounding box center [118, 42] width 5 height 10
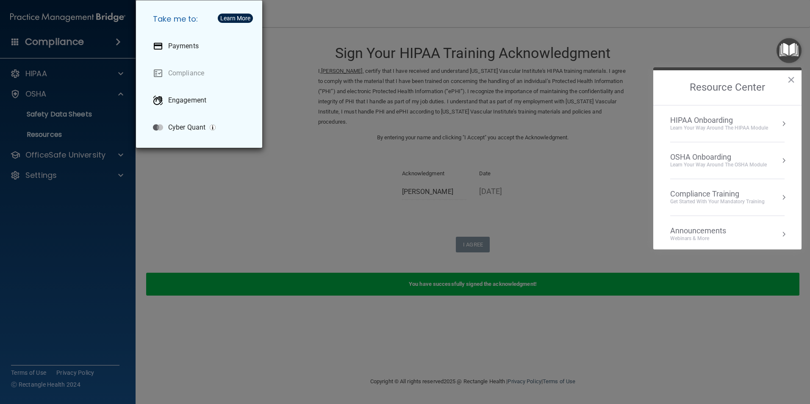
click at [58, 39] on div "Take me to: Payments Compliance Engagement Cyber Quant" at bounding box center [405, 202] width 810 height 404
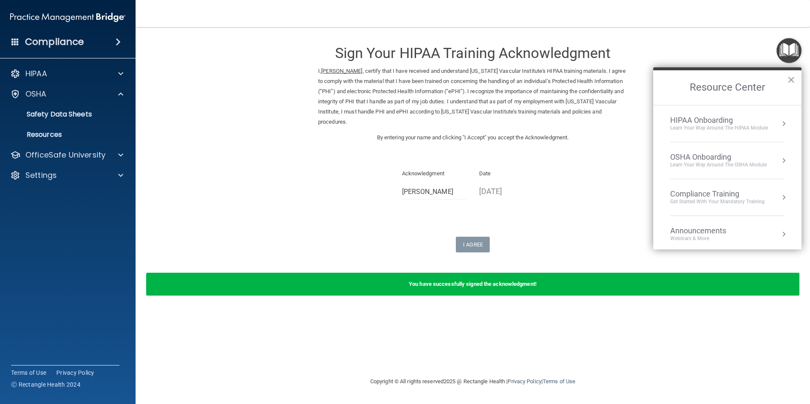
click at [57, 39] on h4 "Compliance" at bounding box center [54, 42] width 59 height 12
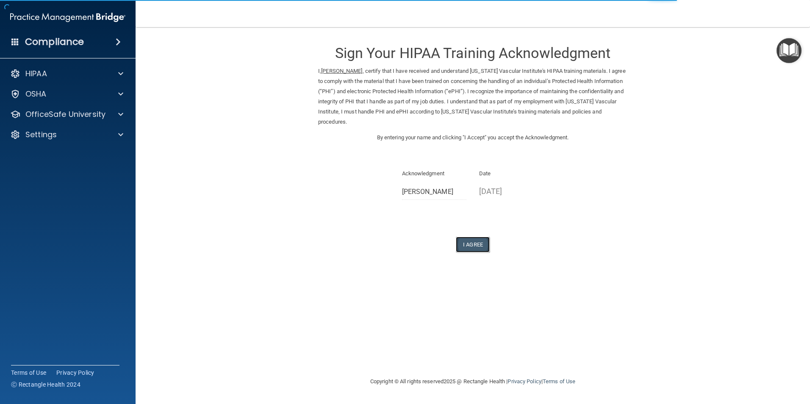
click at [468, 237] on button "I Agree" at bounding box center [473, 245] width 34 height 16
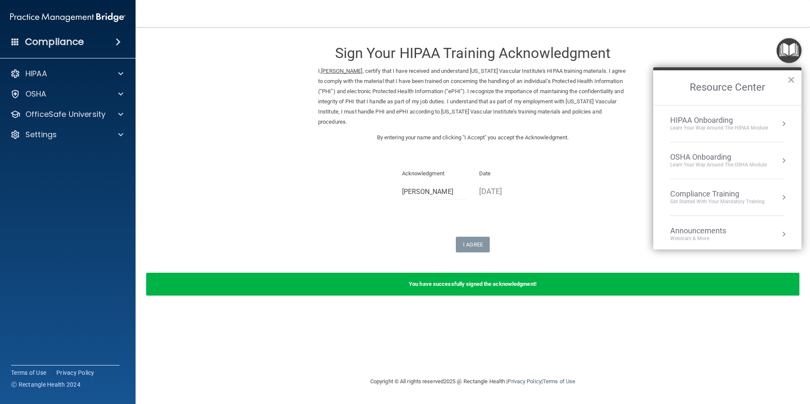
click at [779, 46] on img "Open Resource Center" at bounding box center [789, 50] width 25 height 25
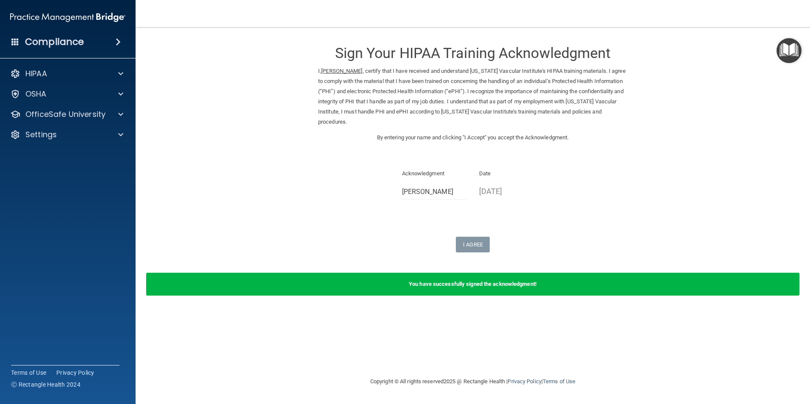
click at [791, 53] on img "Open Resource Center" at bounding box center [789, 50] width 25 height 25
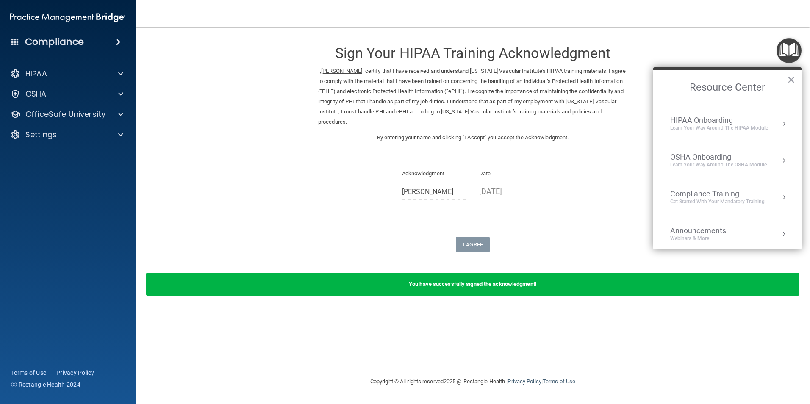
click at [780, 161] on button "Resource Center" at bounding box center [784, 160] width 8 height 8
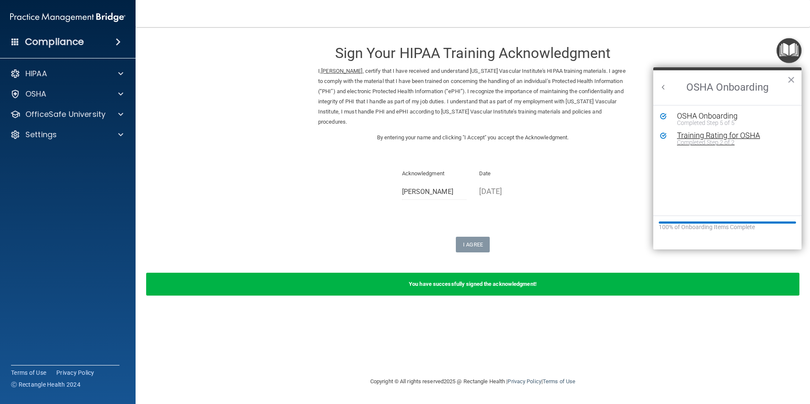
click at [695, 137] on div "Training Rating for OSHA" at bounding box center [734, 136] width 114 height 8
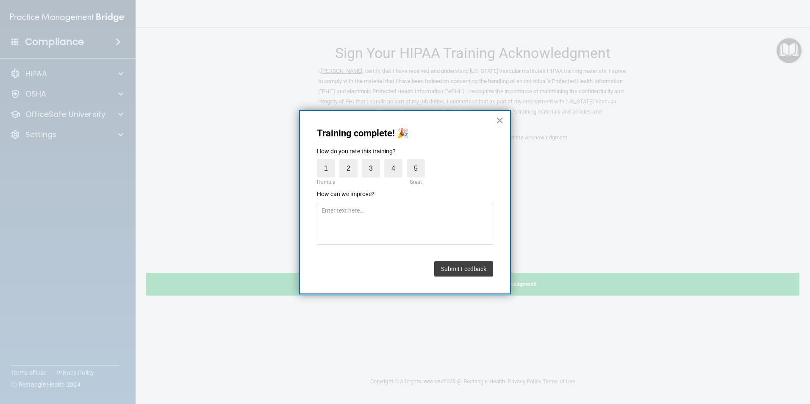
click at [502, 118] on button "×" at bounding box center [500, 121] width 8 height 14
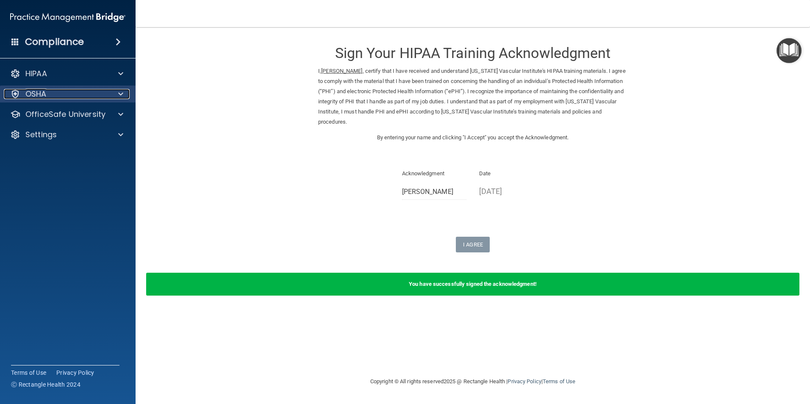
click at [28, 92] on p "OSHA" at bounding box center [35, 94] width 21 height 10
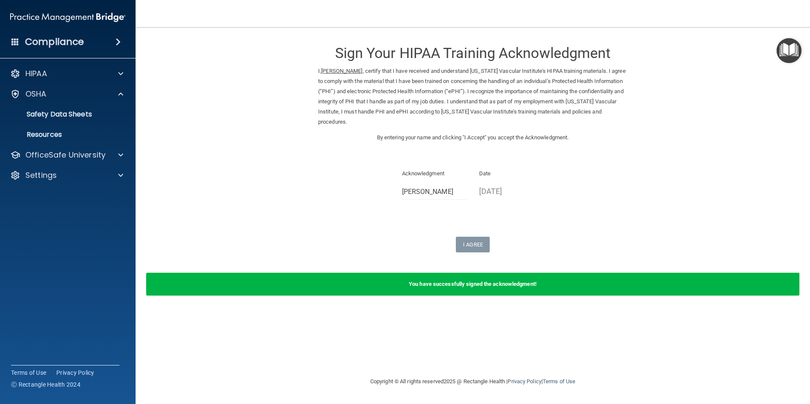
click at [792, 55] on img "Open Resource Center" at bounding box center [789, 50] width 25 height 25
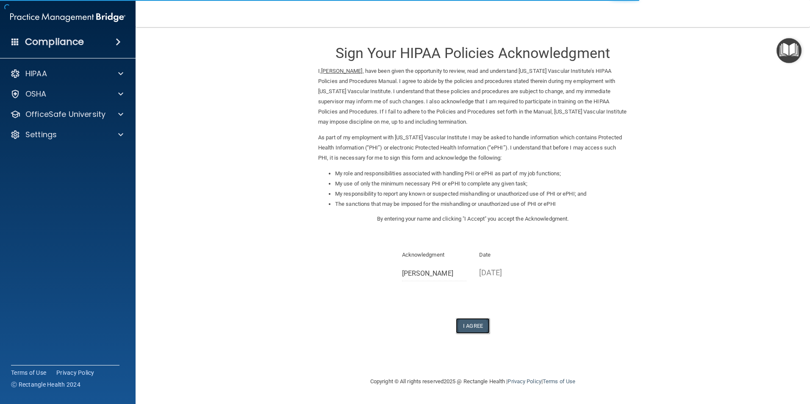
click at [473, 326] on button "I Agree" at bounding box center [473, 326] width 34 height 16
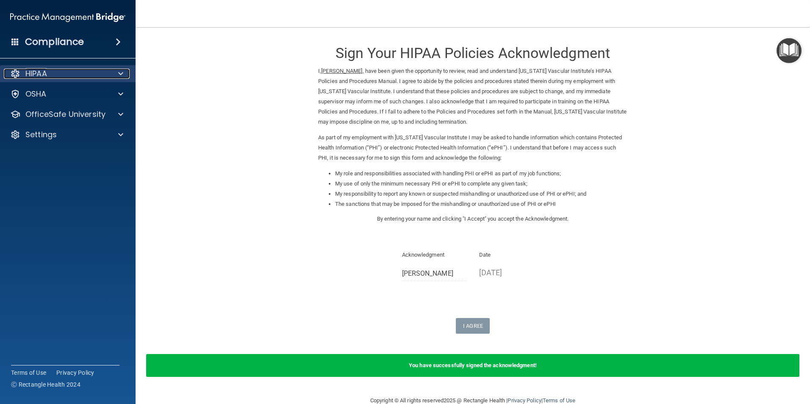
click at [33, 70] on p "HIPAA" at bounding box center [36, 74] width 22 height 10
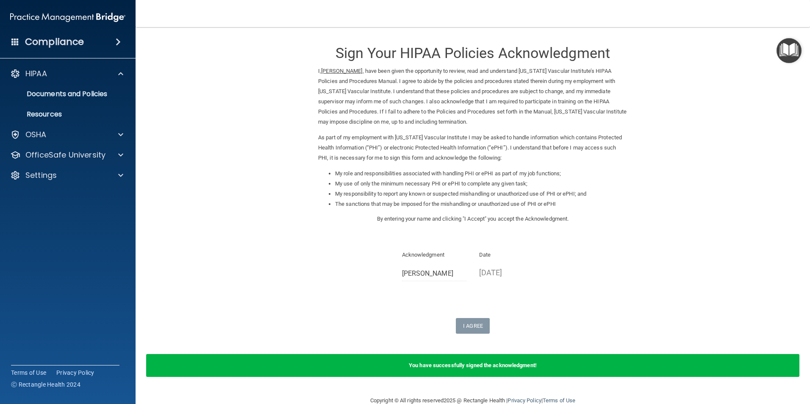
click at [801, 41] on img "Open Resource Center" at bounding box center [789, 50] width 25 height 25
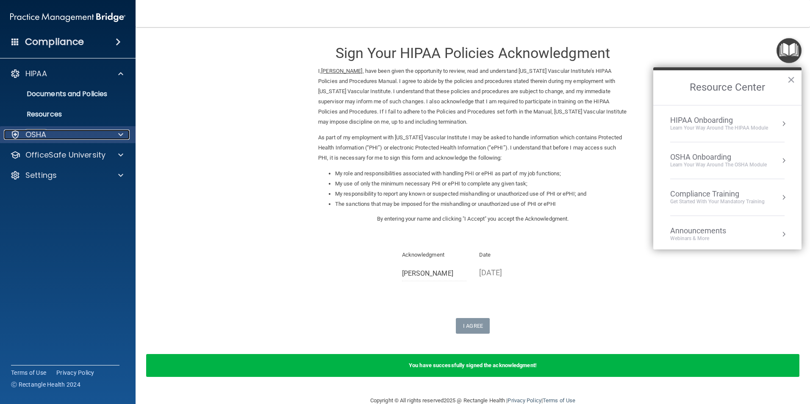
click at [124, 136] on div at bounding box center [119, 135] width 21 height 10
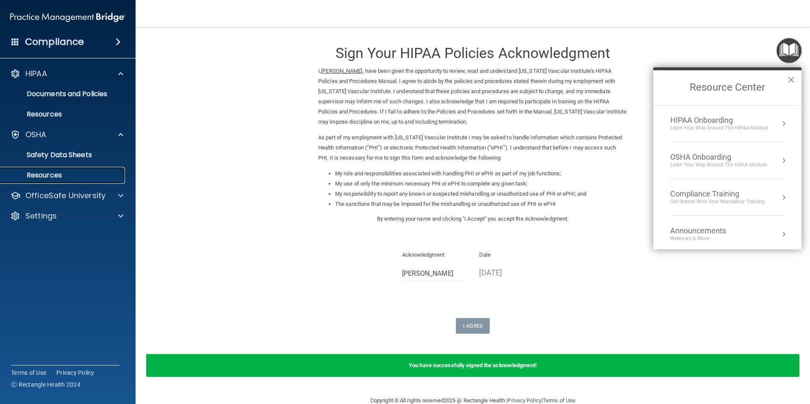
click at [46, 178] on p "Resources" at bounding box center [64, 175] width 116 height 8
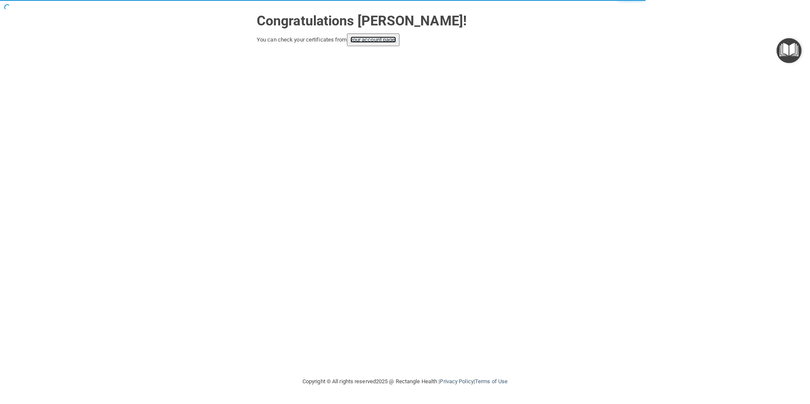
click at [376, 42] on link "your account page!" at bounding box center [373, 39] width 46 height 6
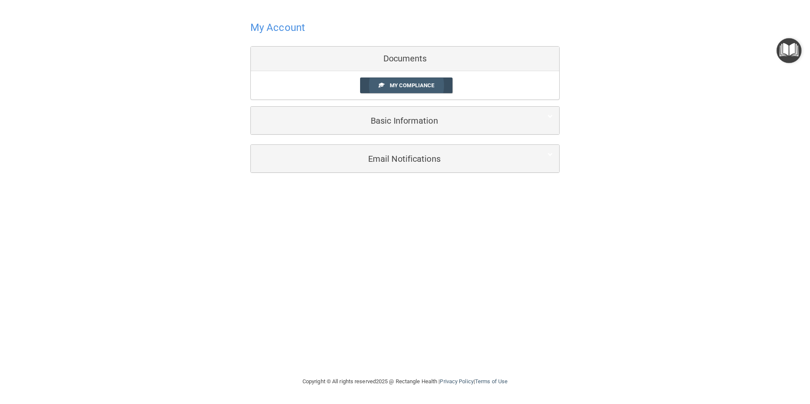
click at [436, 84] on link "My Compliance" at bounding box center [406, 86] width 93 height 16
